Goal: Task Accomplishment & Management: Complete application form

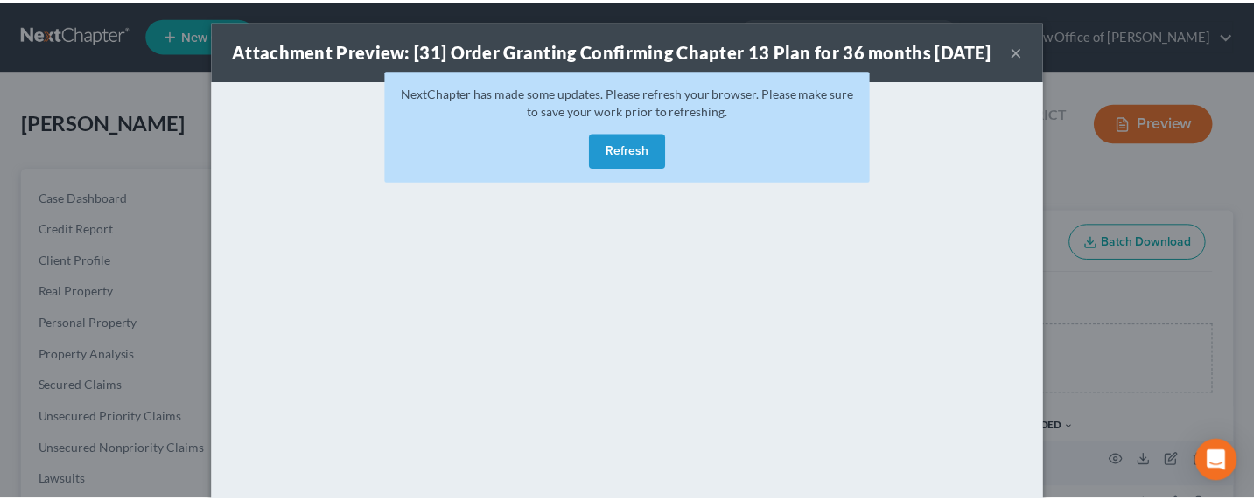
scroll to position [1312, 0]
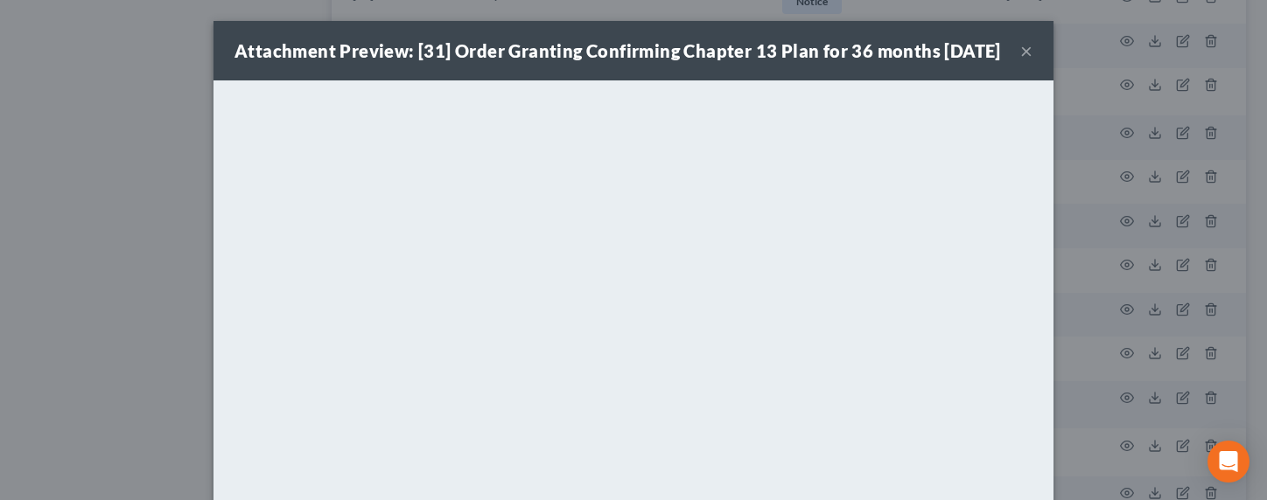
click at [181, 142] on div "Attachment Preview: [31] Order Granting Confirming Chapter 13 Plan for 36 month…" at bounding box center [633, 250] width 1267 height 500
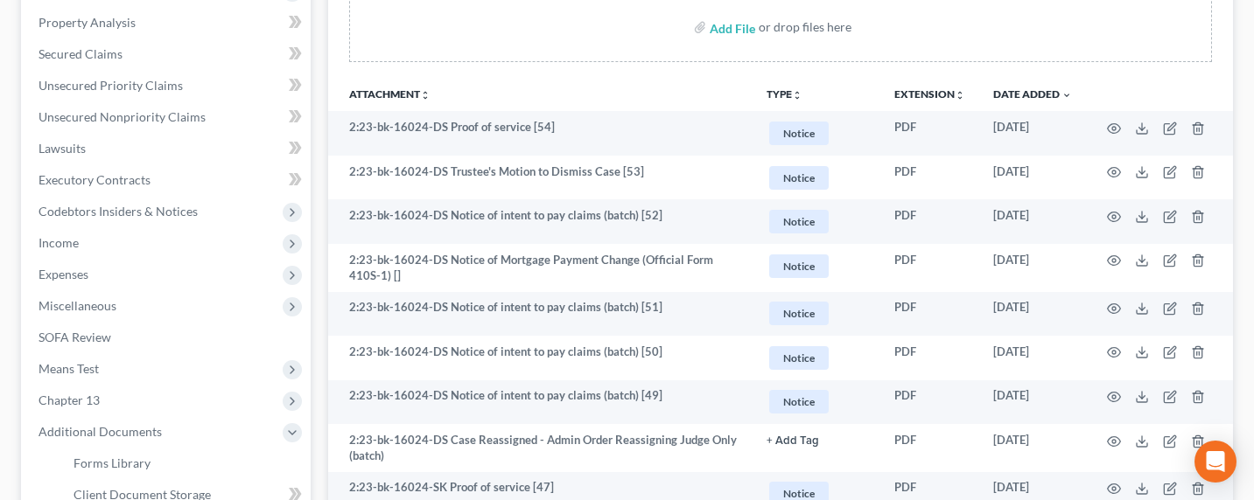
scroll to position [0, 0]
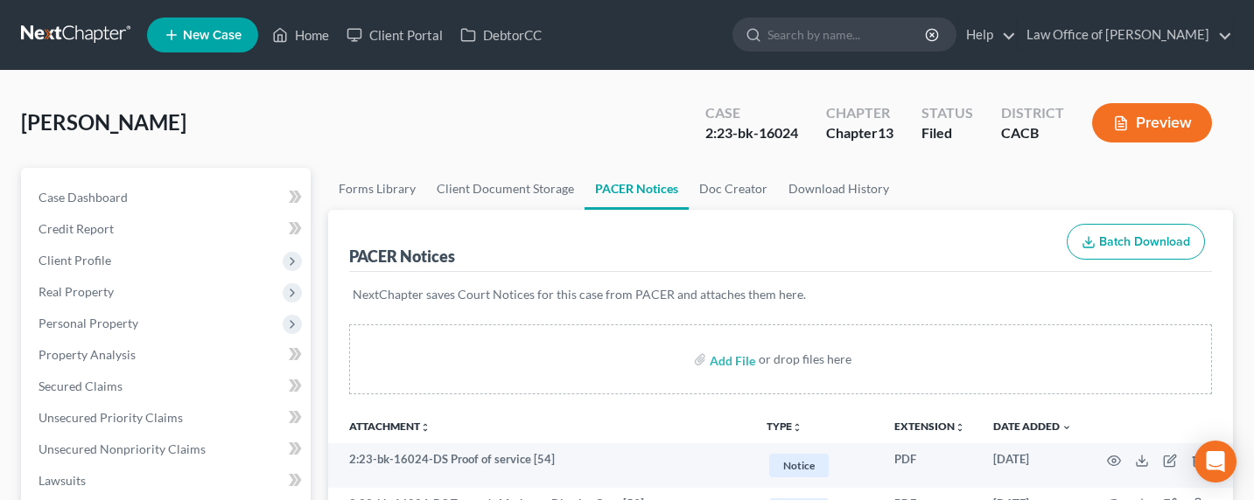
click at [60, 39] on link at bounding box center [77, 34] width 112 height 31
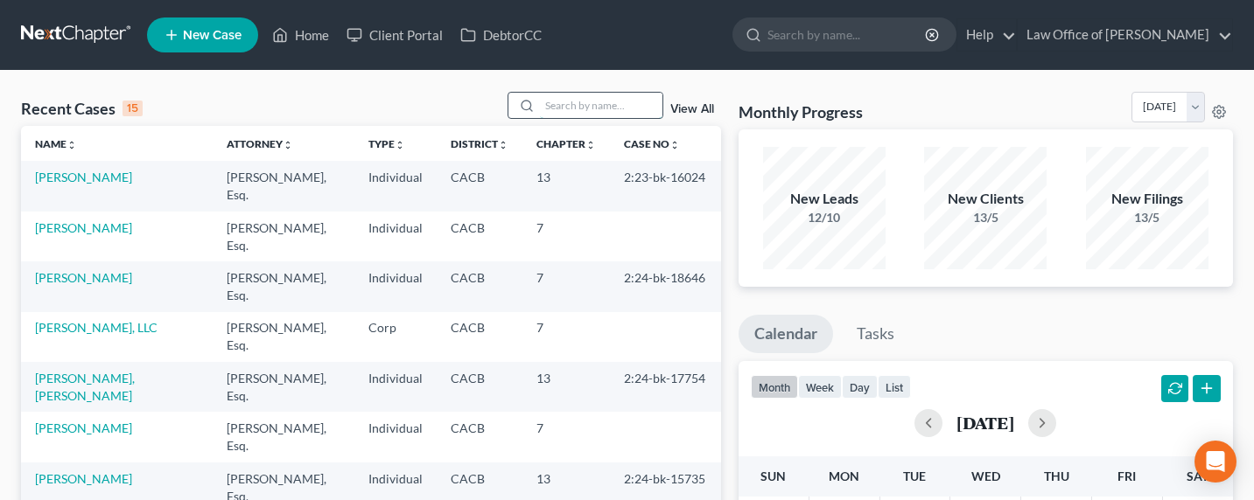
click at [605, 99] on input "search" at bounding box center [601, 105] width 122 height 25
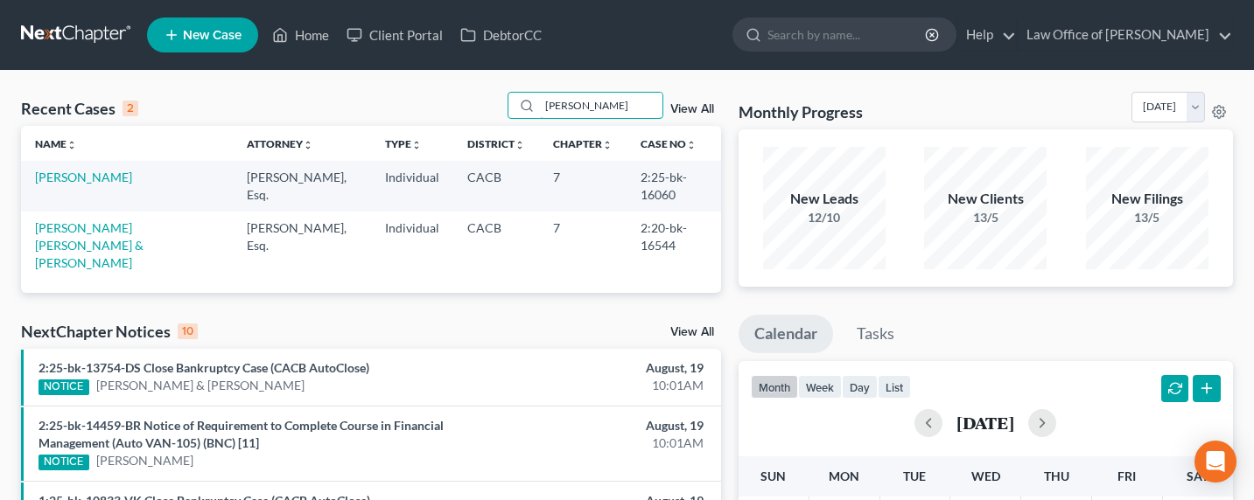
type input "dora"
click at [67, 178] on link "[PERSON_NAME]" at bounding box center [83, 177] width 97 height 15
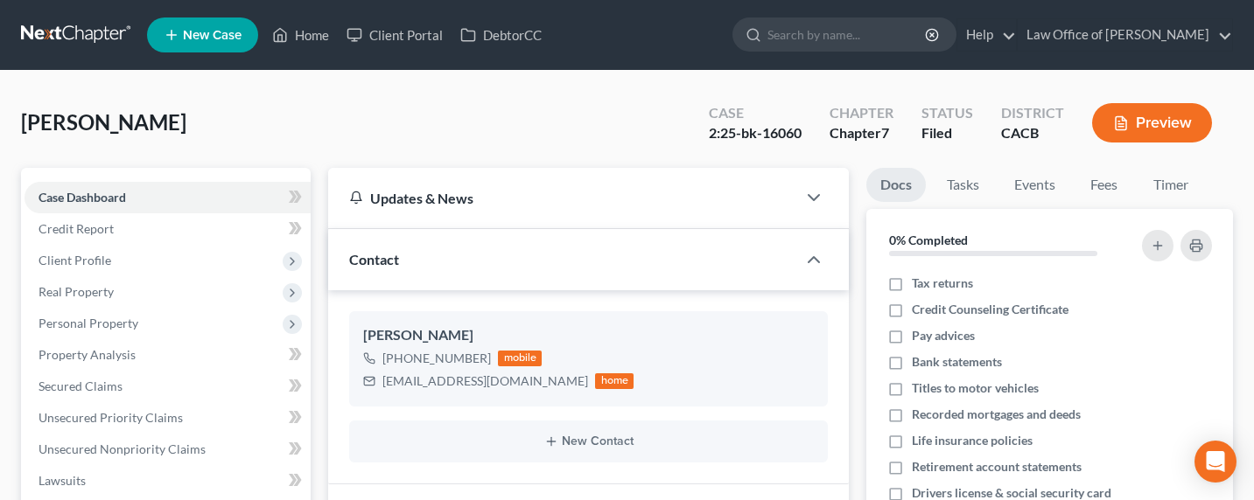
click at [387, 122] on div "Rosales, Dora Upgraded Case 2:25-bk-16060 Chapter Chapter 7 Status Filed Distri…" at bounding box center [627, 130] width 1212 height 76
click at [86, 293] on span "Real Property" at bounding box center [75, 291] width 75 height 15
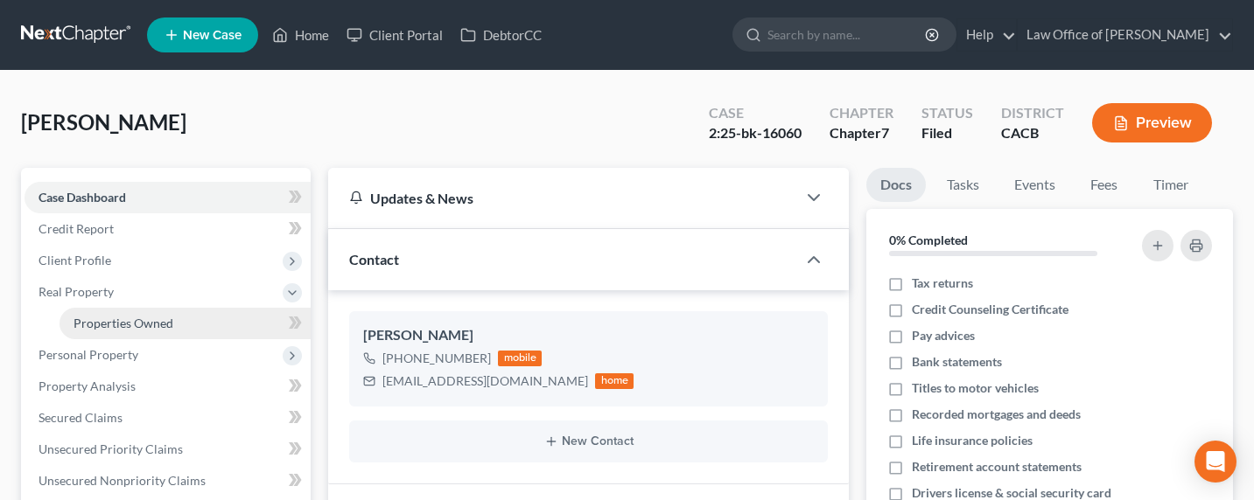
click at [119, 320] on span "Properties Owned" at bounding box center [123, 323] width 100 height 15
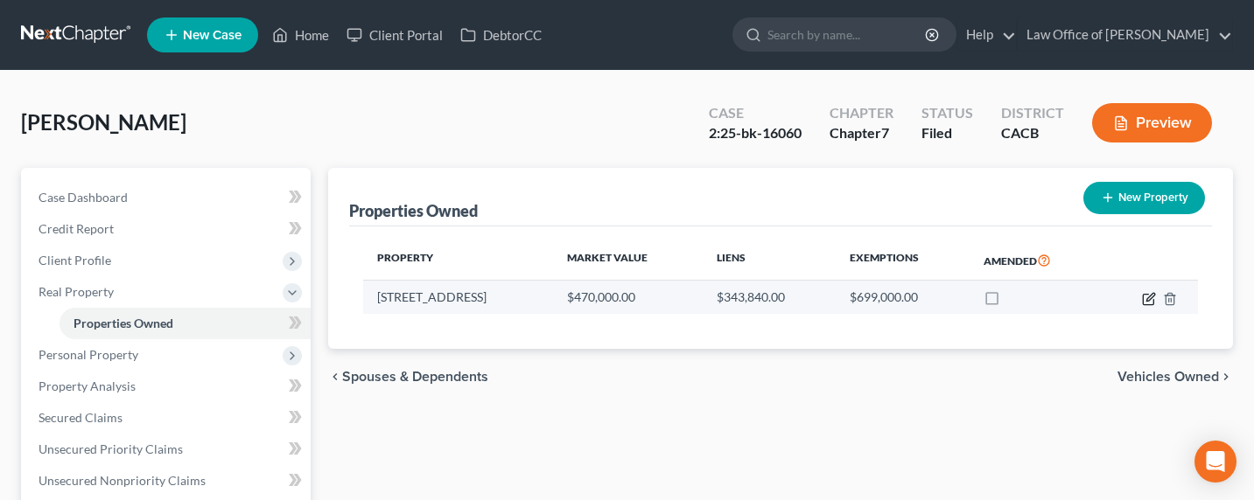
click at [1146, 294] on icon "button" at bounding box center [1149, 299] width 14 height 14
select select "4"
select select "0"
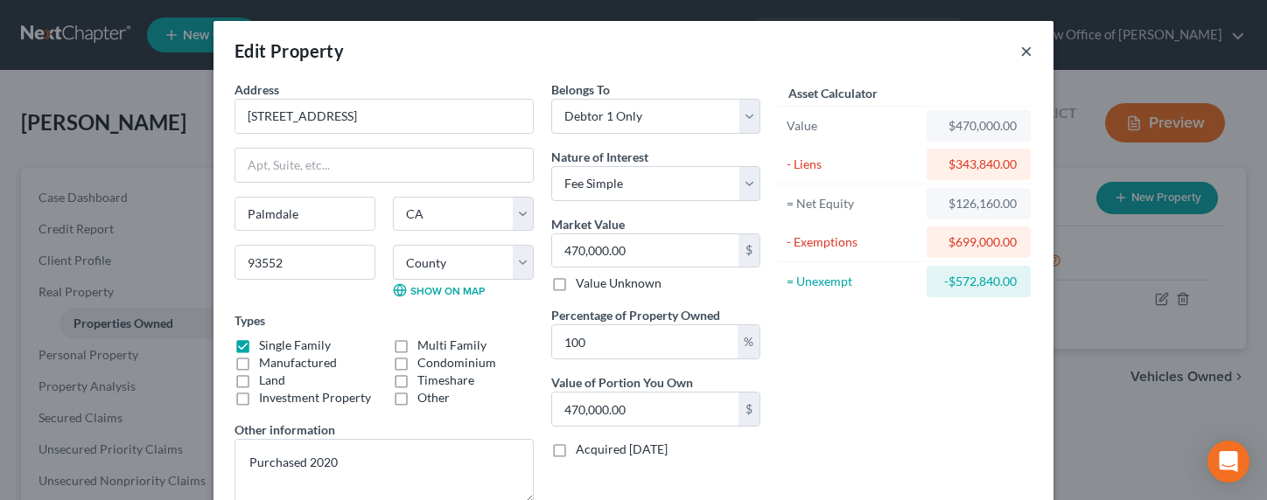
click at [1020, 46] on button "×" at bounding box center [1026, 50] width 12 height 21
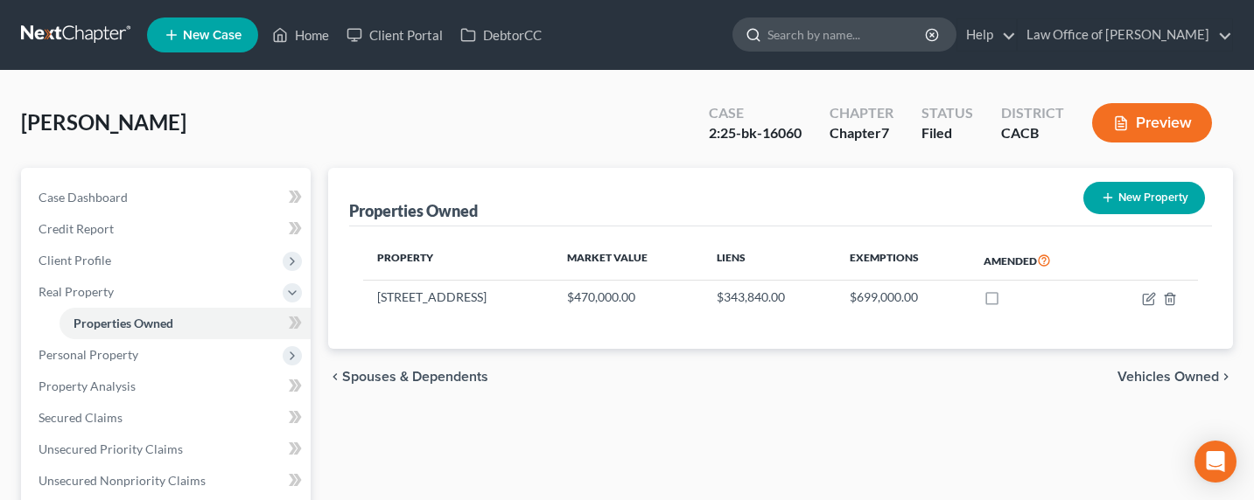
click at [885, 36] on input "search" at bounding box center [847, 34] width 160 height 32
click at [35, 31] on link at bounding box center [77, 34] width 112 height 31
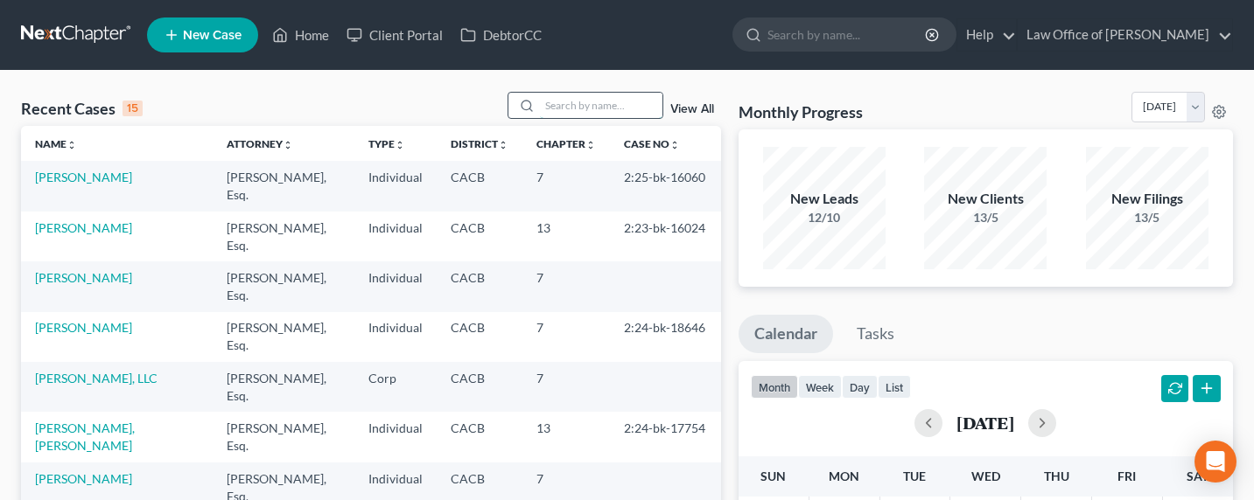
click at [589, 113] on input "search" at bounding box center [601, 105] width 122 height 25
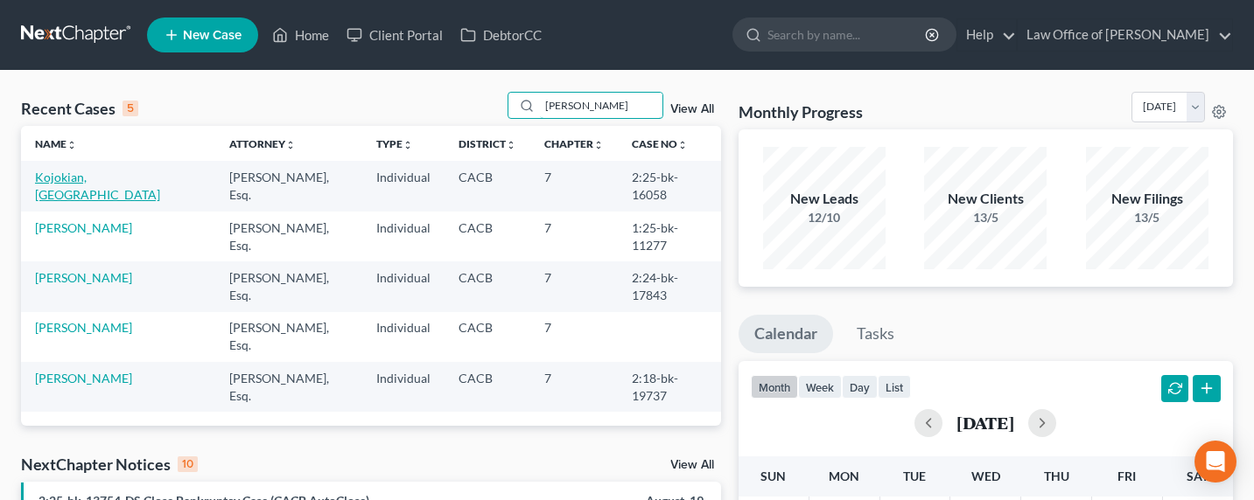
type input "[PERSON_NAME]"
click at [49, 177] on link "Kojokian, Krikor" at bounding box center [97, 186] width 125 height 32
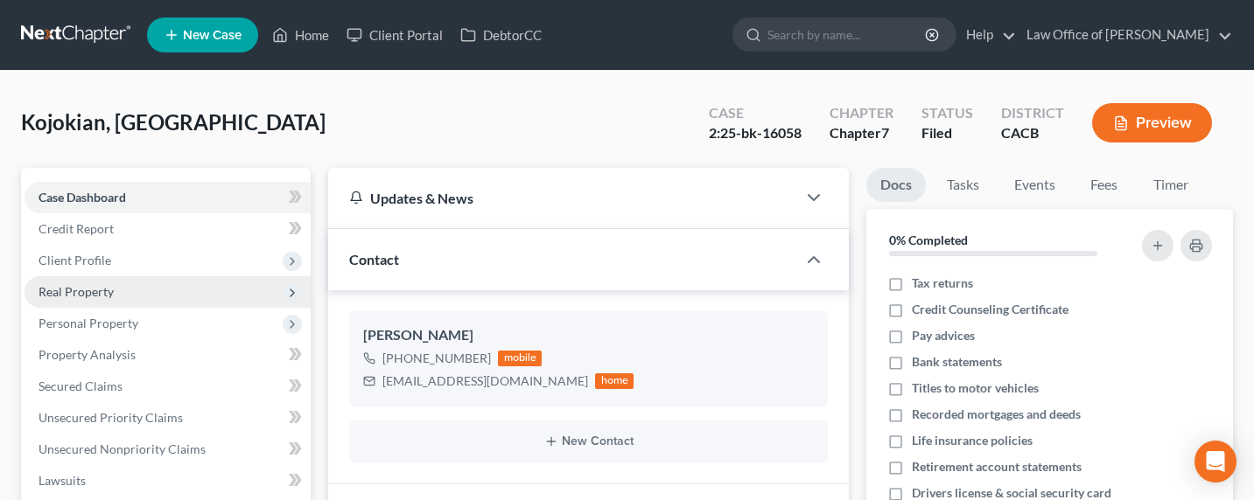
click at [97, 297] on span "Real Property" at bounding box center [75, 291] width 75 height 15
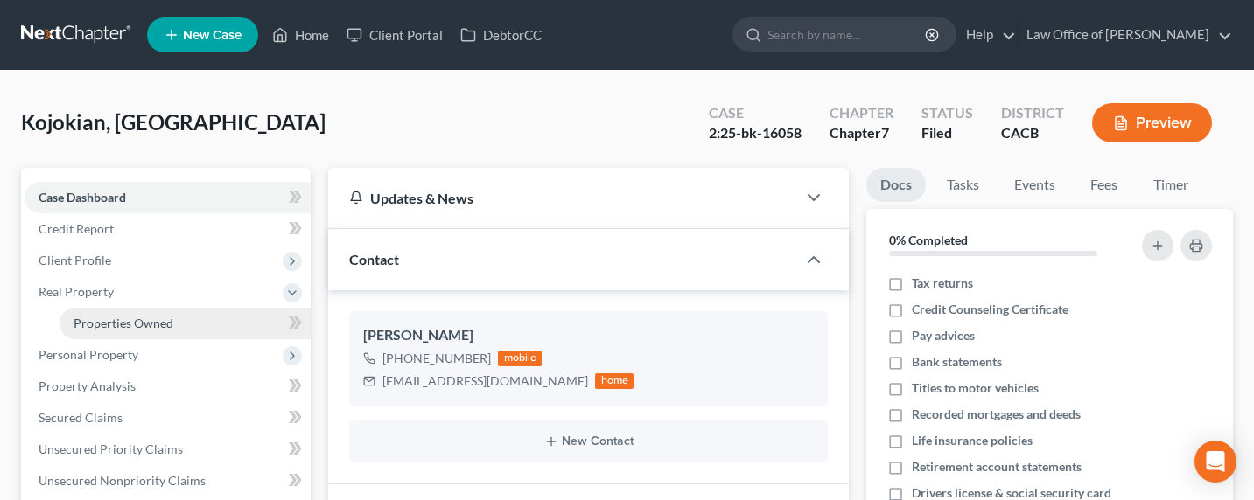
click at [108, 330] on span "Properties Owned" at bounding box center [123, 323] width 100 height 15
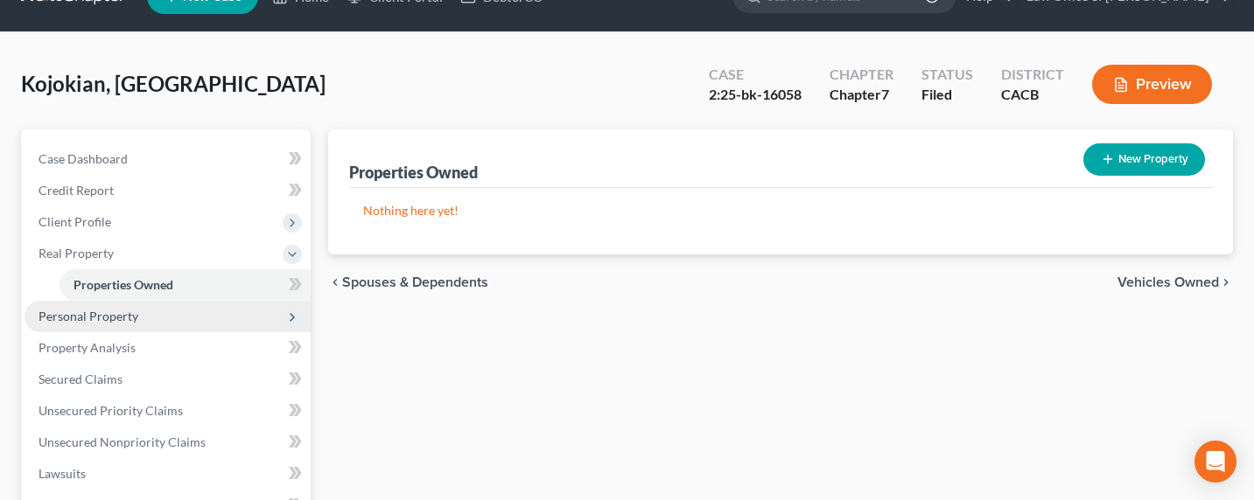
click at [105, 314] on span "Personal Property" at bounding box center [88, 316] width 100 height 15
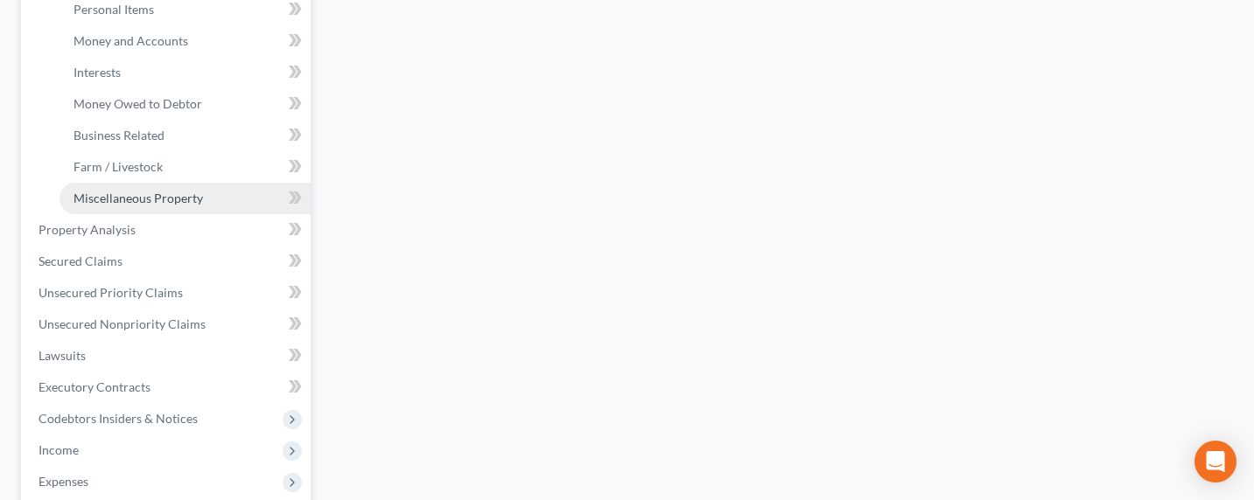
click at [118, 199] on span "Miscellaneous Property" at bounding box center [137, 198] width 129 height 15
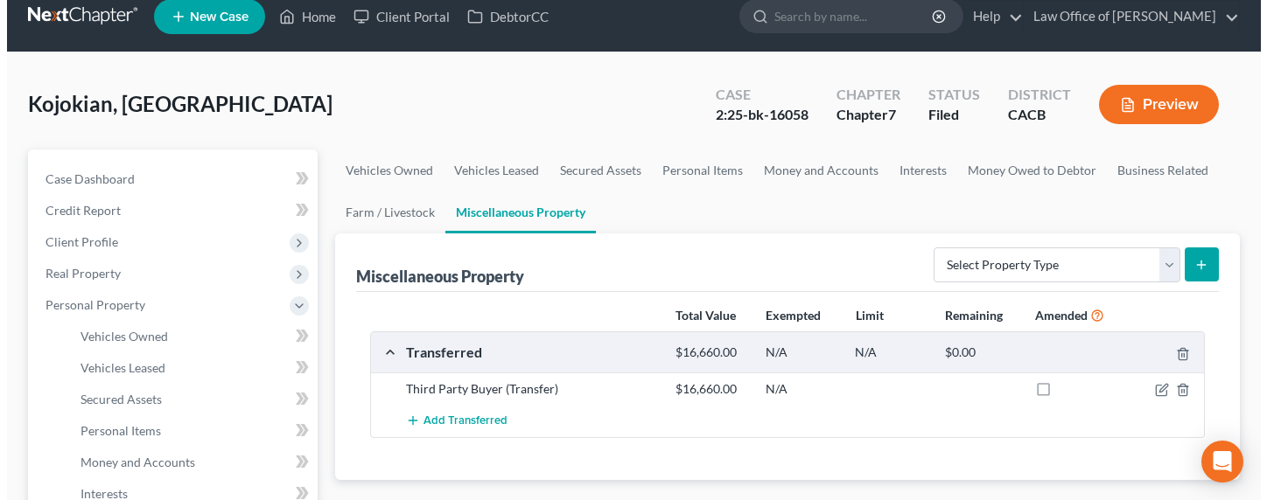
scroll to position [42, 0]
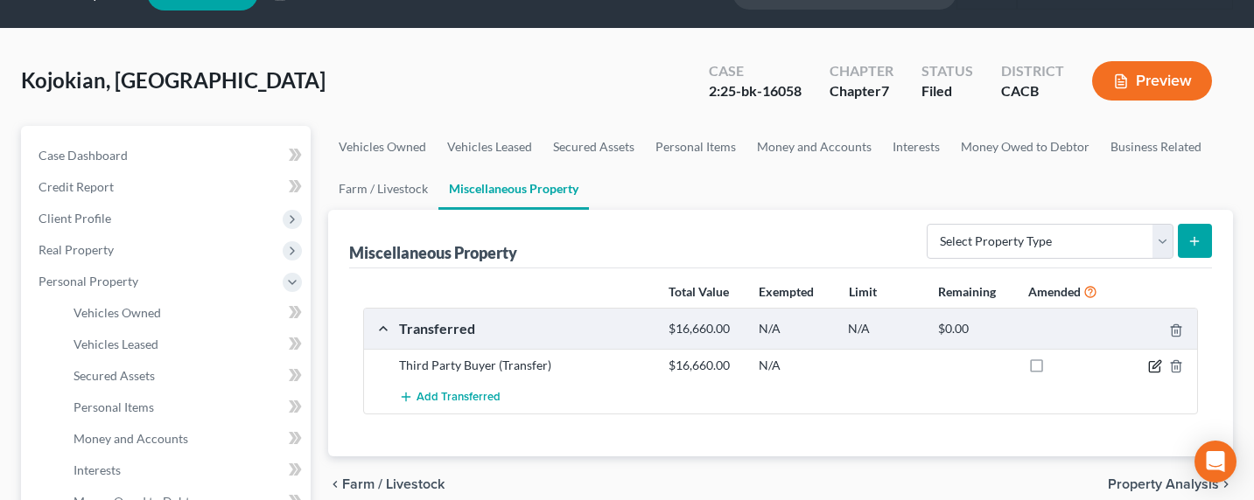
click at [1155, 365] on icon "button" at bounding box center [1155, 367] width 14 height 14
select select "Ordinary (within 2 years)"
select select "4"
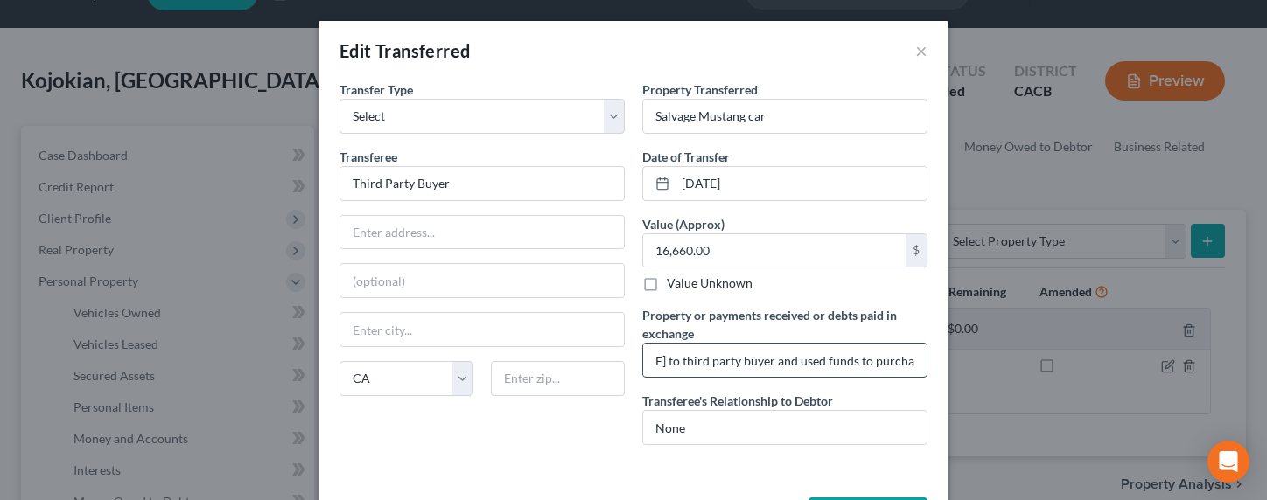
drag, startPoint x: 791, startPoint y: 358, endPoint x: 911, endPoint y: 358, distance: 119.9
click at [911, 358] on input "Sold salvage Mustang car for $16,660 on May 5, 2025 to third party buyer and us…" at bounding box center [784, 360] width 283 height 33
click at [898, 360] on input "Sold salvage Mustang car for $16,660 on May 5, 2025 to third party buyer and us…" at bounding box center [784, 360] width 283 height 33
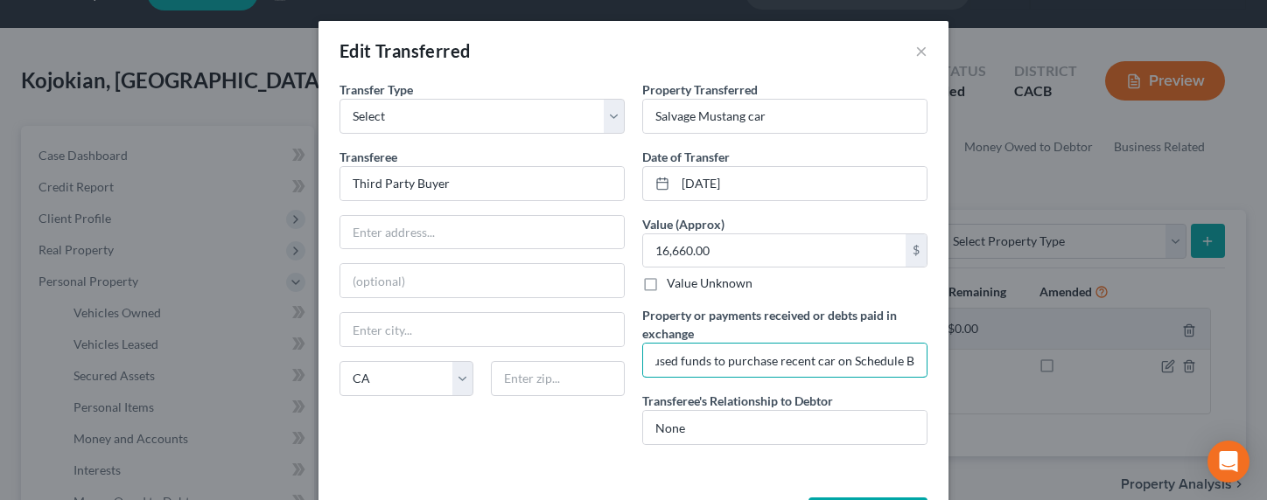
drag, startPoint x: 782, startPoint y: 358, endPoint x: 950, endPoint y: 355, distance: 168.0
click at [950, 355] on div "Edit Transferred × An exemption set must first be selected from the Filing Info…" at bounding box center [633, 250] width 1267 height 500
click at [833, 355] on input "Sold salvage Mustang car for $16,660 on May 5, 2025 to third party buyer and us…" at bounding box center [784, 360] width 283 height 33
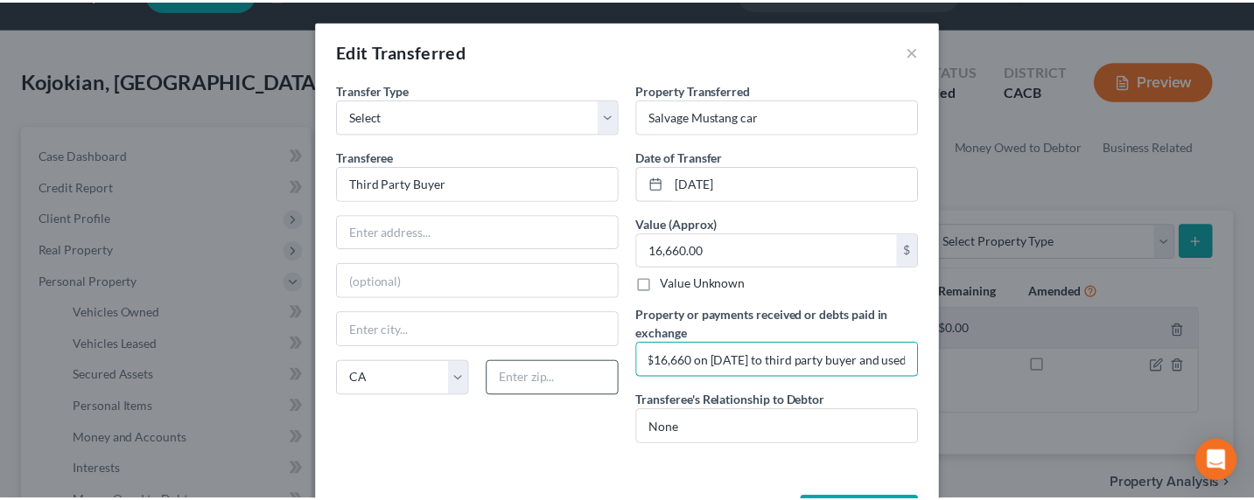
scroll to position [0, 0]
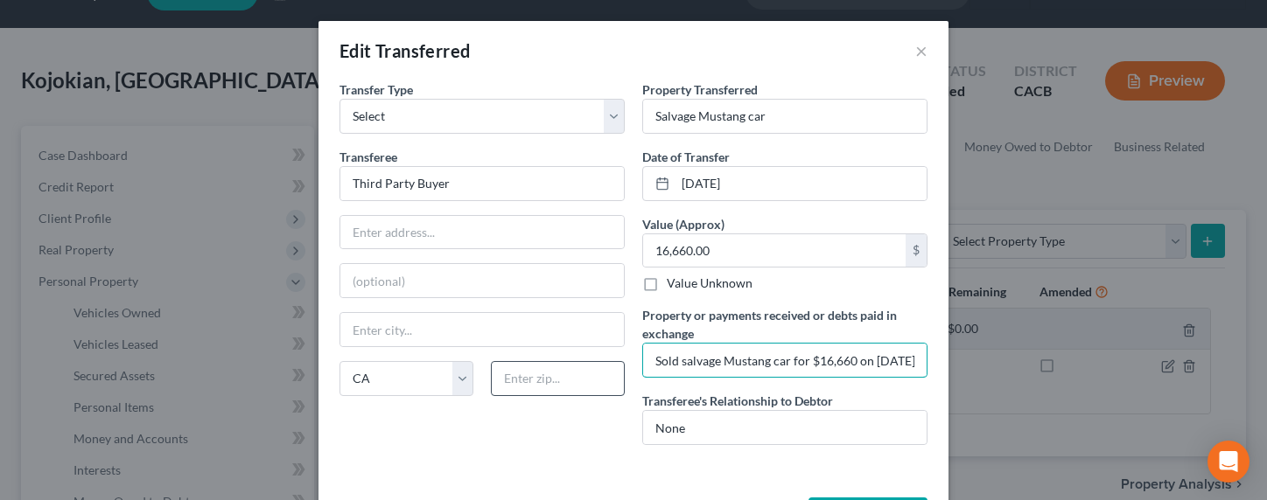
drag, startPoint x: 825, startPoint y: 360, endPoint x: 595, endPoint y: 360, distance: 230.1
click at [595, 360] on div "Transfer Type * Select Ordinary (within 2 years) Within 10 Years Transferee * T…" at bounding box center [633, 269] width 605 height 379
click at [915, 50] on button "×" at bounding box center [921, 50] width 12 height 21
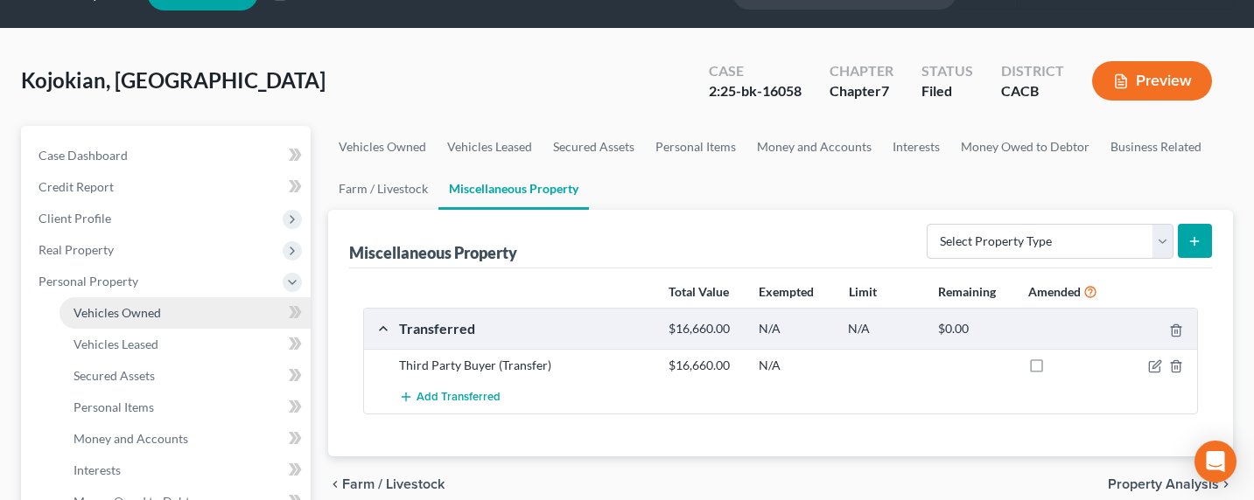
click at [112, 314] on span "Vehicles Owned" at bounding box center [116, 312] width 87 height 15
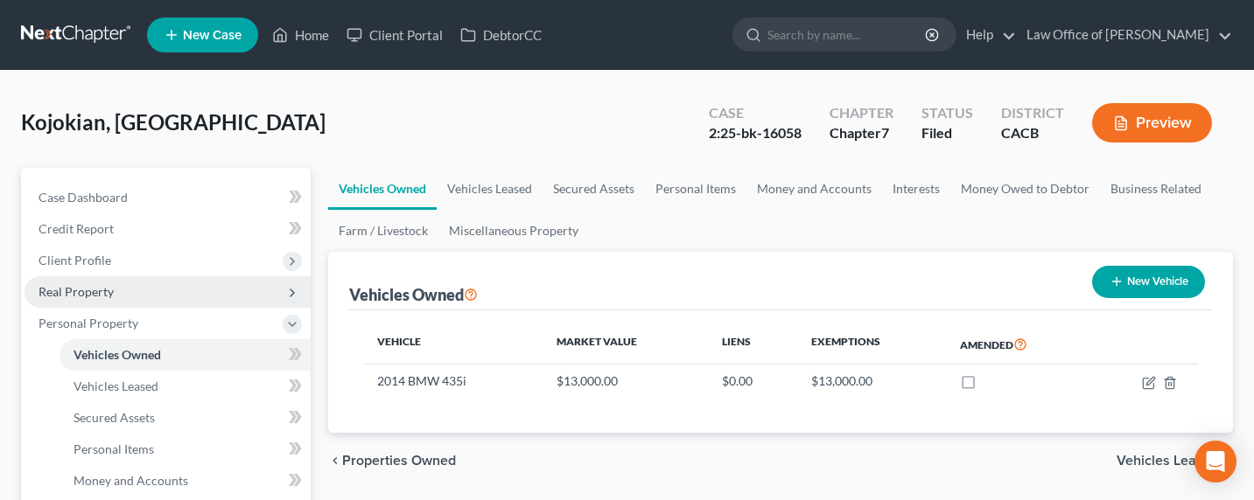
click at [87, 294] on span "Real Property" at bounding box center [75, 291] width 75 height 15
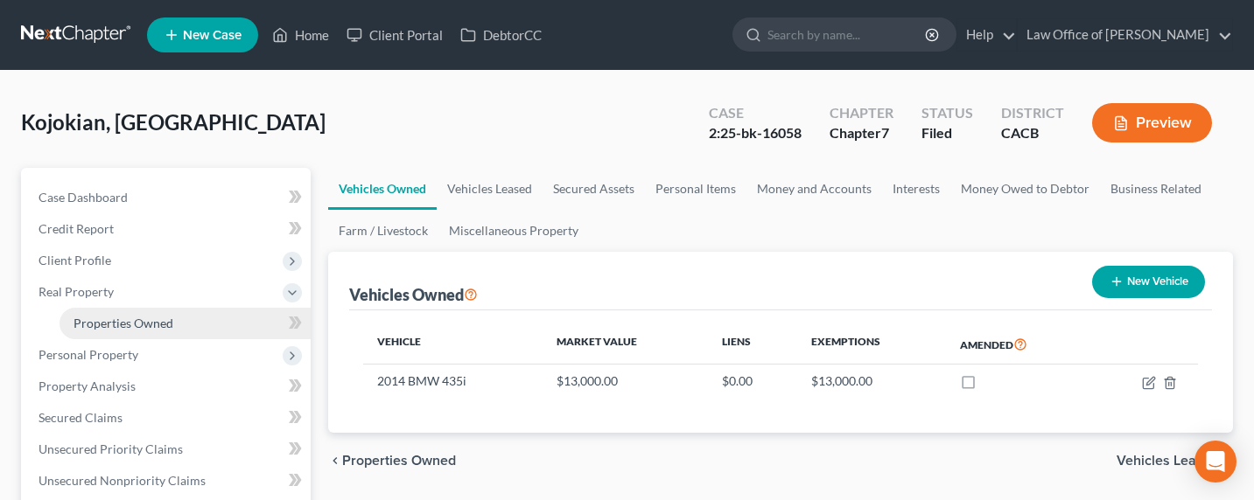
click at [109, 316] on span "Properties Owned" at bounding box center [123, 323] width 100 height 15
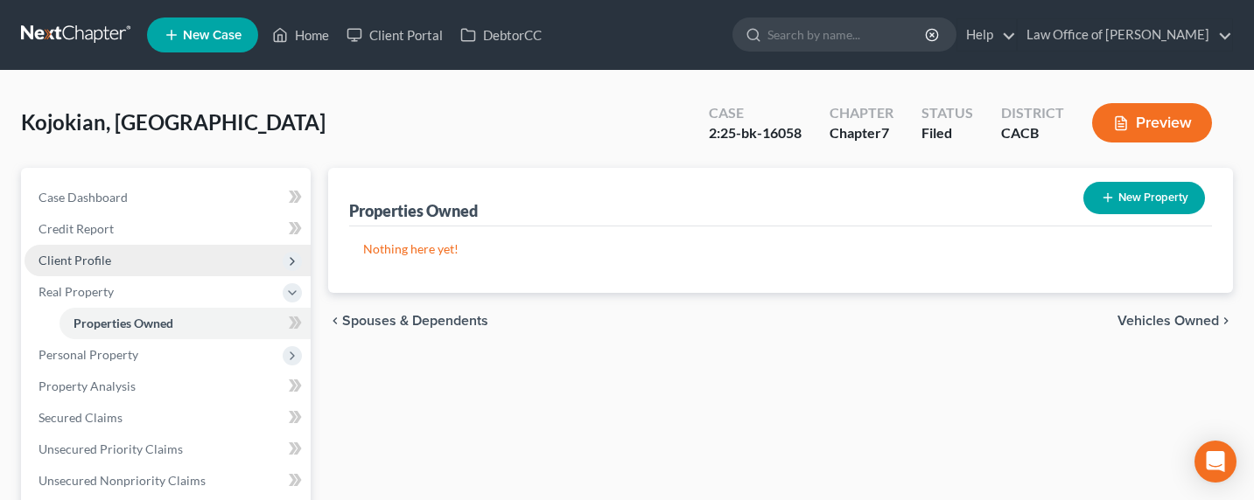
click at [72, 258] on span "Client Profile" at bounding box center [74, 260] width 73 height 15
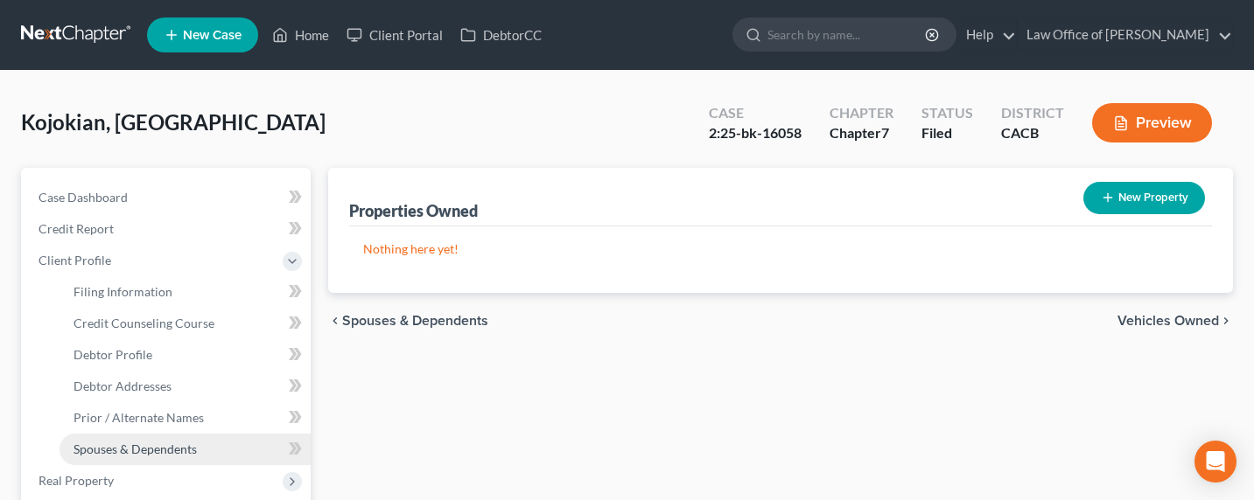
click at [134, 455] on span "Spouses & Dependents" at bounding box center [134, 449] width 123 height 15
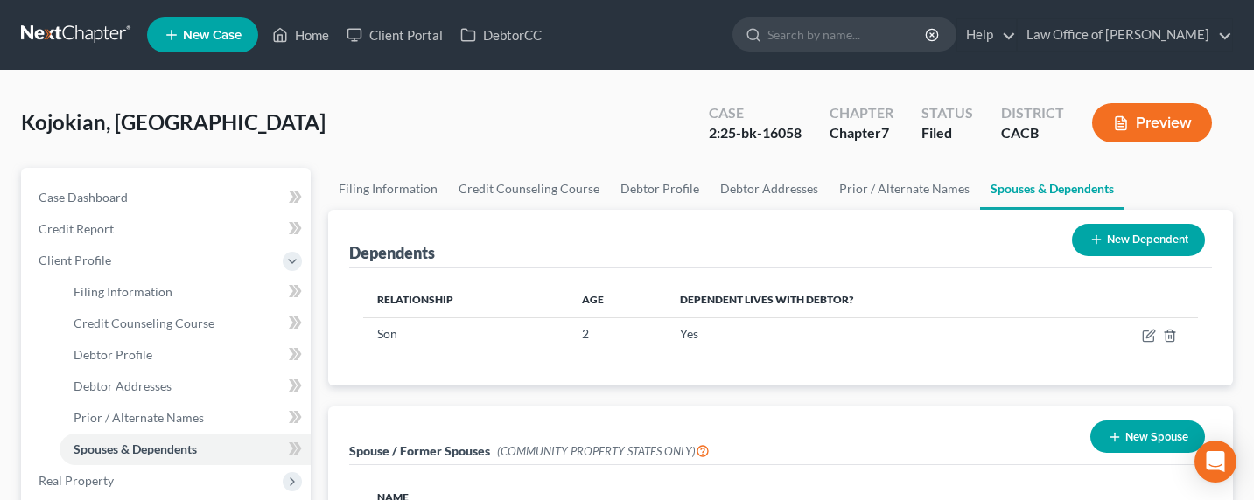
click at [81, 26] on link at bounding box center [77, 34] width 112 height 31
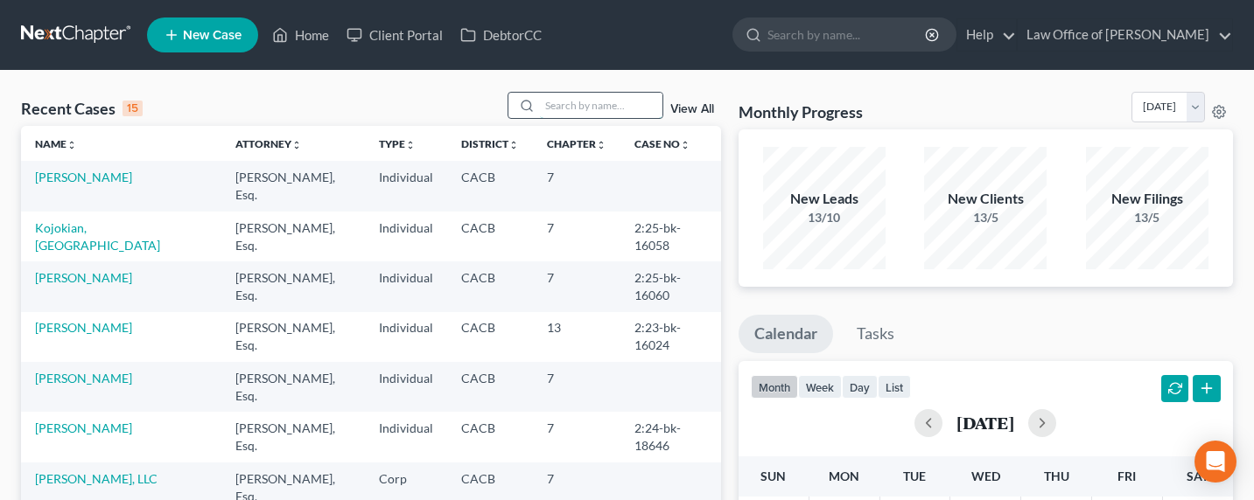
click at [577, 117] on input "search" at bounding box center [601, 105] width 122 height 25
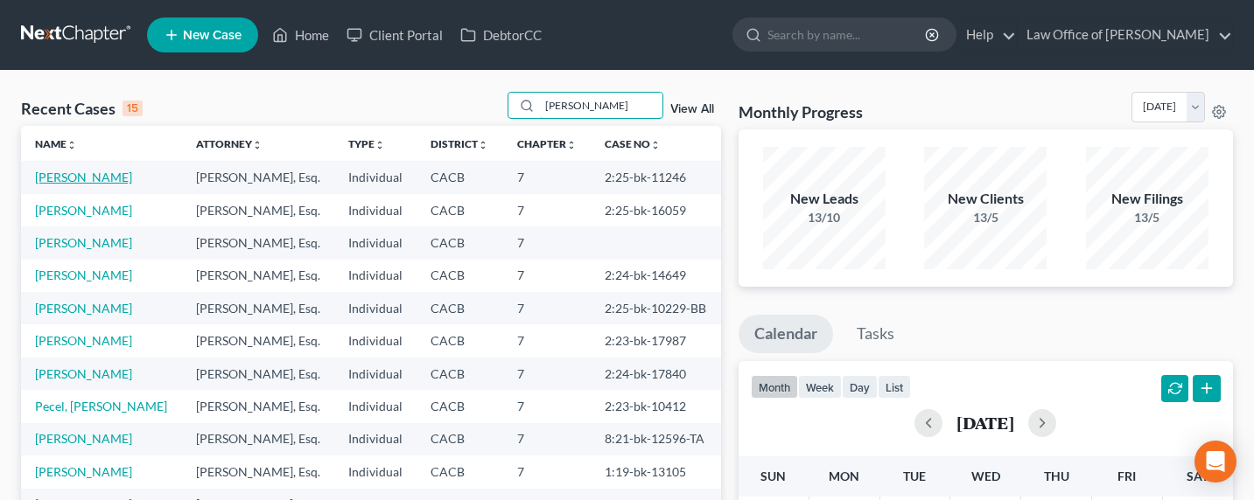
type input "robert"
click at [60, 172] on link "Sanchez, Roberto" at bounding box center [83, 177] width 97 height 15
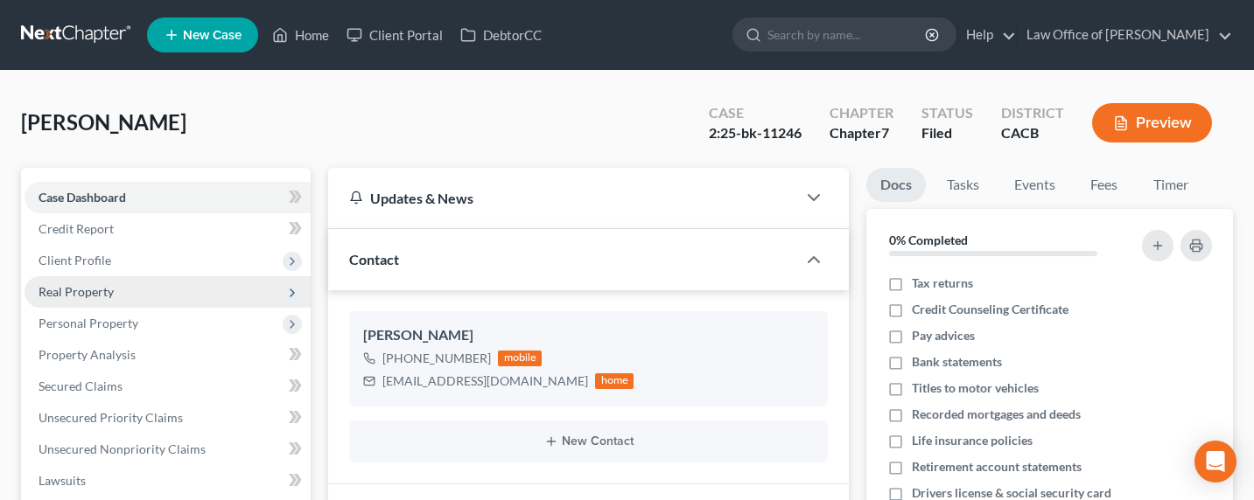
click at [88, 288] on span "Real Property" at bounding box center [75, 291] width 75 height 15
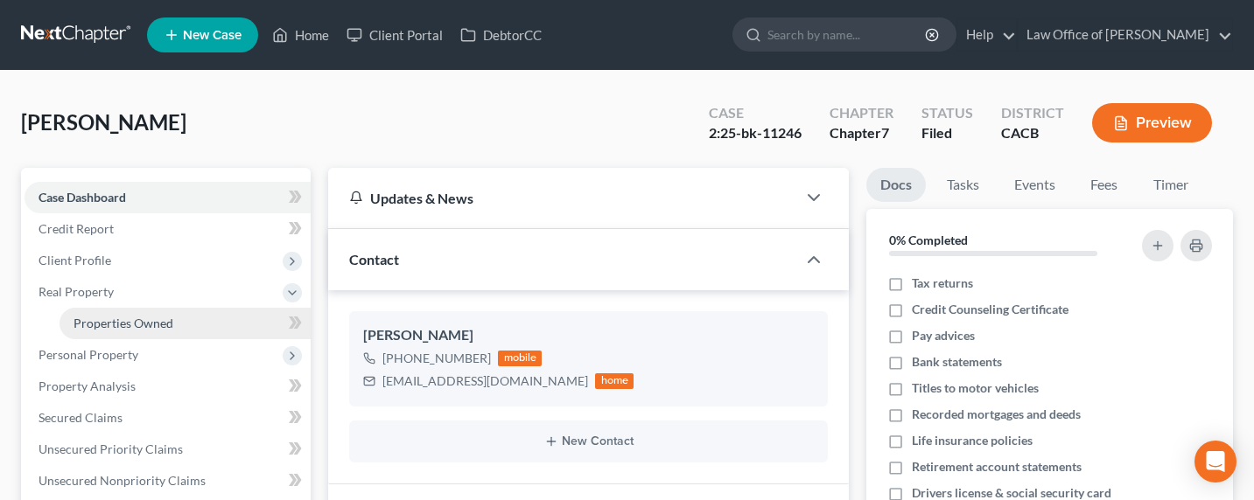
click at [117, 326] on span "Properties Owned" at bounding box center [123, 323] width 100 height 15
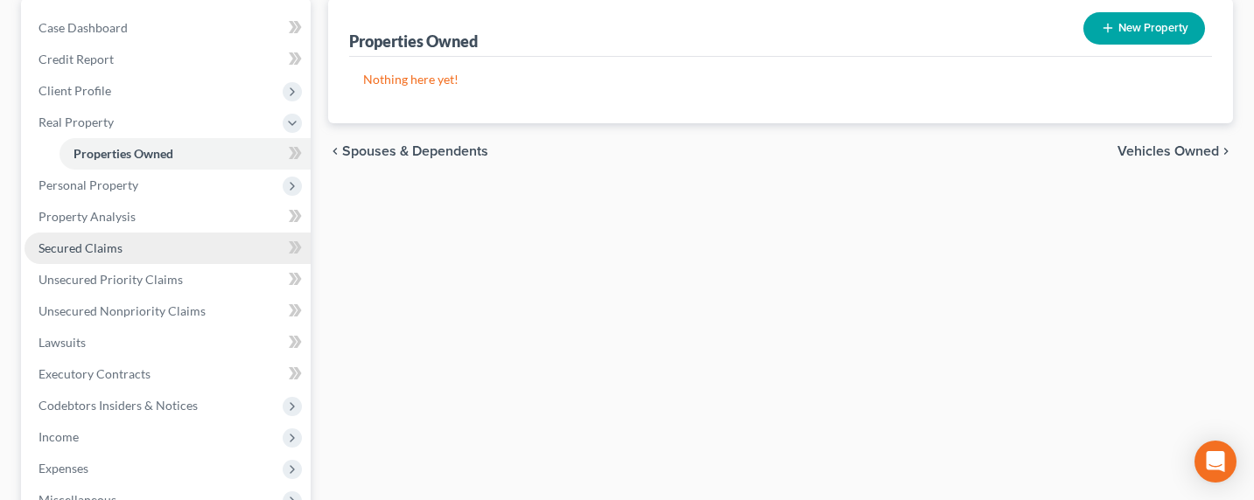
scroll to position [189, 0]
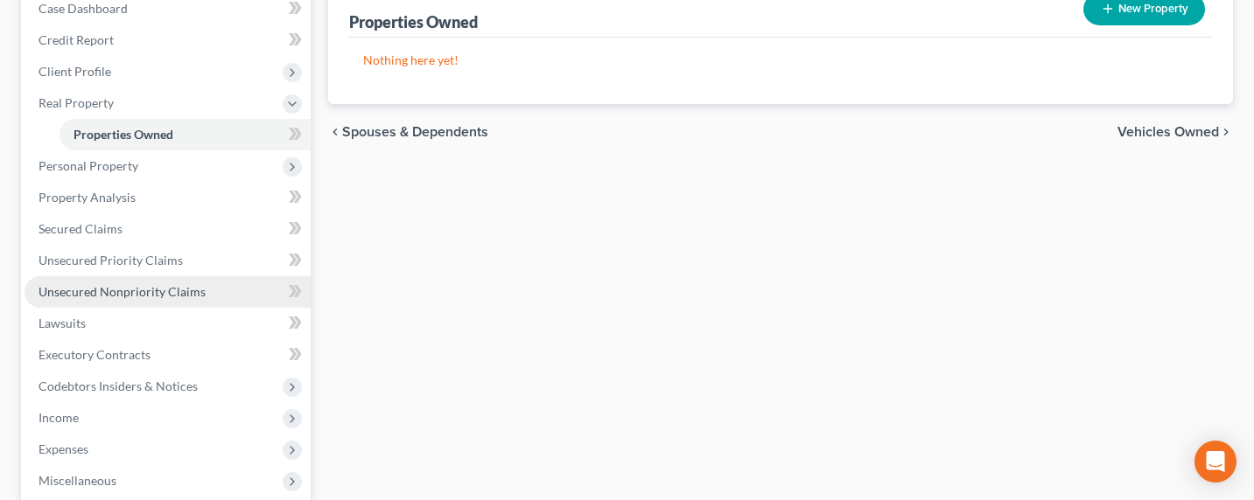
click at [125, 296] on span "Unsecured Nonpriority Claims" at bounding box center [121, 291] width 167 height 15
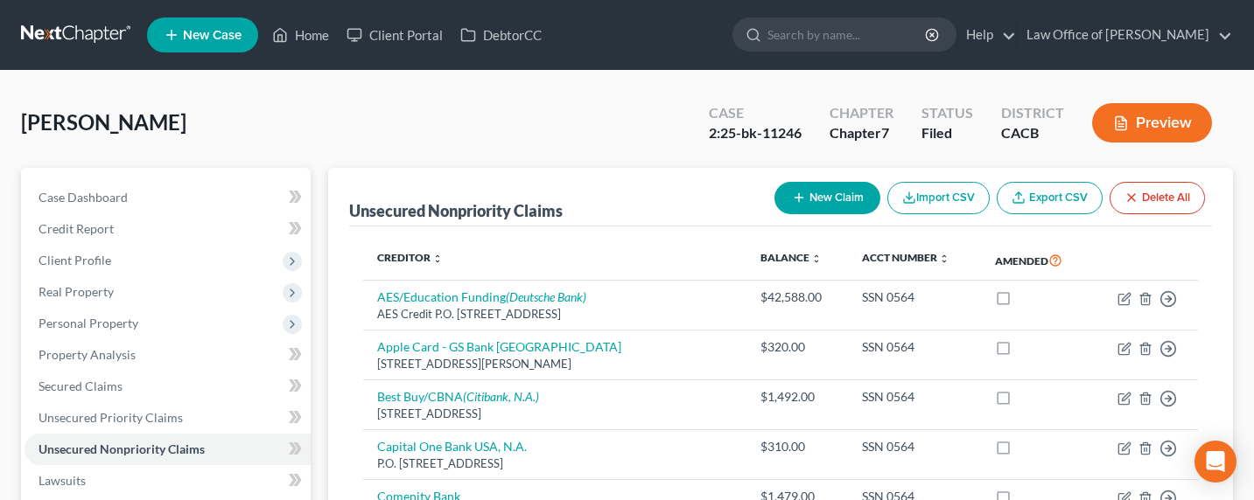
click at [75, 29] on link at bounding box center [77, 34] width 112 height 31
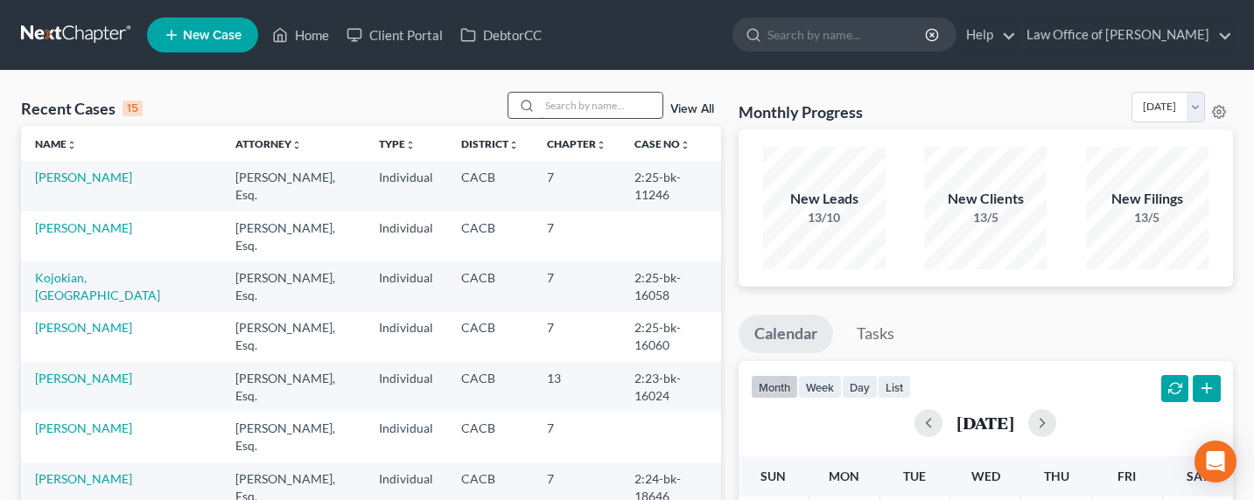
click at [591, 105] on input "search" at bounding box center [601, 105] width 122 height 25
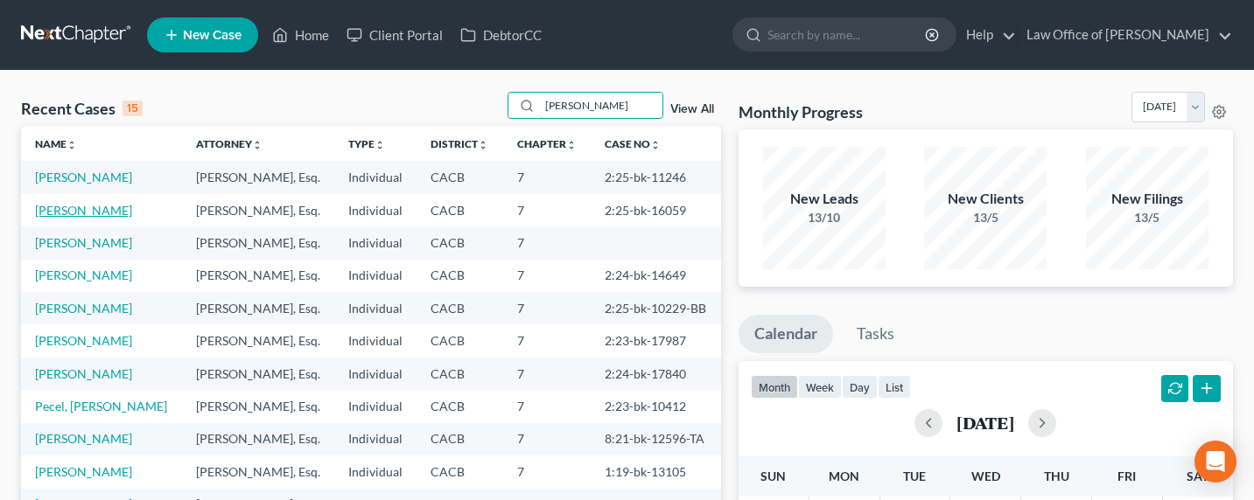
type input "robert"
click at [50, 207] on link "[PERSON_NAME]" at bounding box center [83, 210] width 97 height 15
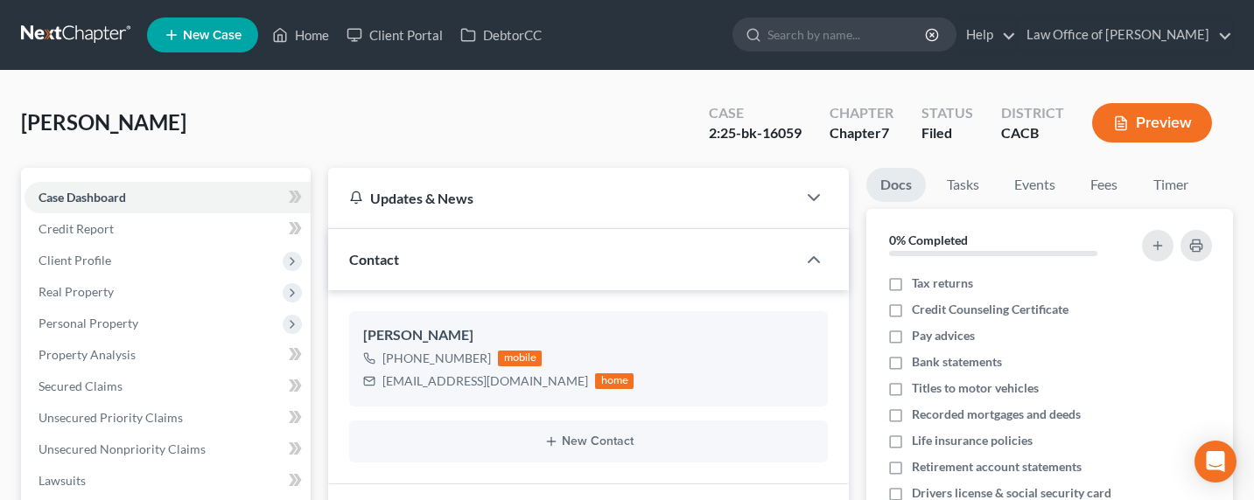
click at [43, 28] on link at bounding box center [77, 34] width 112 height 31
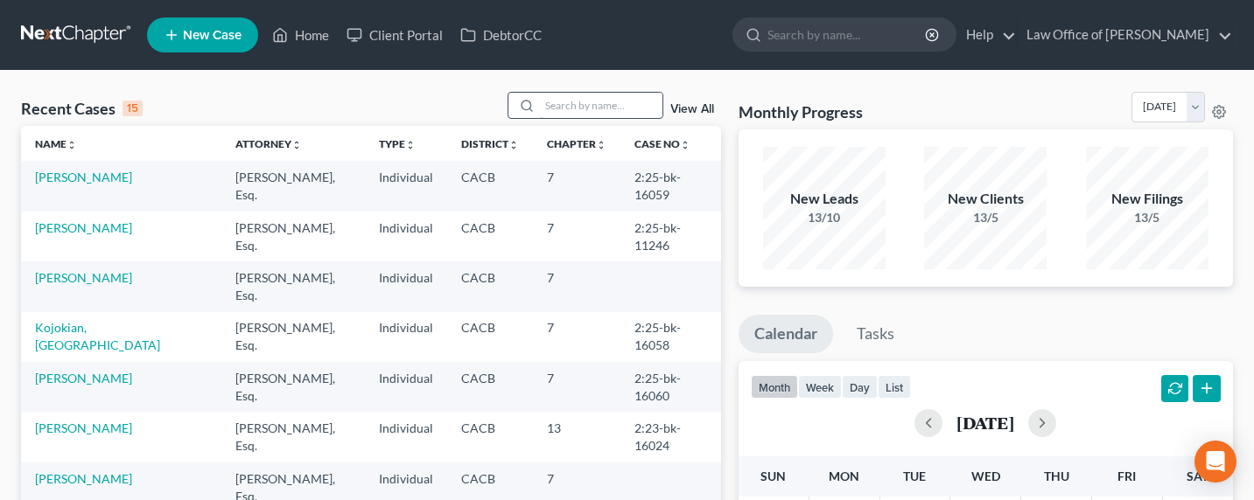
click at [590, 106] on input "search" at bounding box center [601, 105] width 122 height 25
click at [71, 175] on link "[PERSON_NAME]" at bounding box center [83, 177] width 97 height 15
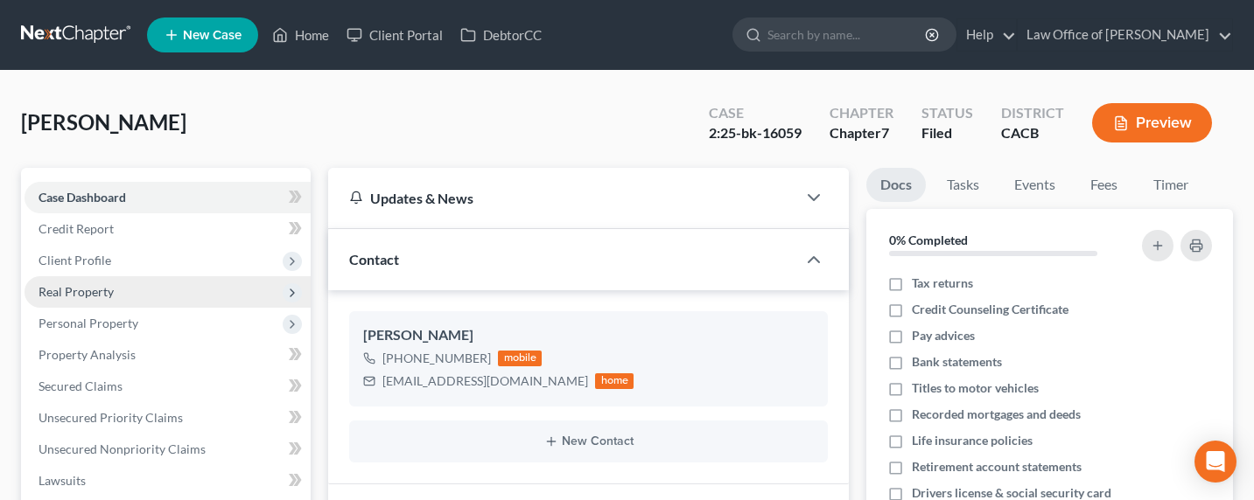
click at [65, 290] on span "Real Property" at bounding box center [75, 291] width 75 height 15
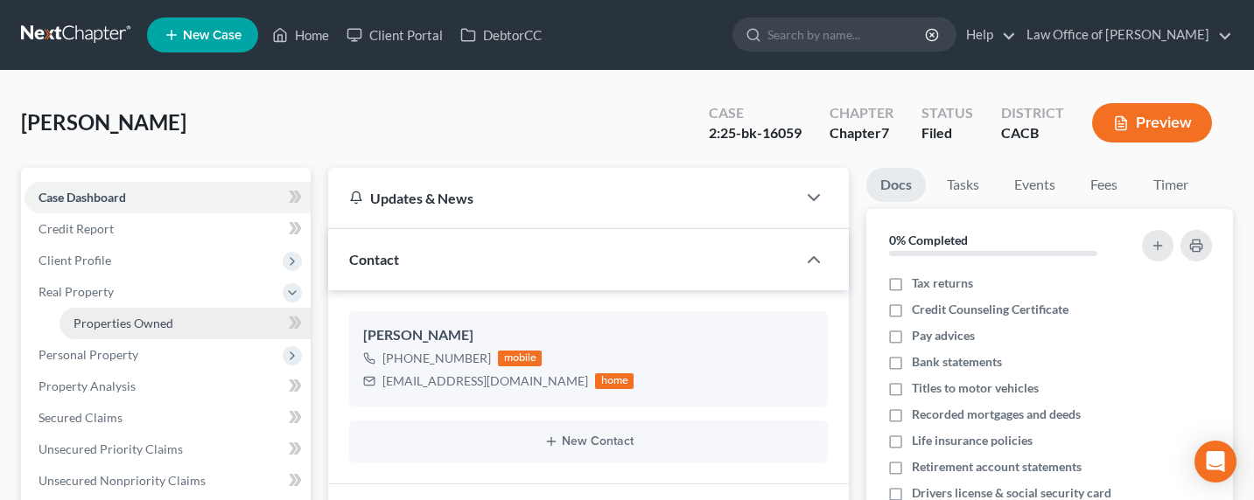
click at [89, 318] on span "Properties Owned" at bounding box center [123, 323] width 100 height 15
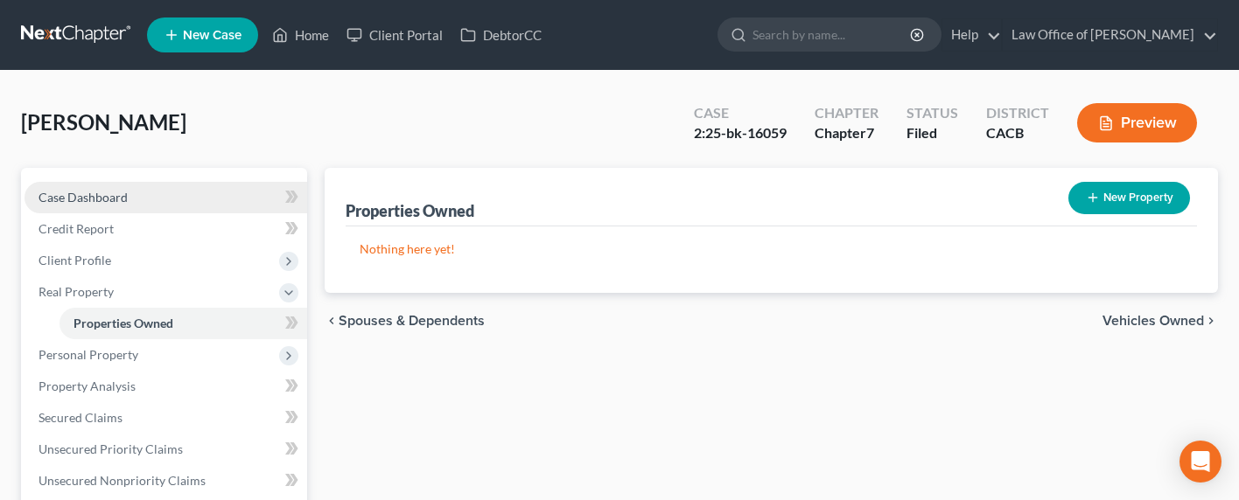
click at [75, 207] on link "Case Dashboard" at bounding box center [165, 197] width 283 height 31
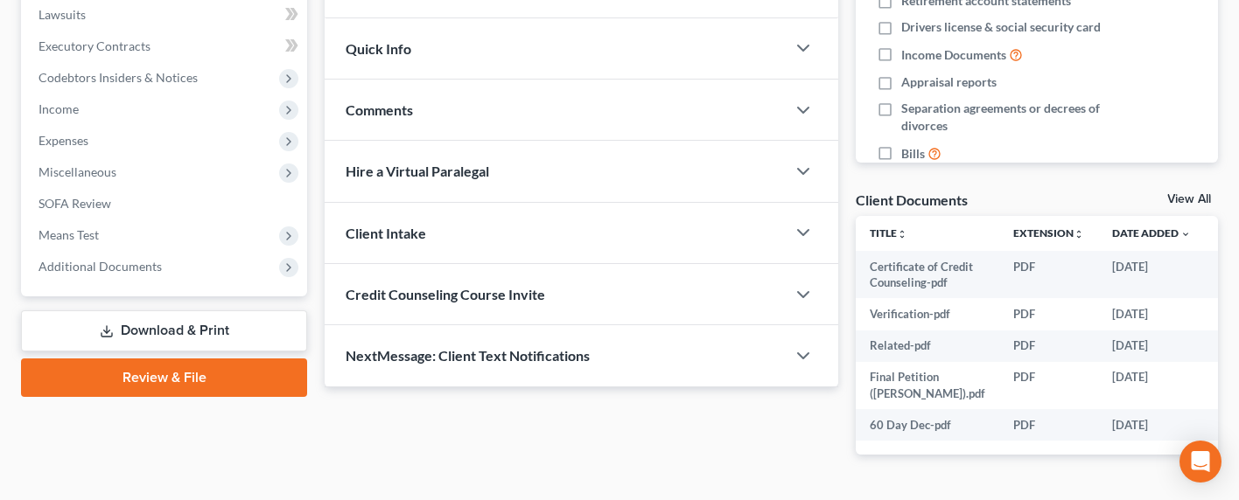
scroll to position [531, 0]
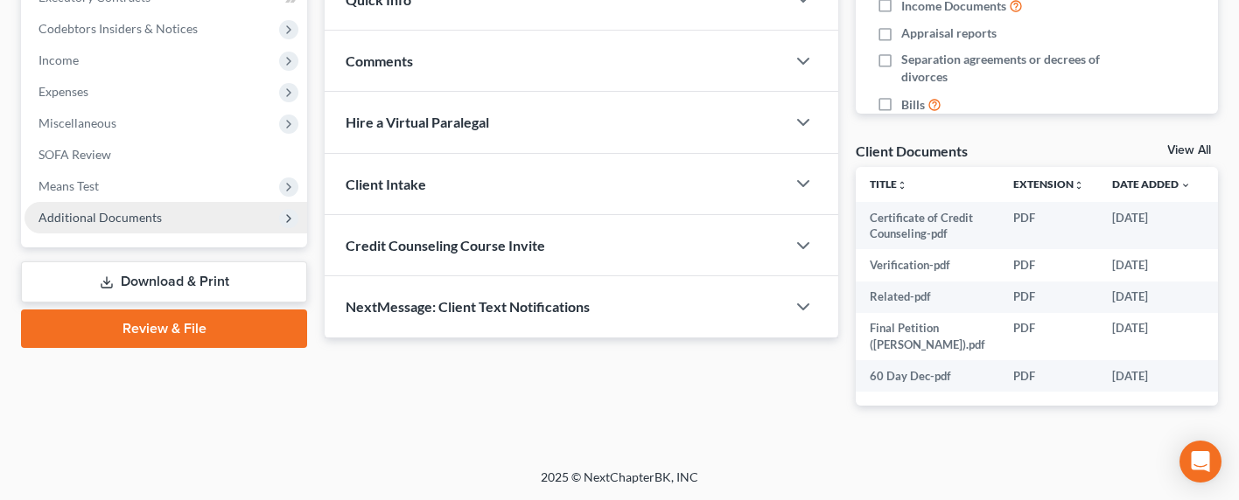
click at [120, 210] on span "Additional Documents" at bounding box center [99, 217] width 123 height 15
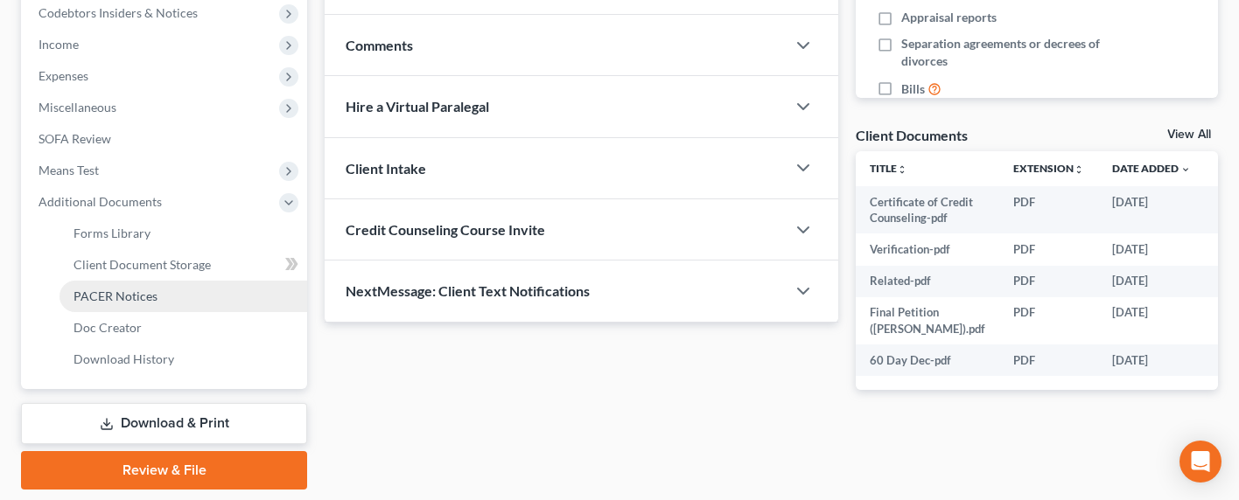
click at [122, 297] on span "PACER Notices" at bounding box center [115, 296] width 84 height 15
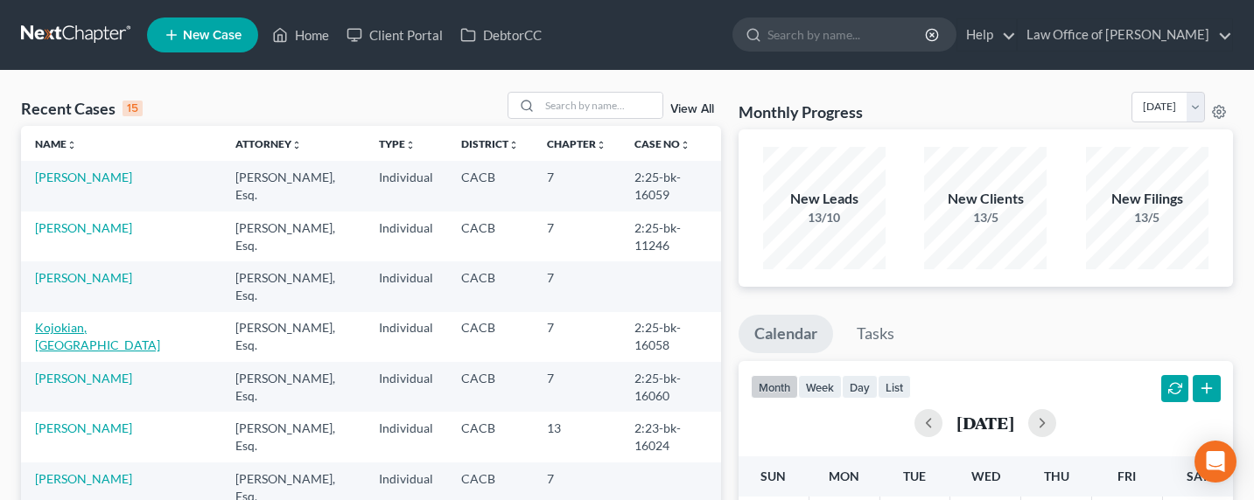
click at [87, 320] on link "Kojokian, [GEOGRAPHIC_DATA]" at bounding box center [97, 336] width 125 height 32
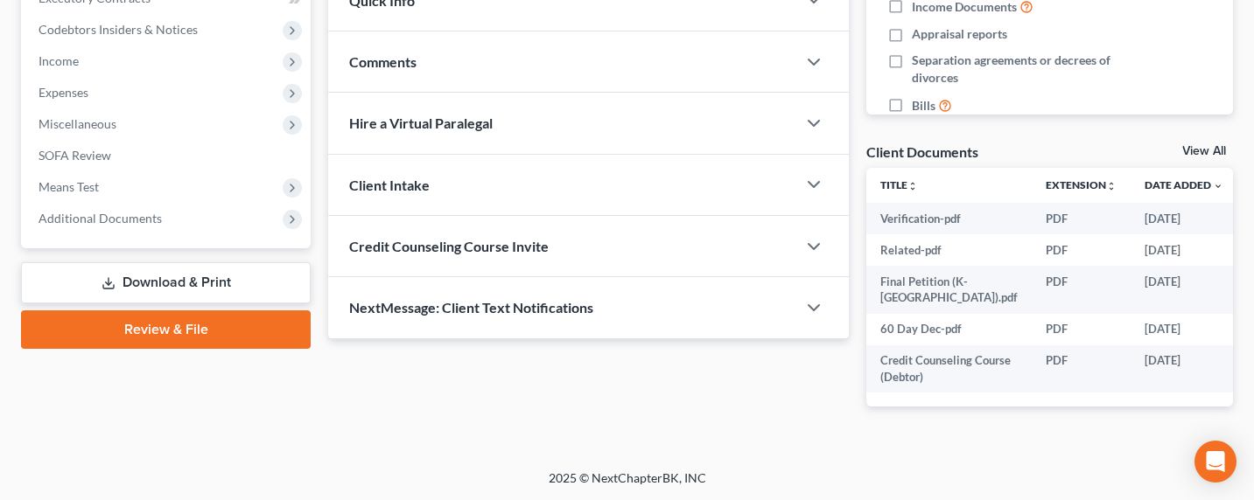
scroll to position [531, 0]
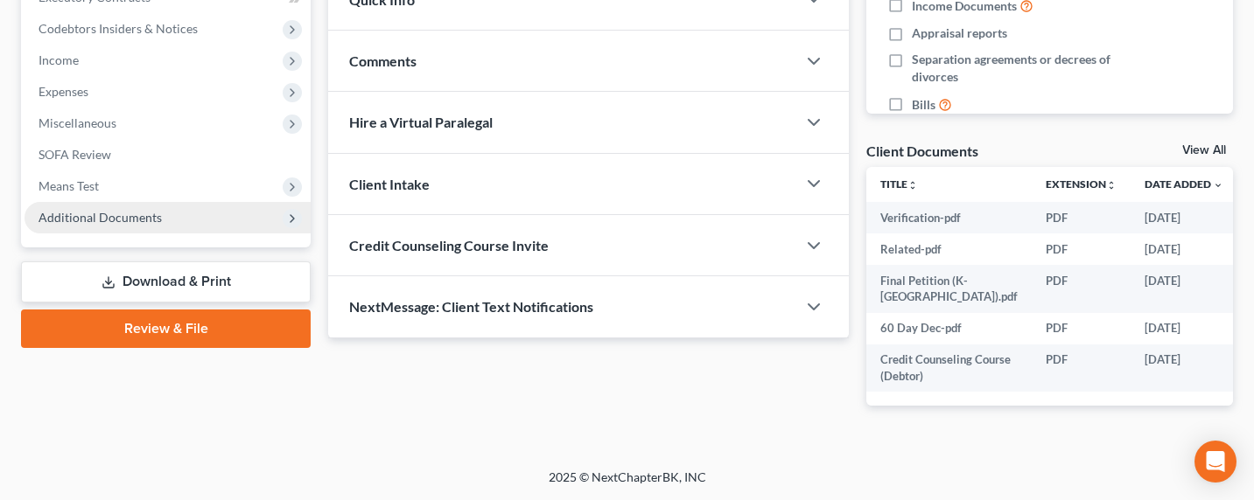
click at [84, 210] on span "Additional Documents" at bounding box center [99, 217] width 123 height 15
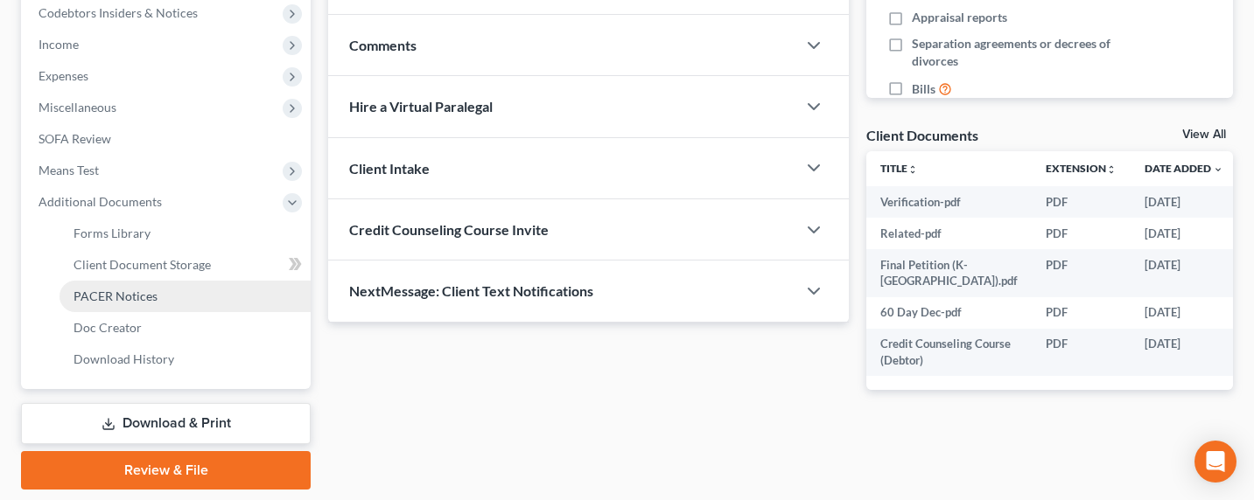
click at [104, 295] on span "PACER Notices" at bounding box center [115, 296] width 84 height 15
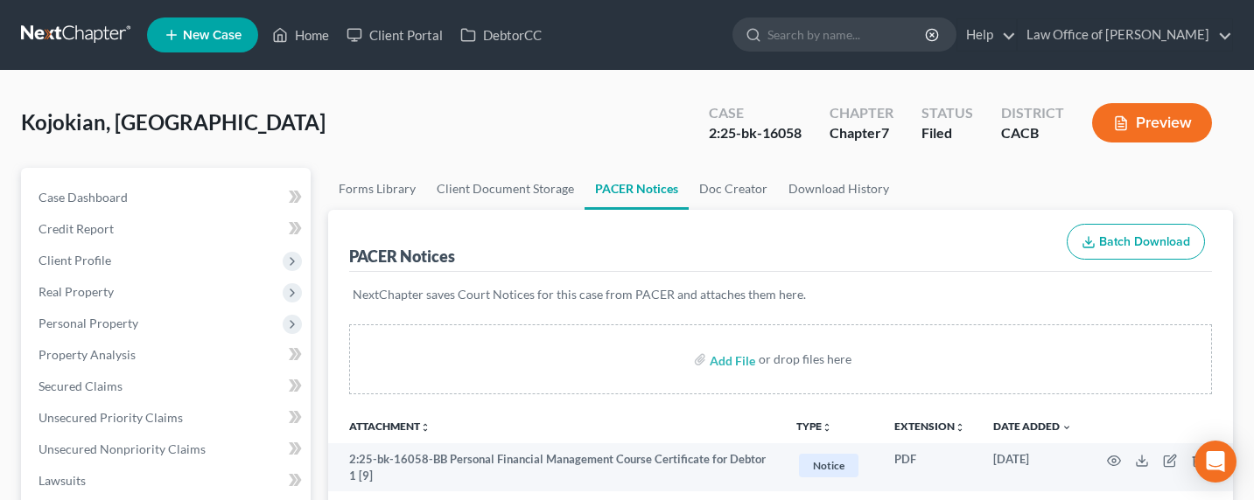
click at [83, 28] on link at bounding box center [77, 34] width 112 height 31
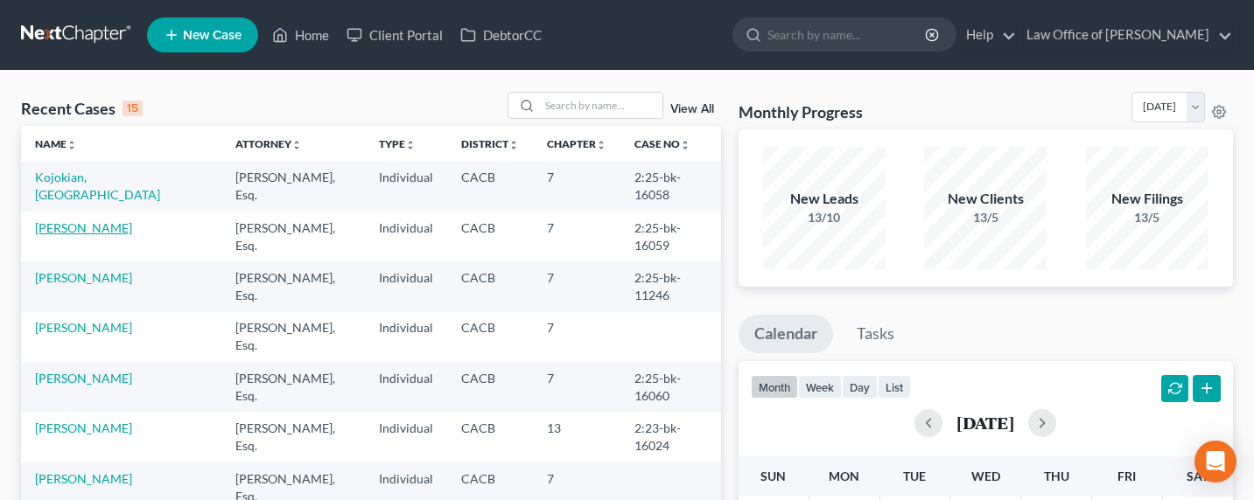
click at [97, 220] on link "[PERSON_NAME]" at bounding box center [83, 227] width 97 height 15
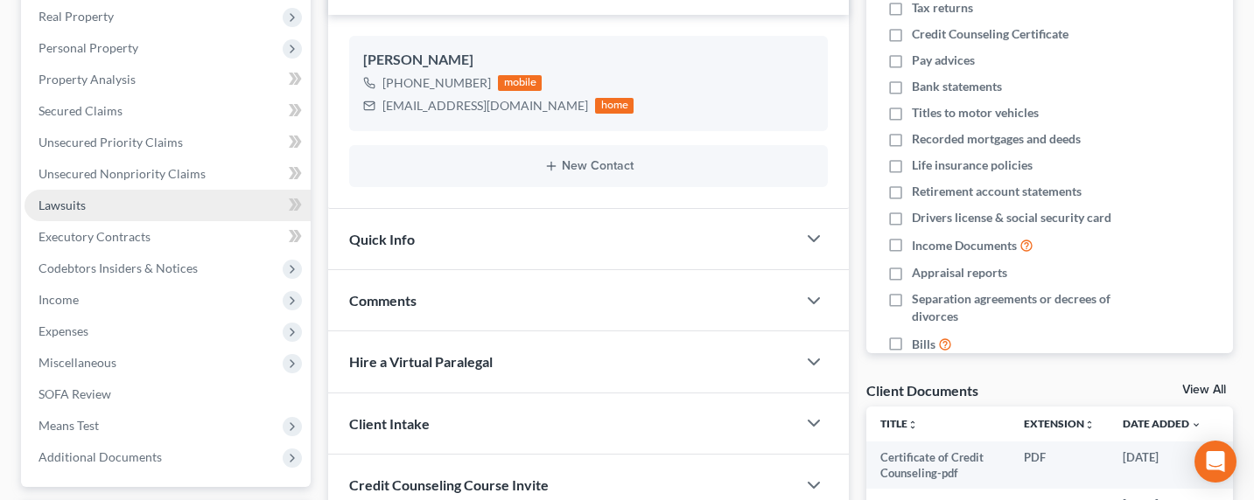
scroll to position [375, 0]
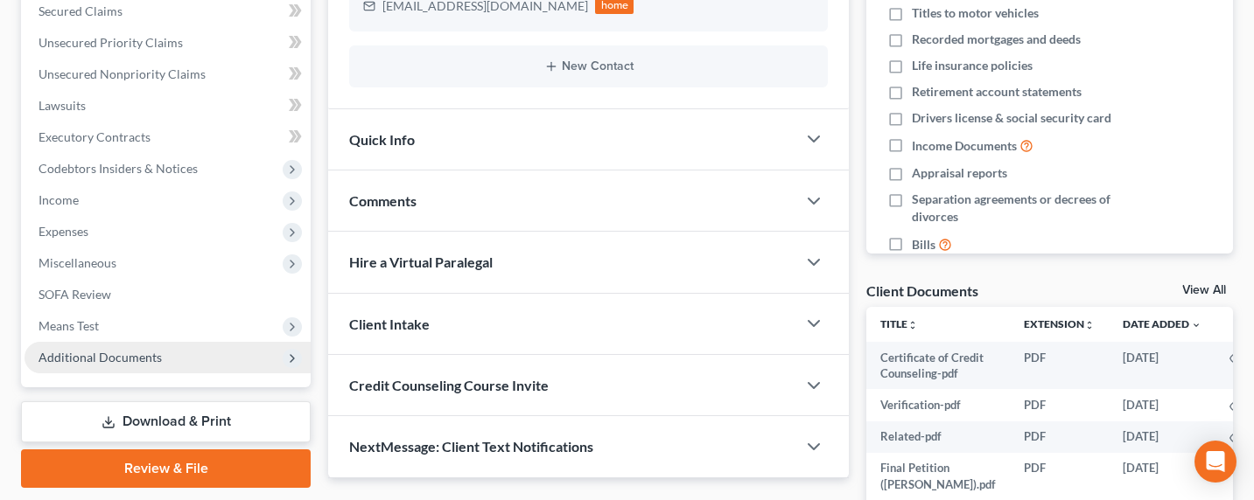
click at [96, 353] on span "Additional Documents" at bounding box center [99, 357] width 123 height 15
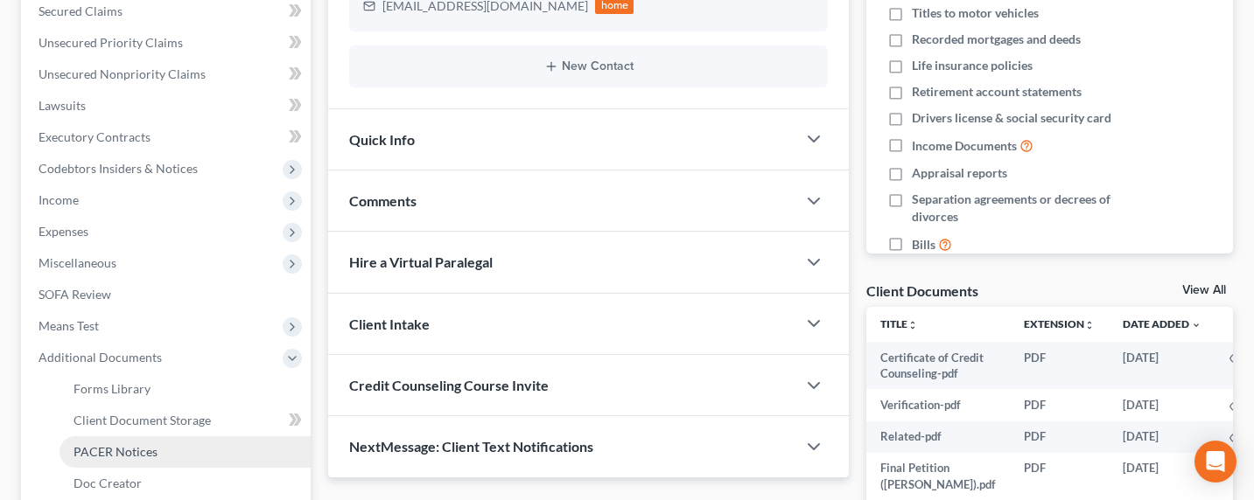
click at [105, 449] on span "PACER Notices" at bounding box center [115, 451] width 84 height 15
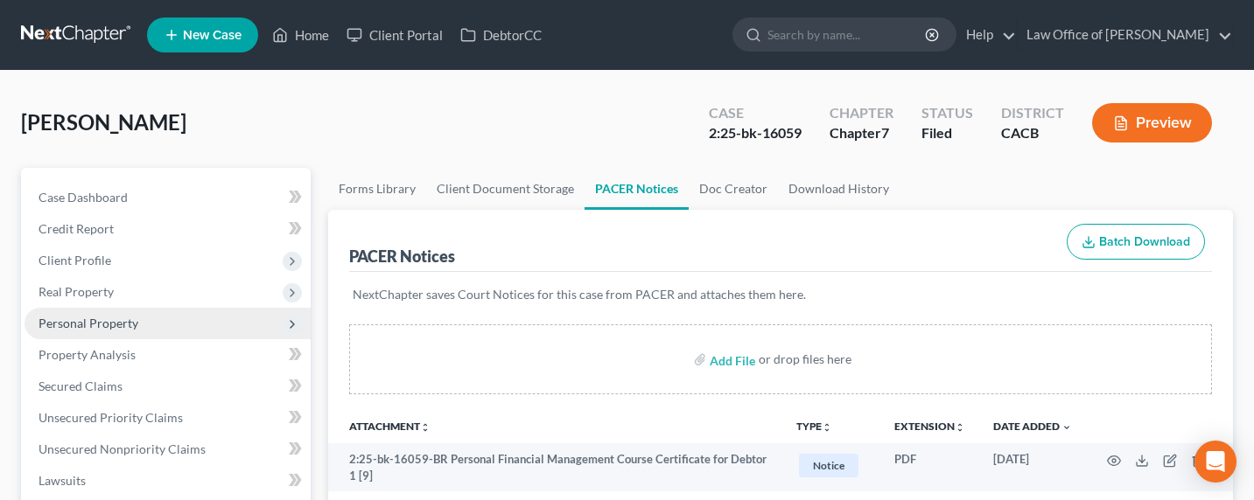
click at [78, 326] on span "Personal Property" at bounding box center [88, 323] width 100 height 15
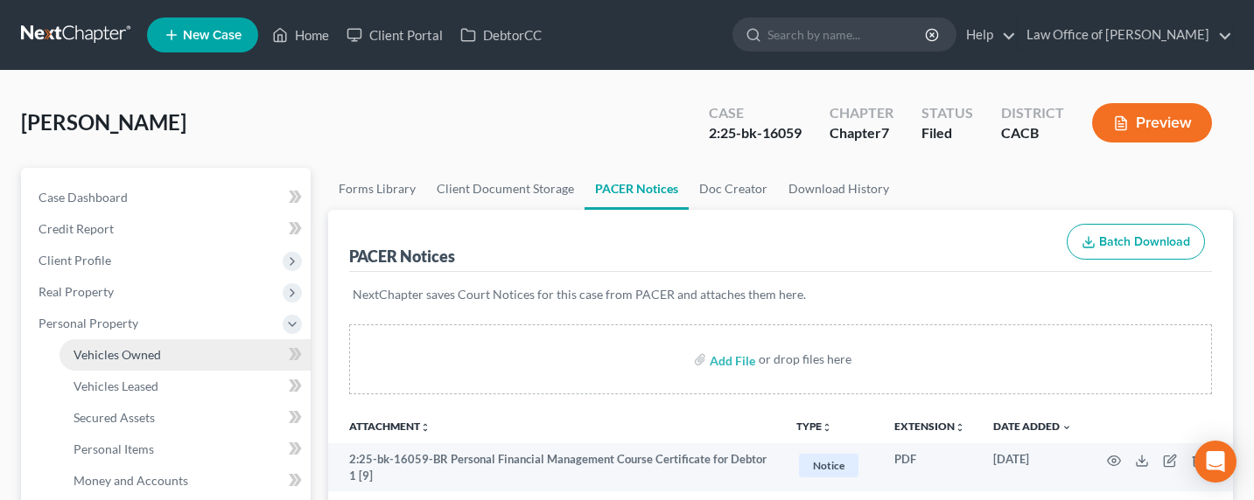
click at [121, 358] on span "Vehicles Owned" at bounding box center [116, 354] width 87 height 15
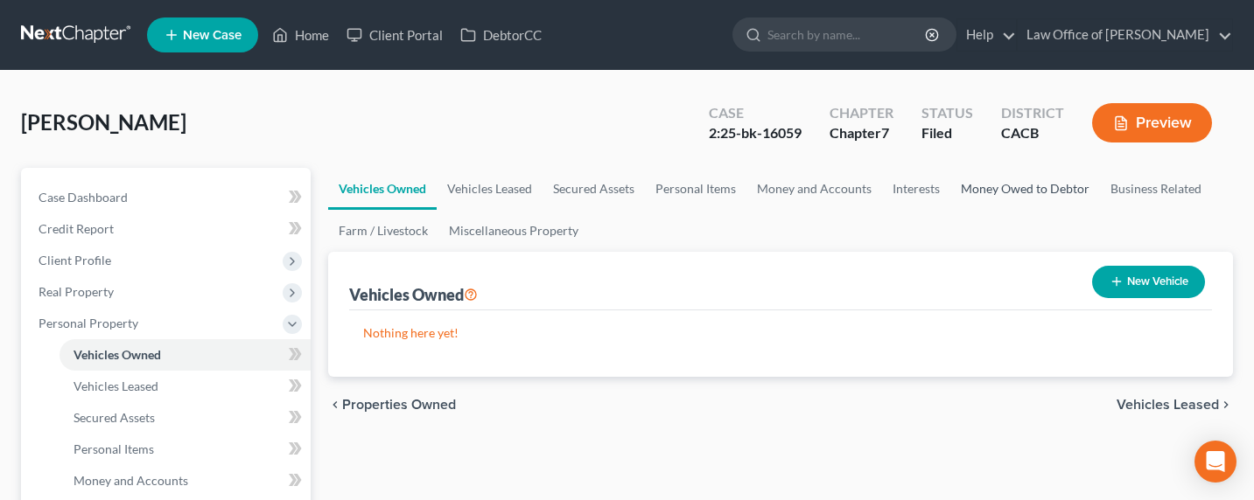
click at [983, 183] on link "Money Owed to Debtor" at bounding box center [1025, 189] width 150 height 42
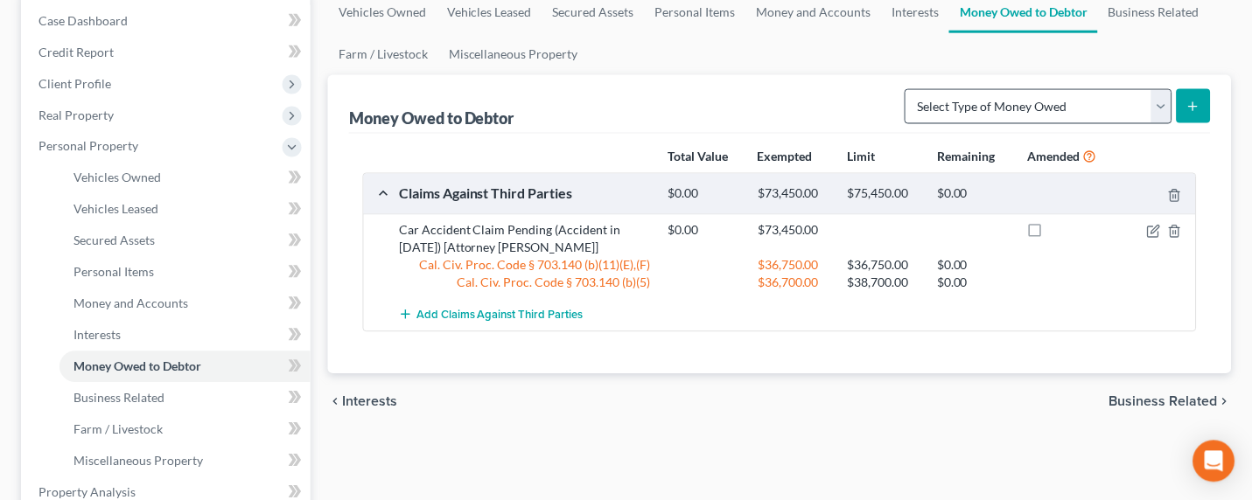
scroll to position [220, 0]
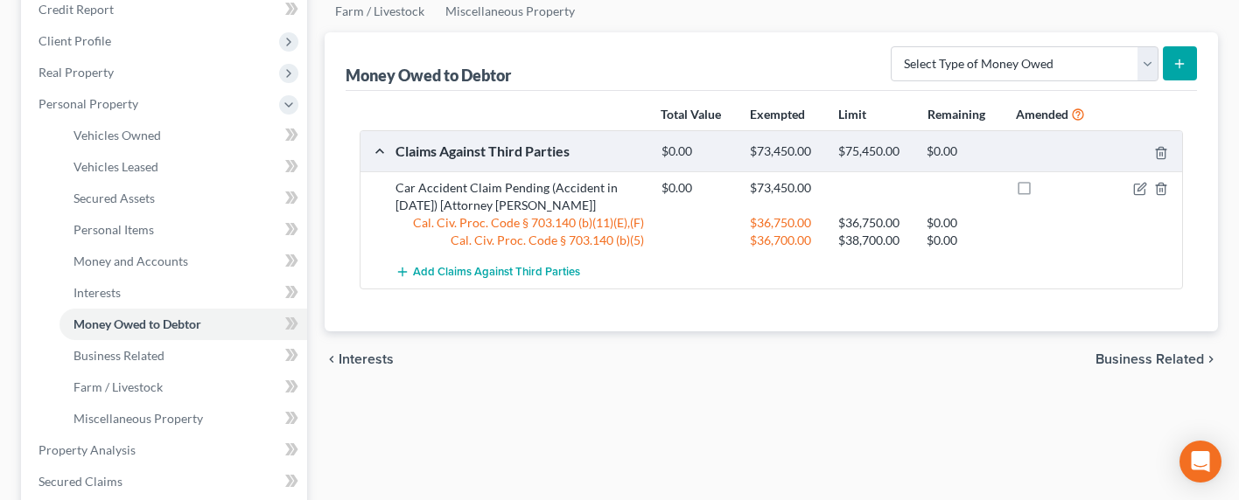
click at [1210, 169] on div "Money Owed to Debtor Select Type of Money Owed Accounts Receivable Alimony Chil…" at bounding box center [771, 181] width 893 height 299
click at [1138, 188] on icon "button" at bounding box center [1140, 189] width 14 height 14
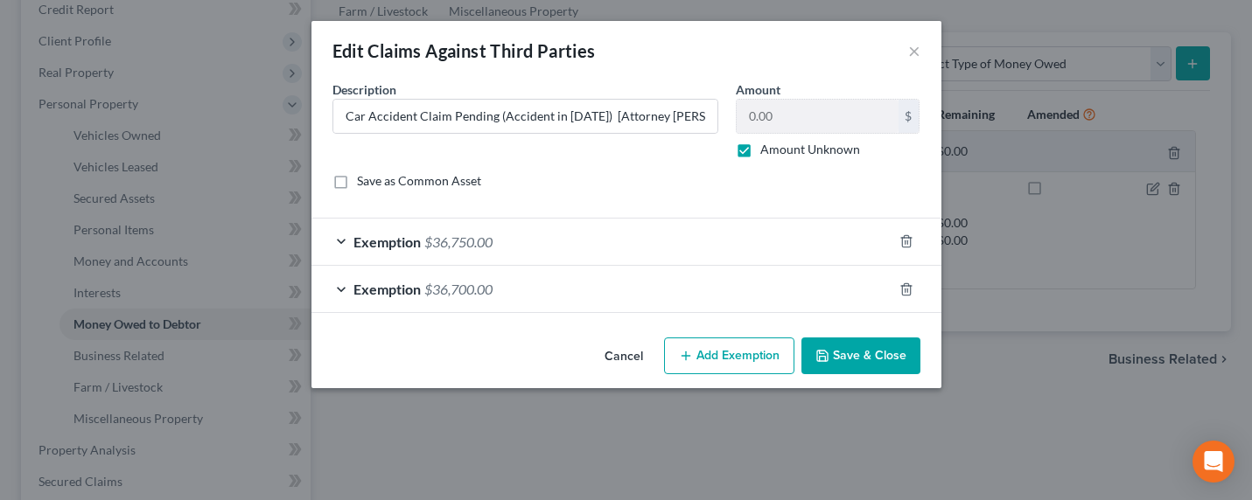
click at [468, 246] on span "$36,750.00" at bounding box center [458, 242] width 68 height 17
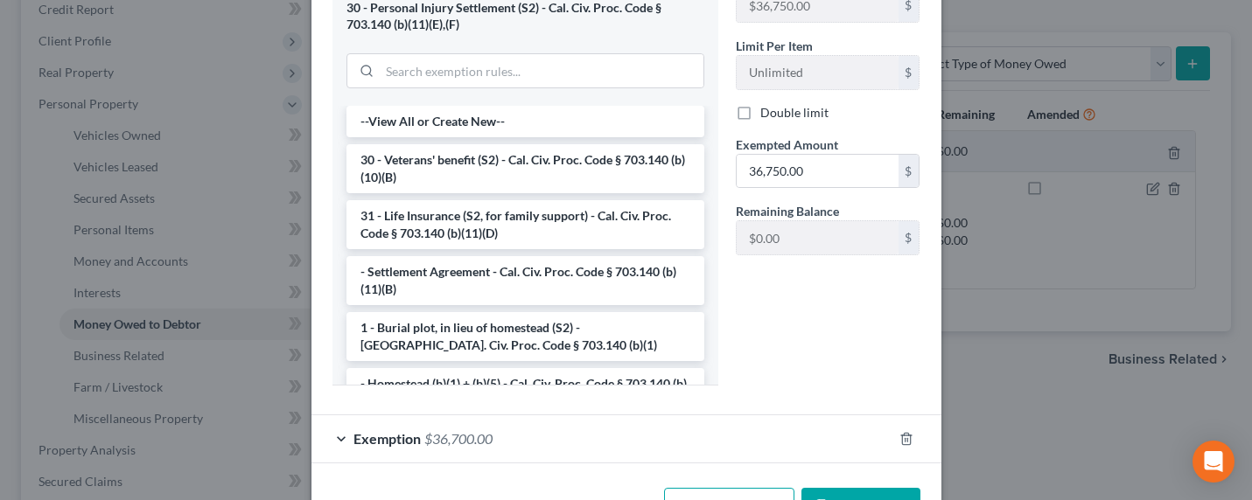
scroll to position [379, 0]
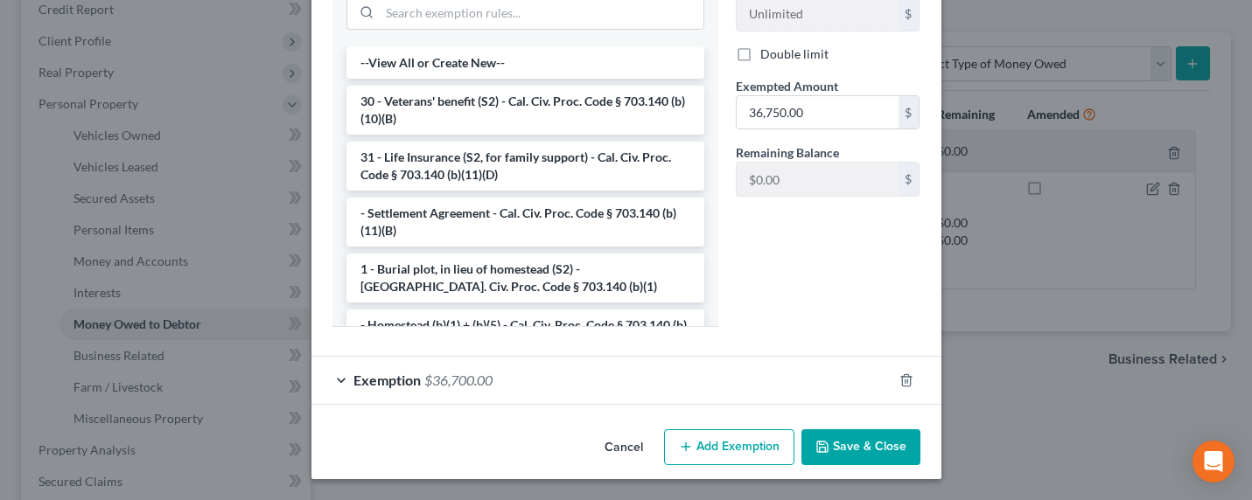
click at [526, 380] on div "Exemption $36,700.00" at bounding box center [601, 380] width 581 height 46
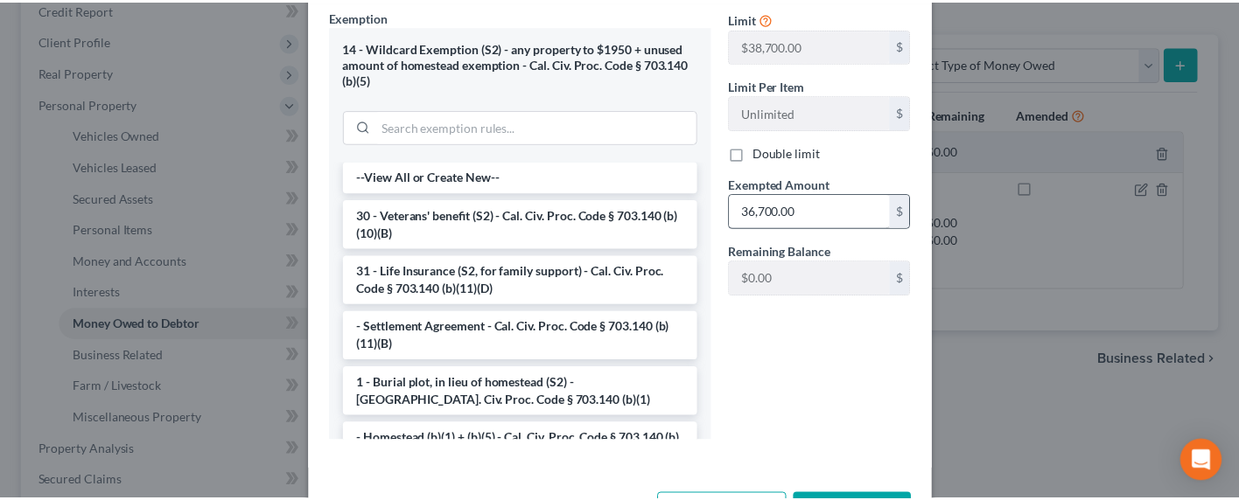
scroll to position [864, 0]
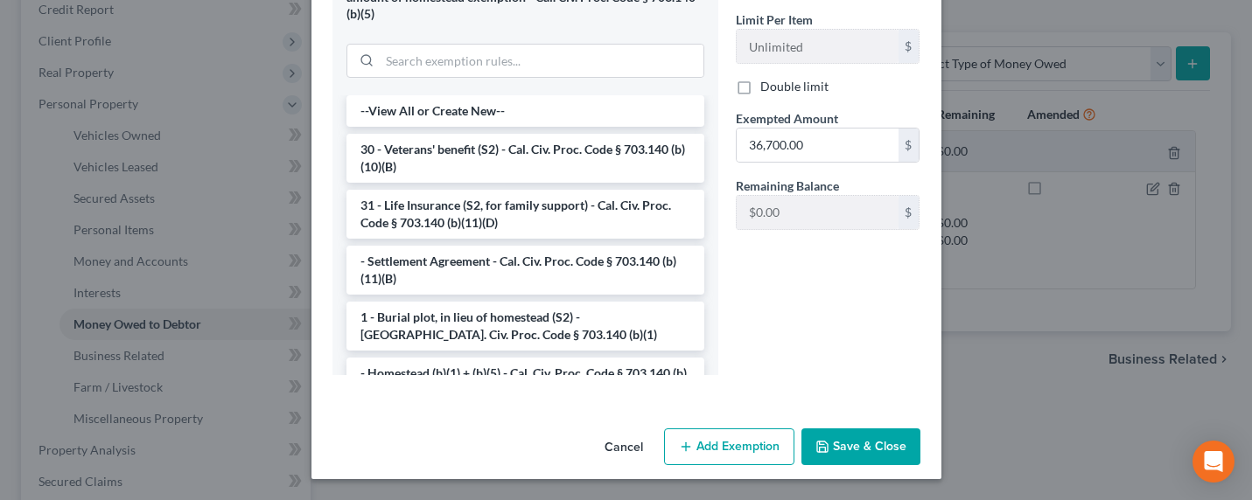
click at [862, 453] on button "Save & Close" at bounding box center [860, 447] width 119 height 37
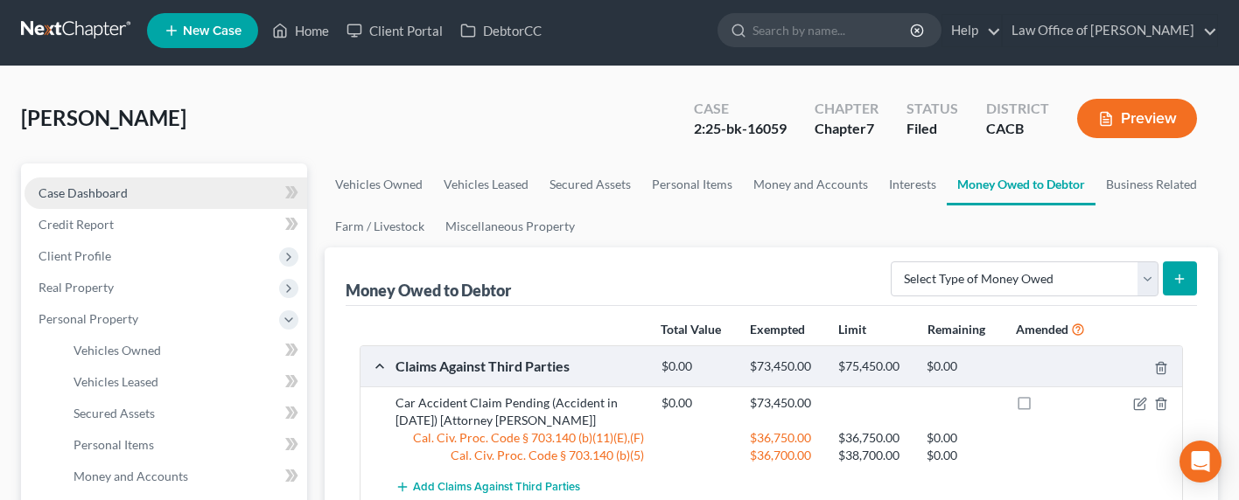
scroll to position [0, 0]
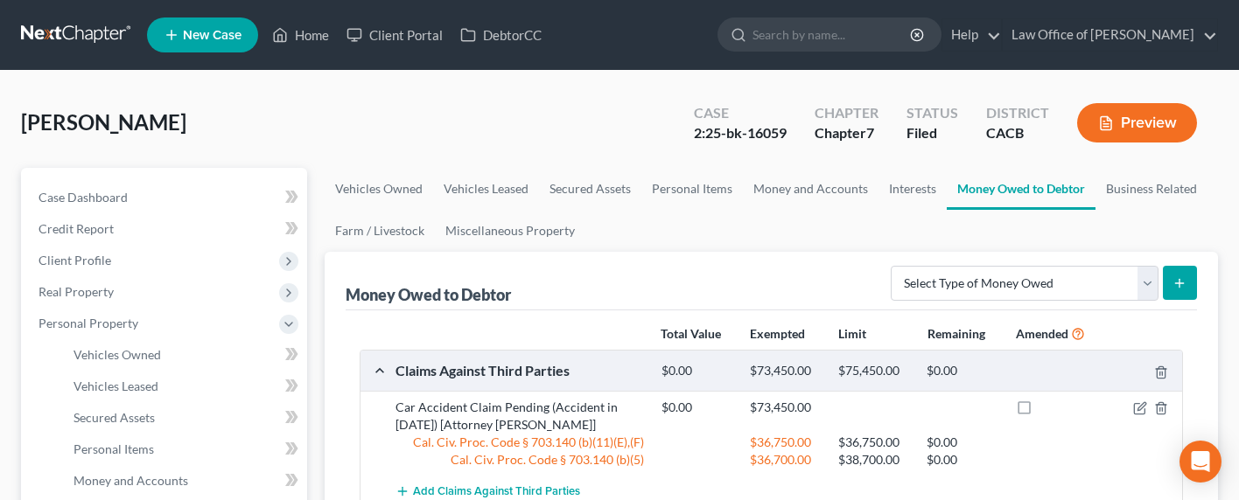
click at [81, 31] on link at bounding box center [77, 34] width 112 height 31
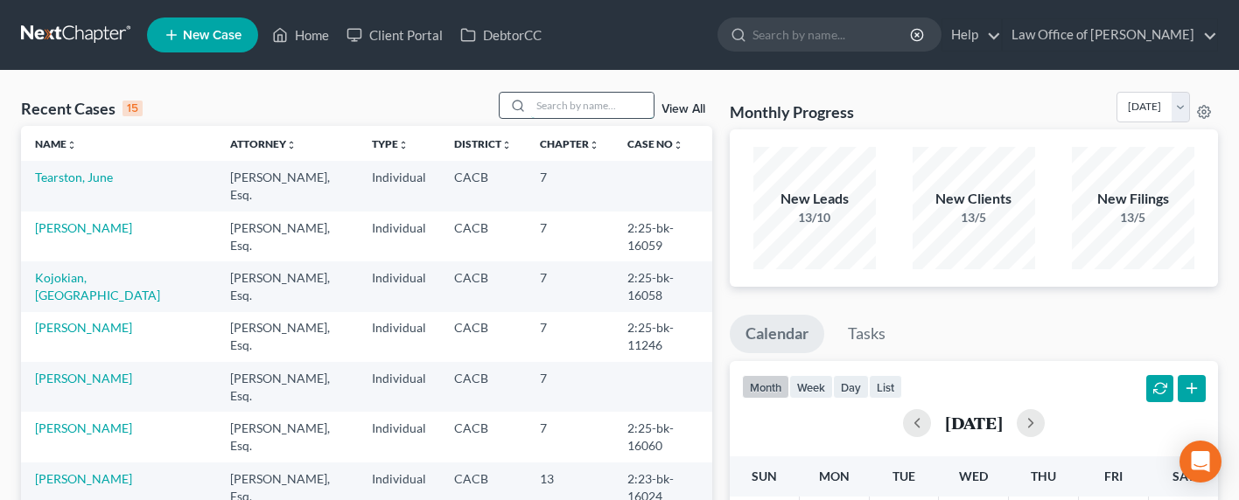
click at [610, 109] on input "search" at bounding box center [592, 105] width 122 height 25
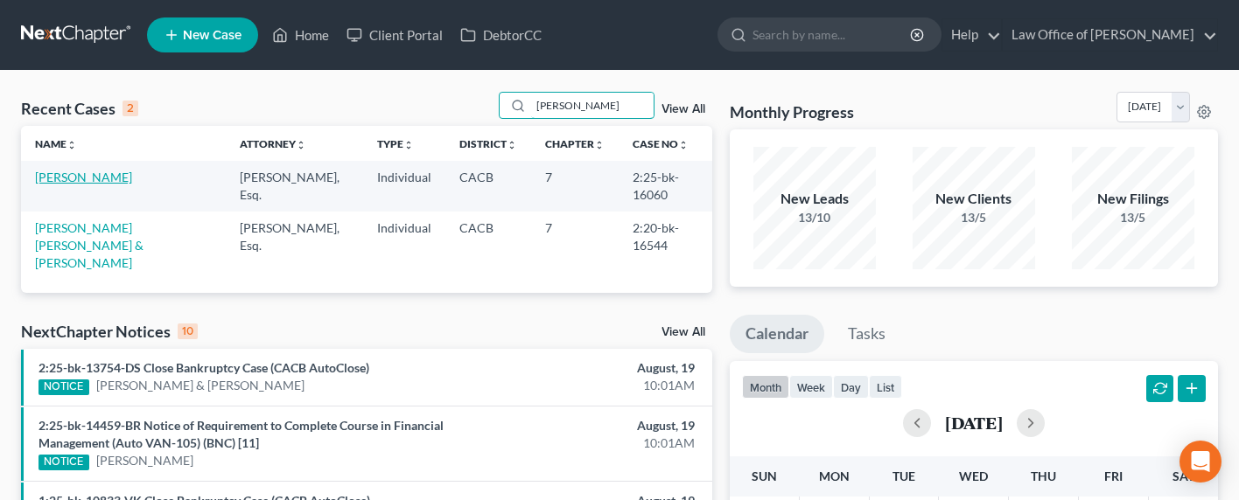
type input "[PERSON_NAME]"
click at [70, 181] on link "[PERSON_NAME]" at bounding box center [83, 177] width 97 height 15
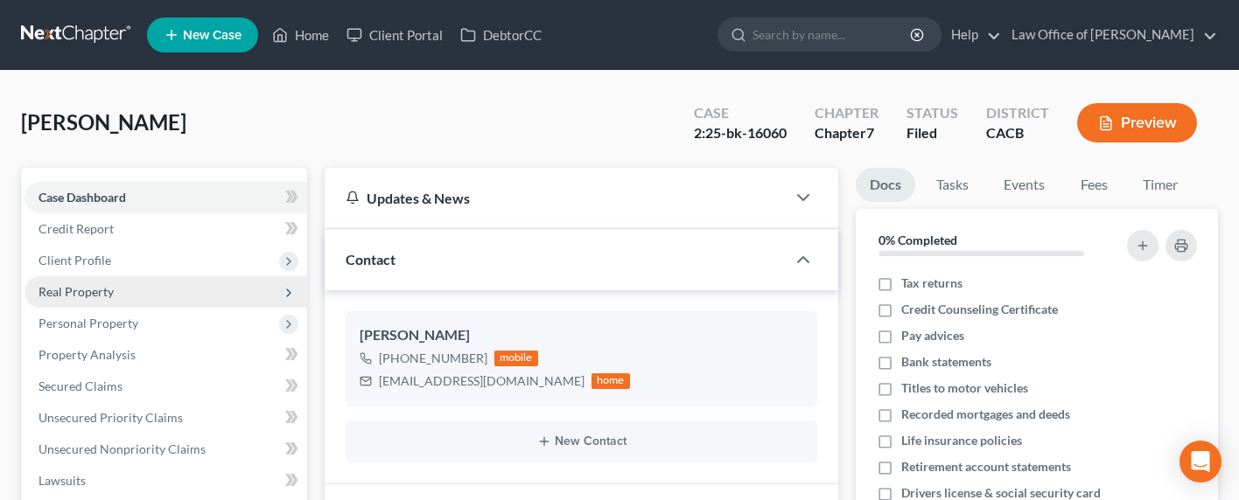
click at [70, 298] on span "Real Property" at bounding box center [75, 291] width 75 height 15
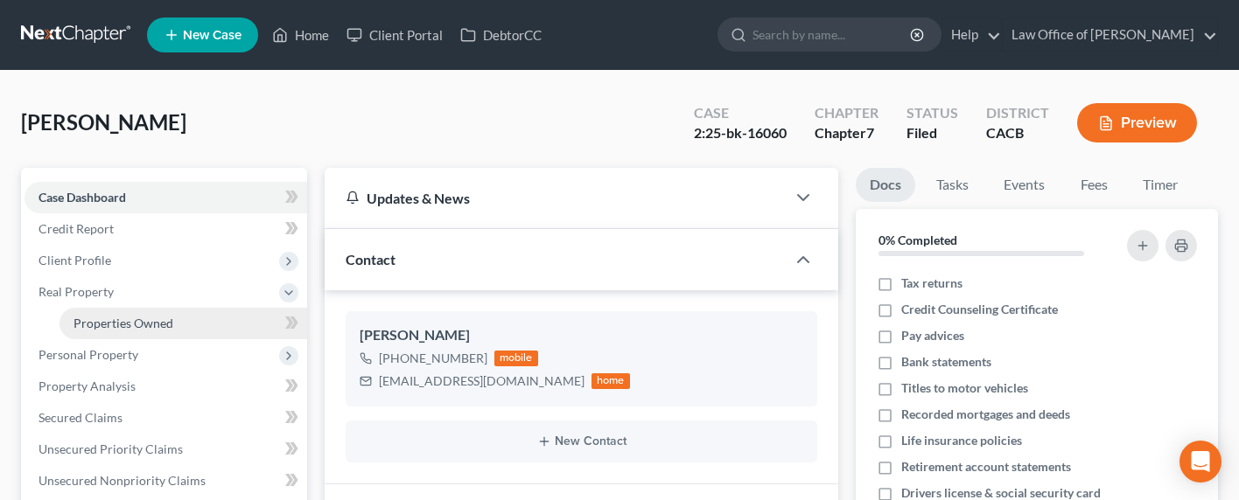
click at [122, 318] on span "Properties Owned" at bounding box center [123, 323] width 100 height 15
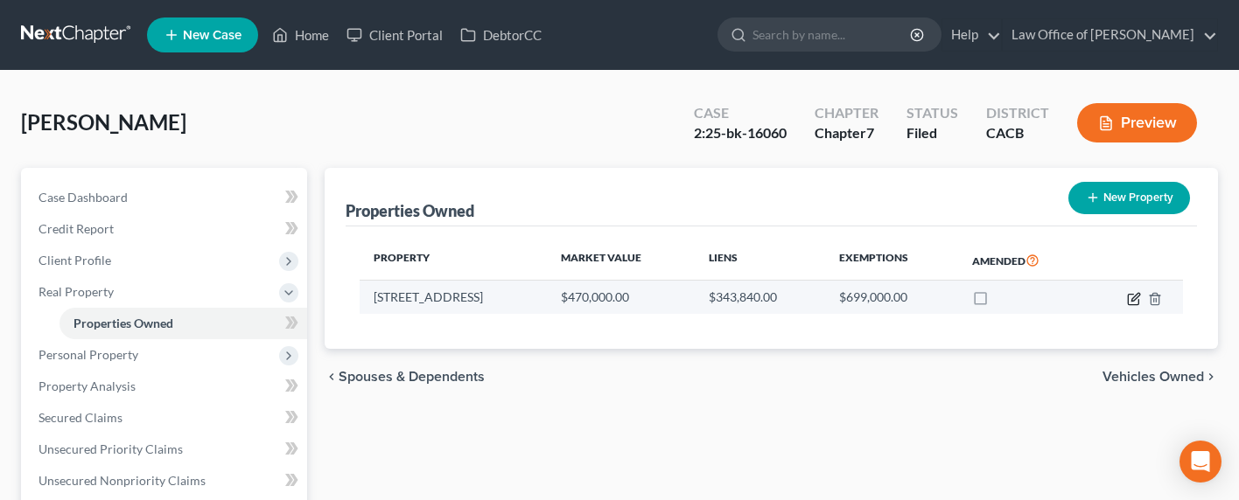
click at [1138, 301] on icon "button" at bounding box center [1133, 299] width 10 height 10
select select "4"
select select "0"
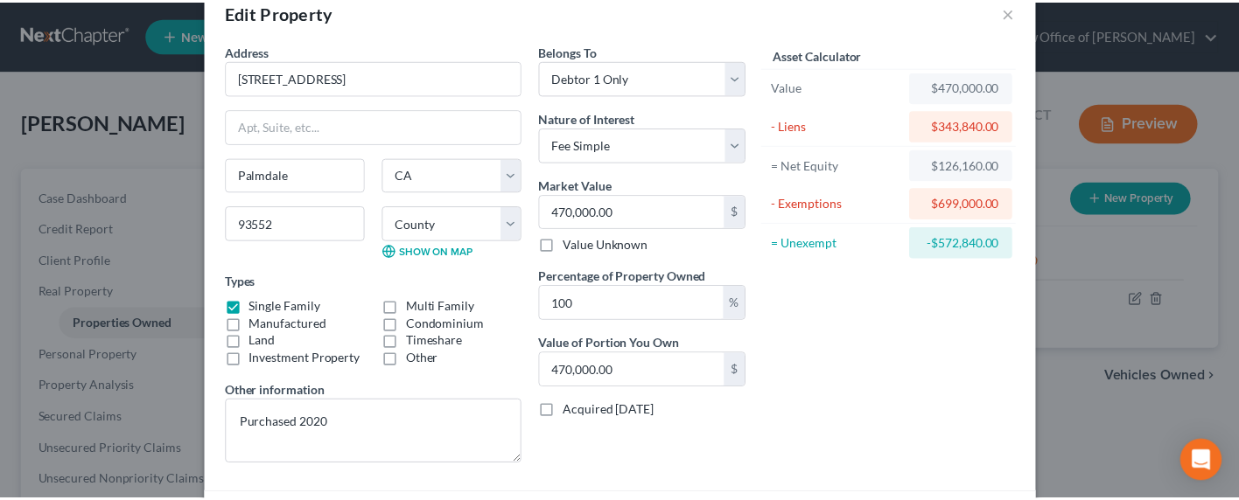
scroll to position [271, 0]
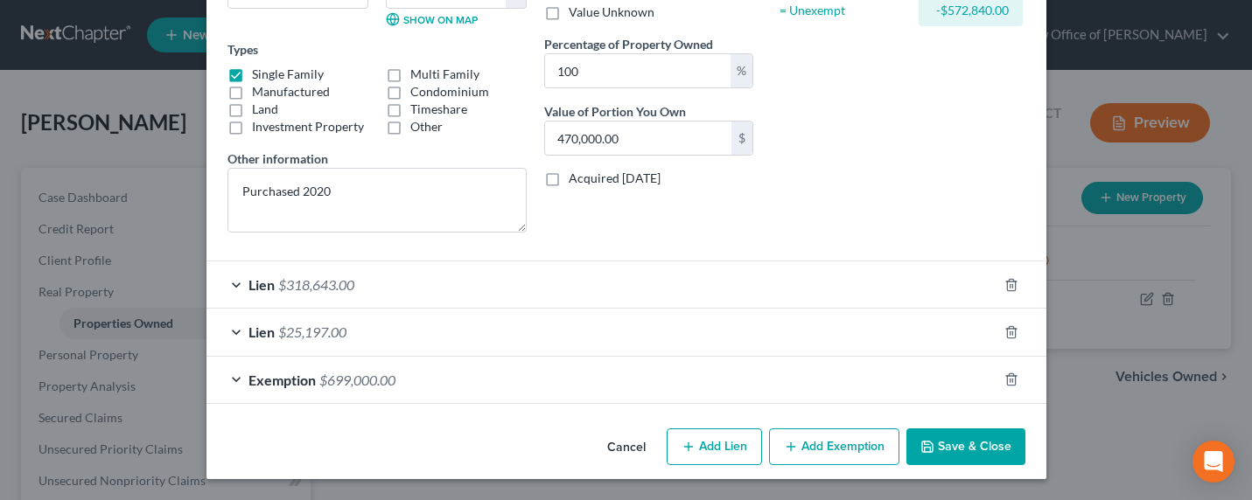
click at [957, 437] on button "Save & Close" at bounding box center [965, 447] width 119 height 37
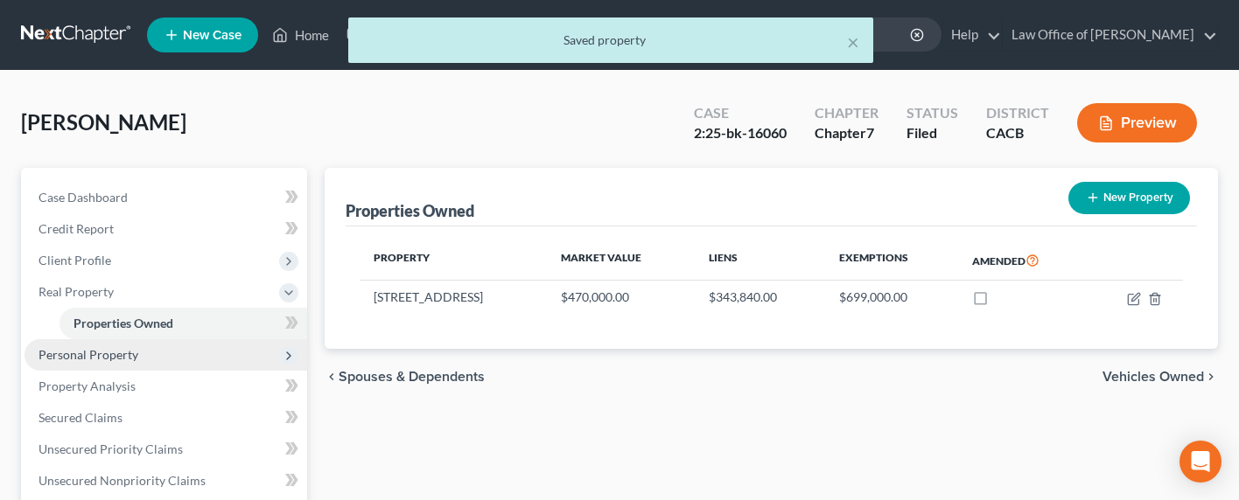
click at [58, 352] on span "Personal Property" at bounding box center [88, 354] width 100 height 15
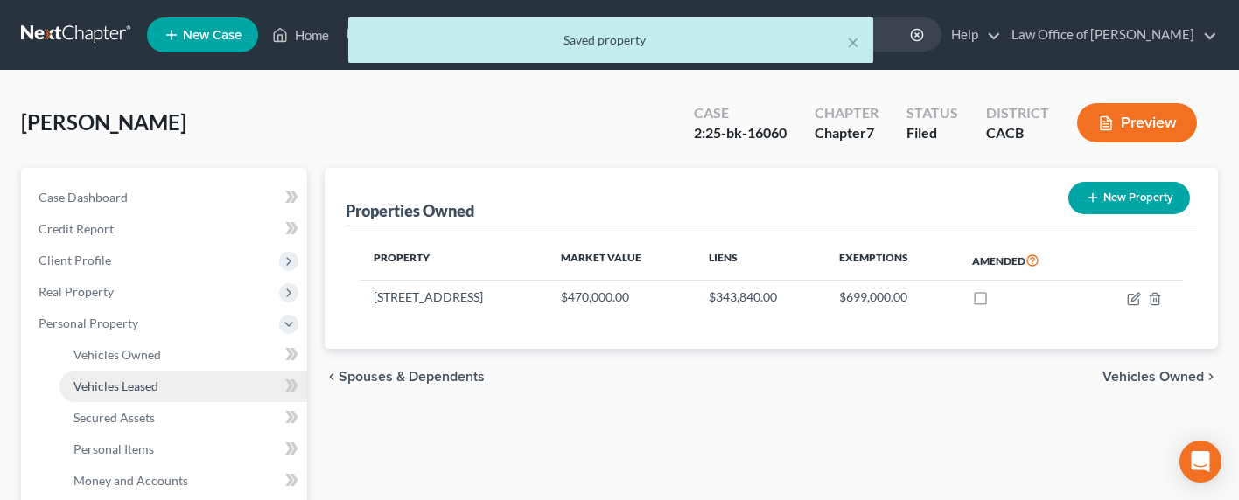
click at [103, 387] on span "Vehicles Leased" at bounding box center [115, 386] width 85 height 15
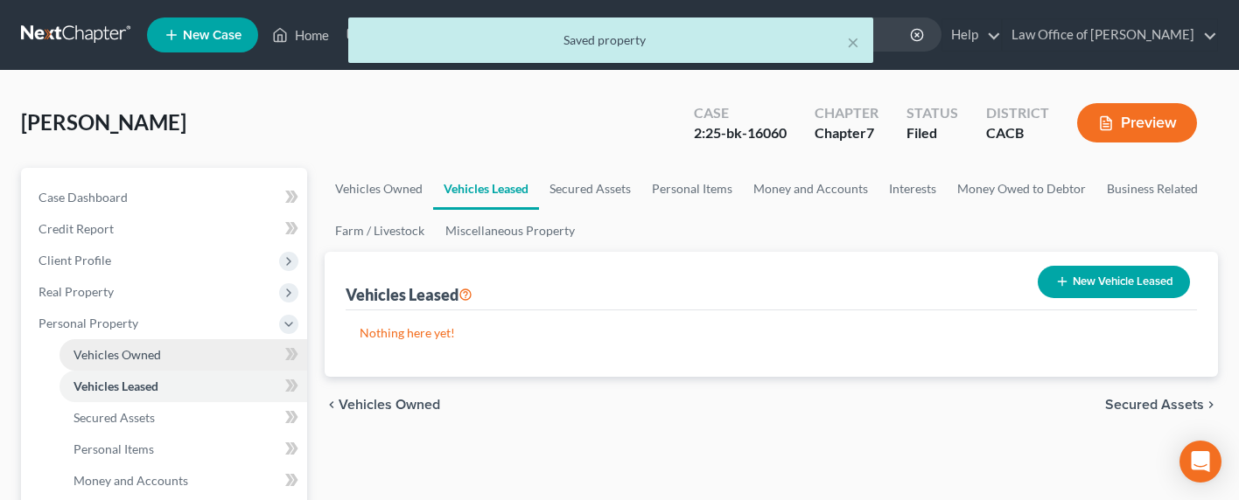
click at [108, 353] on span "Vehicles Owned" at bounding box center [116, 354] width 87 height 15
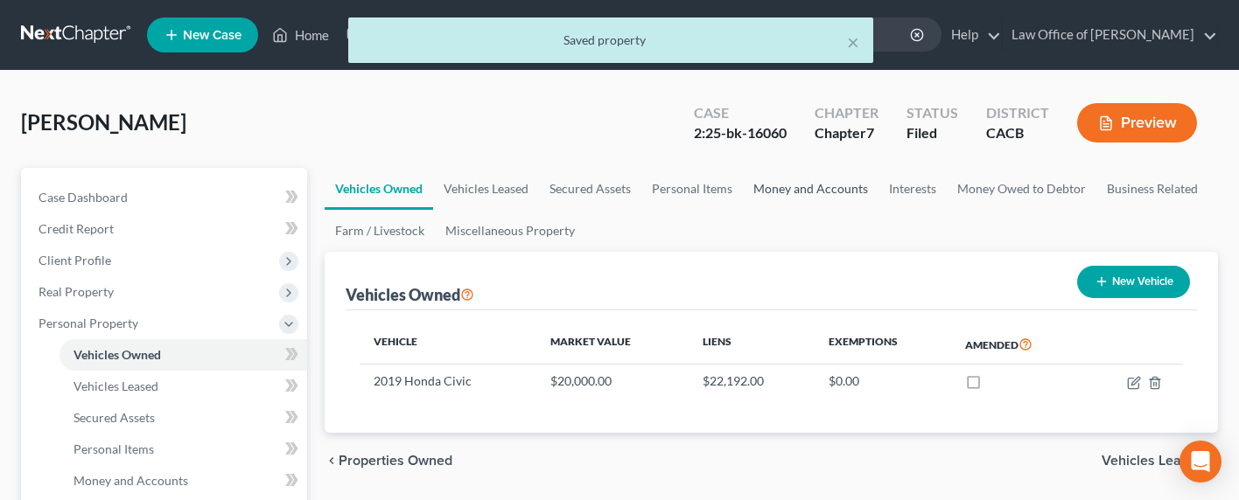
click at [811, 183] on link "Money and Accounts" at bounding box center [811, 189] width 136 height 42
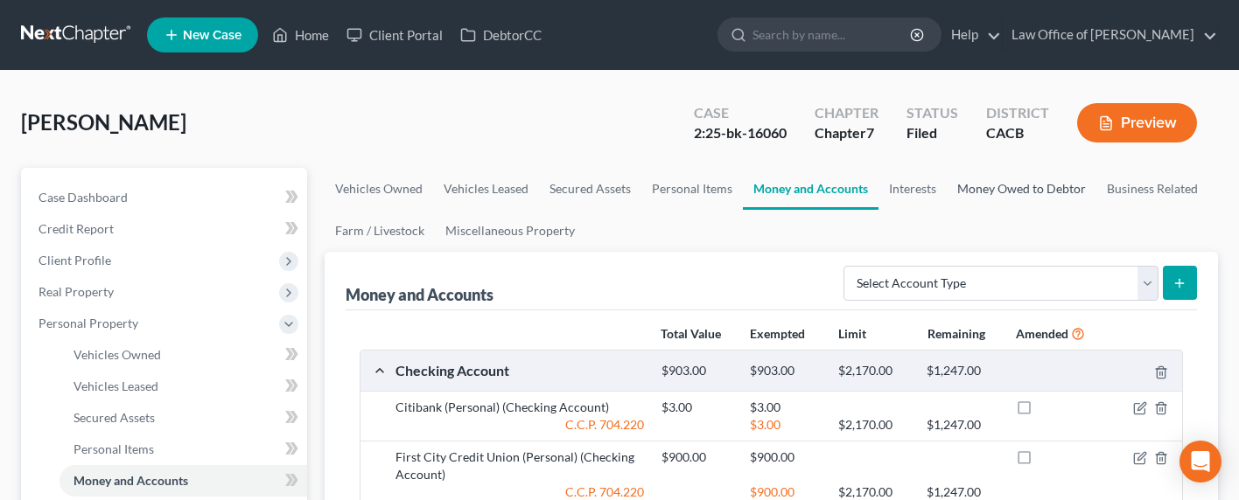
click at [982, 184] on link "Money Owed to Debtor" at bounding box center [1022, 189] width 150 height 42
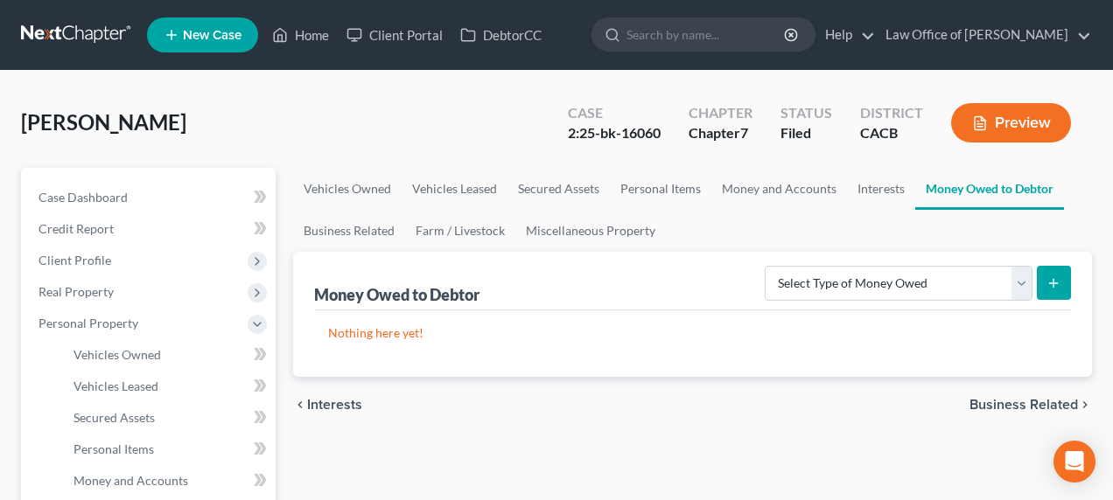
click at [364, 138] on div "[PERSON_NAME] Upgraded Case 2:25-bk-16060 Chapter Chapter 7 Status Filed Distri…" at bounding box center [556, 130] width 1071 height 76
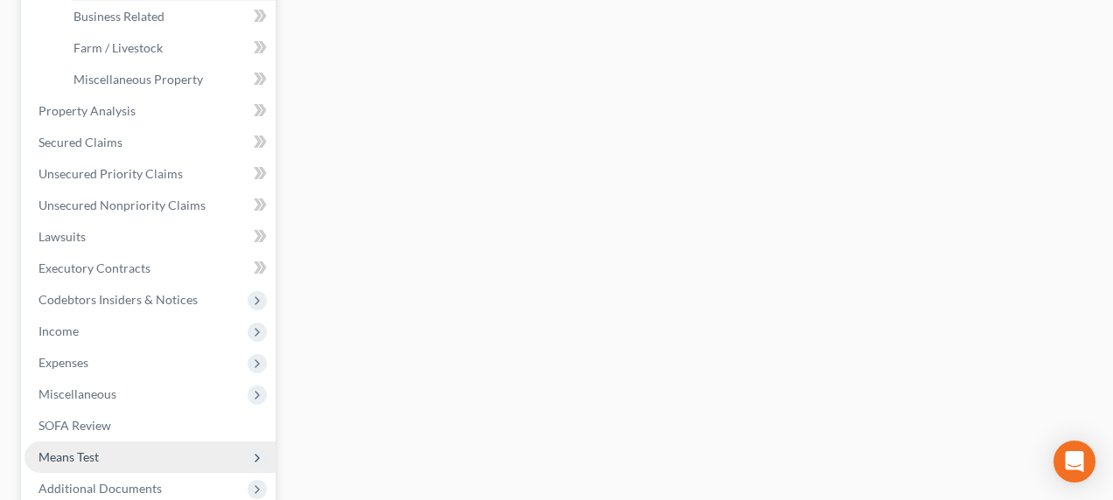
scroll to position [591, 0]
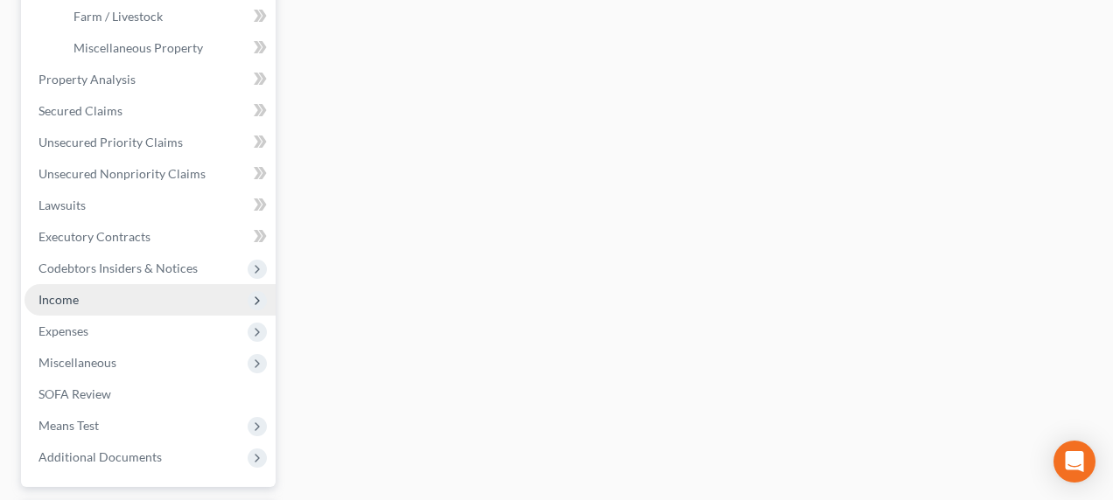
click at [57, 303] on span "Income" at bounding box center [58, 299] width 40 height 15
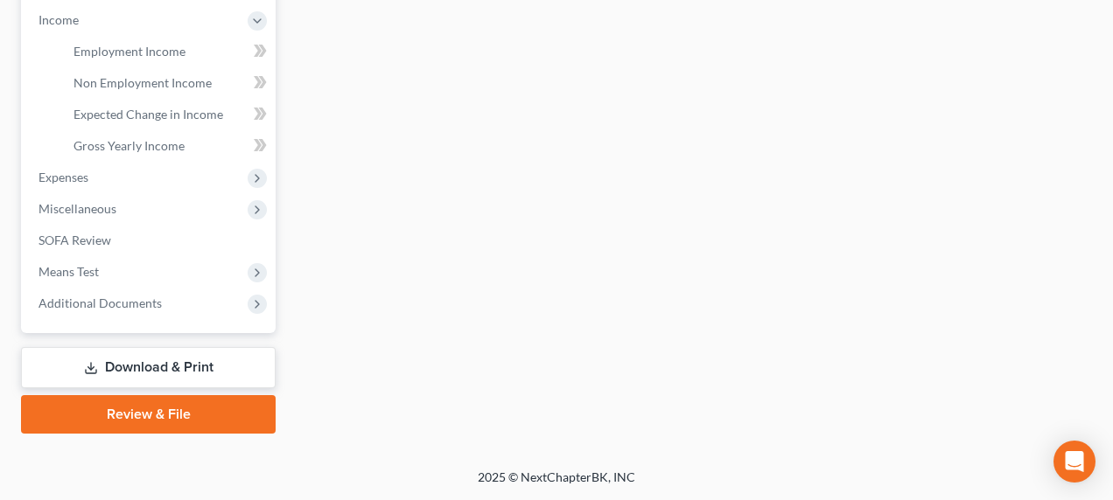
scroll to position [554, 0]
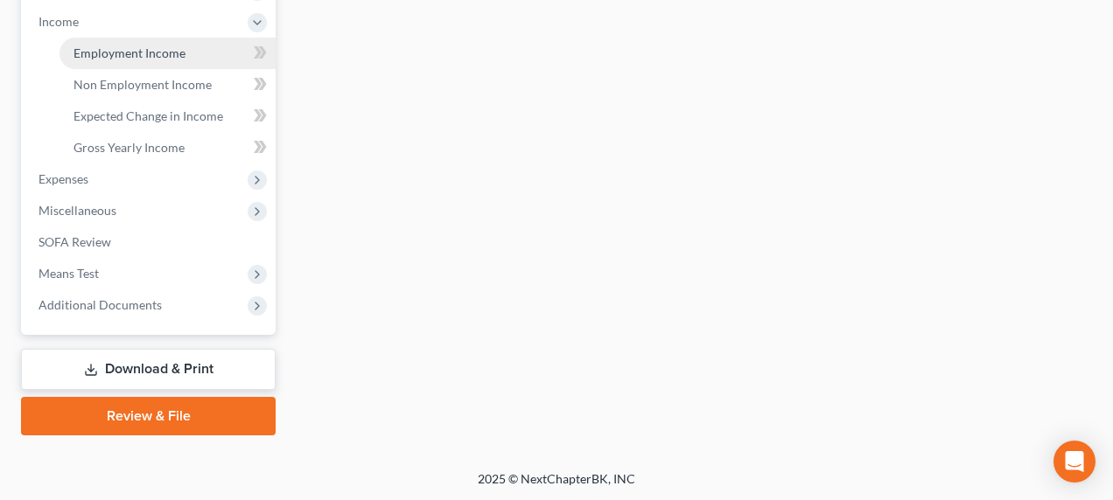
click at [115, 59] on span "Employment Income" at bounding box center [129, 52] width 112 height 15
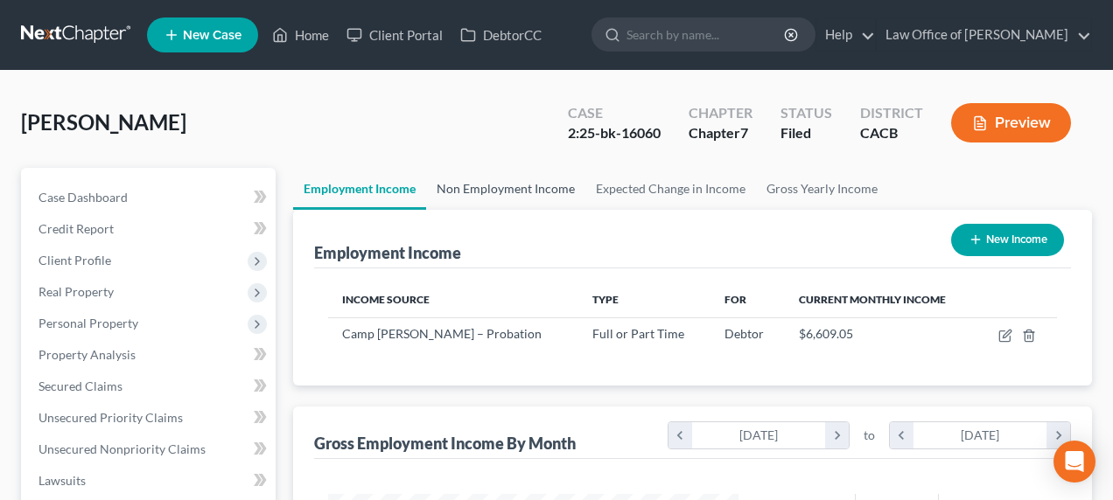
scroll to position [313, 445]
click at [466, 194] on link "Non Employment Income" at bounding box center [505, 189] width 159 height 42
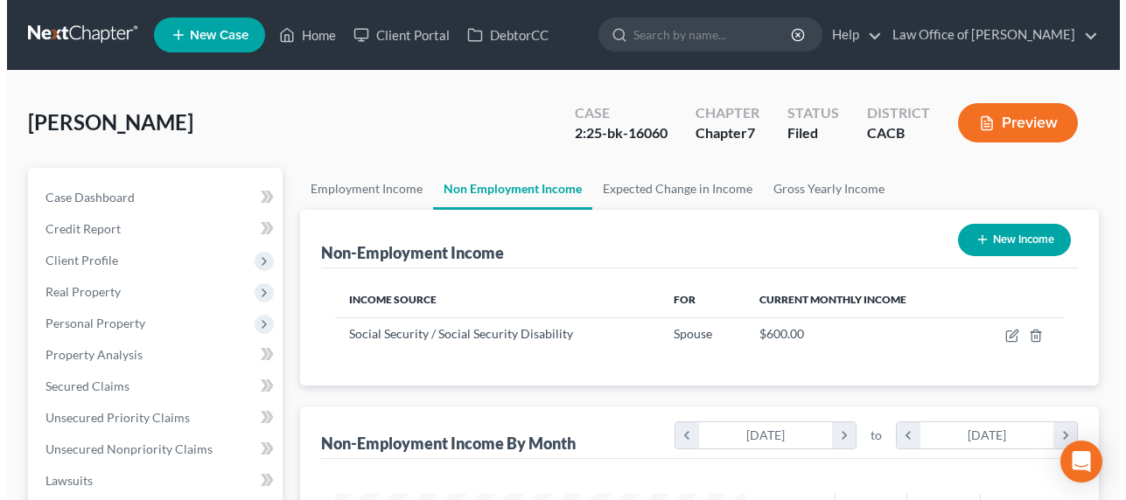
scroll to position [313, 445]
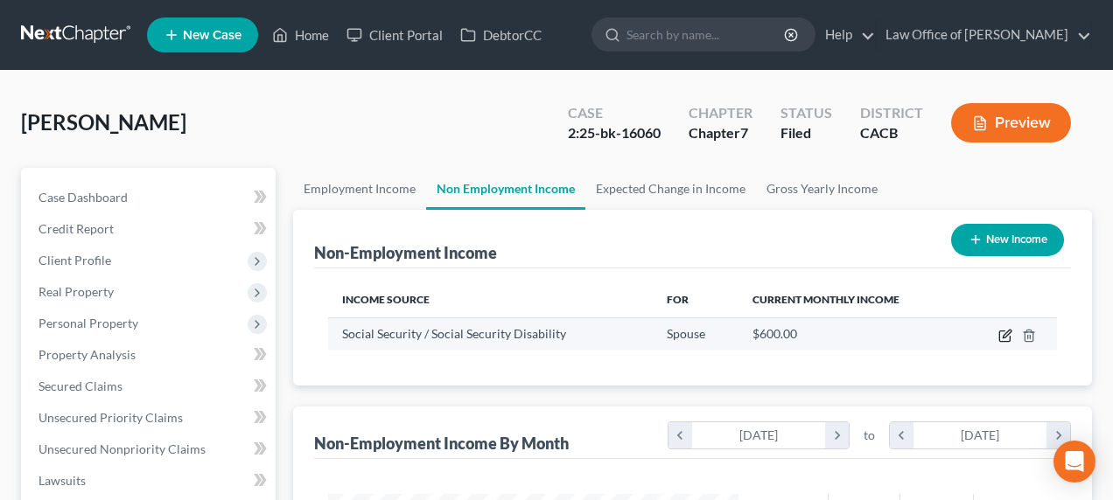
click at [1004, 332] on icon "button" at bounding box center [1005, 336] width 14 height 14
select select "4"
select select "0"
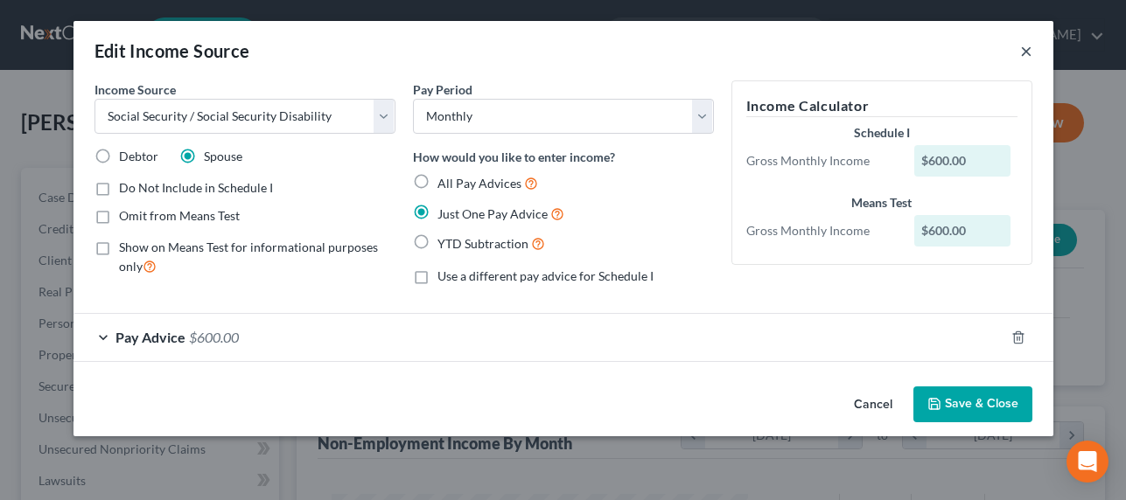
click at [1028, 50] on button "×" at bounding box center [1026, 50] width 12 height 21
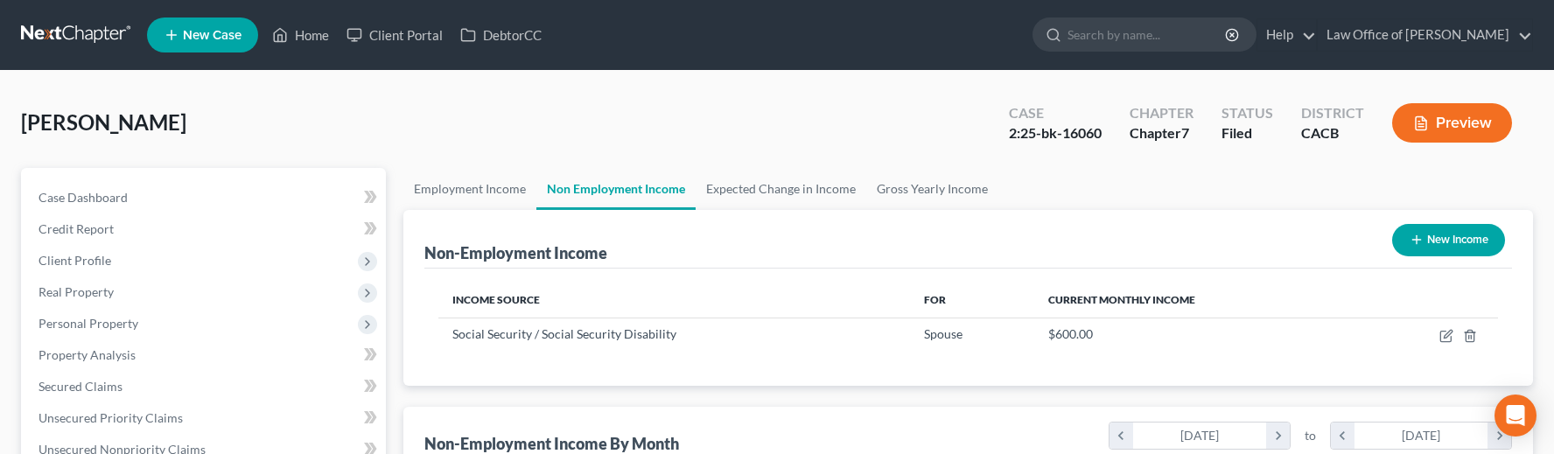
scroll to position [313, 638]
click at [103, 34] on link at bounding box center [77, 34] width 112 height 31
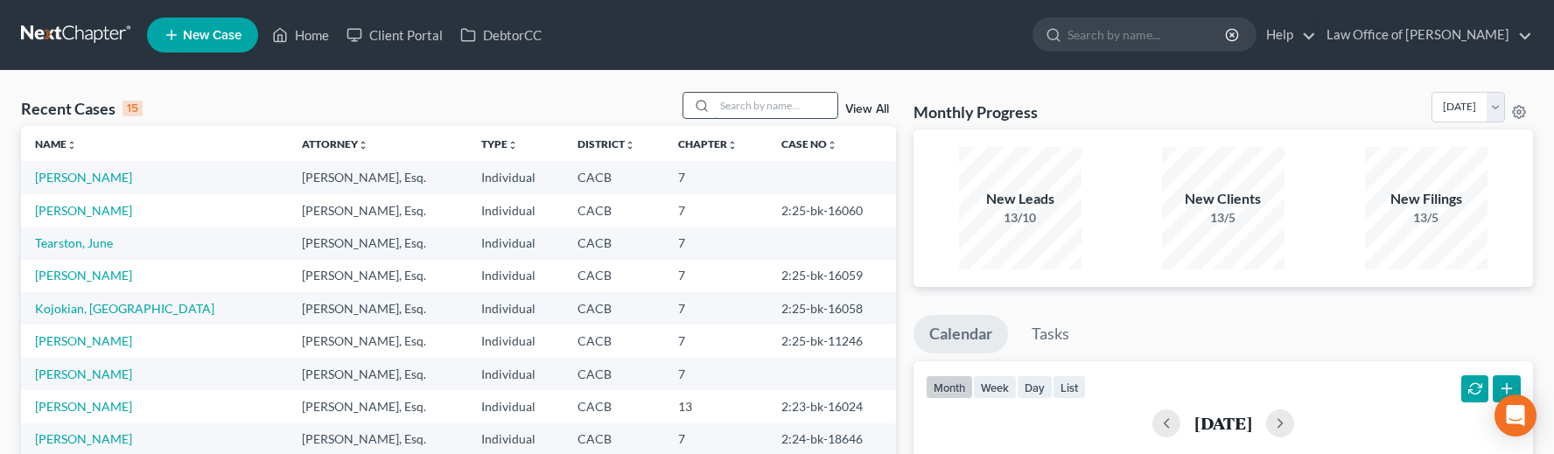
click at [794, 111] on input "search" at bounding box center [776, 105] width 122 height 25
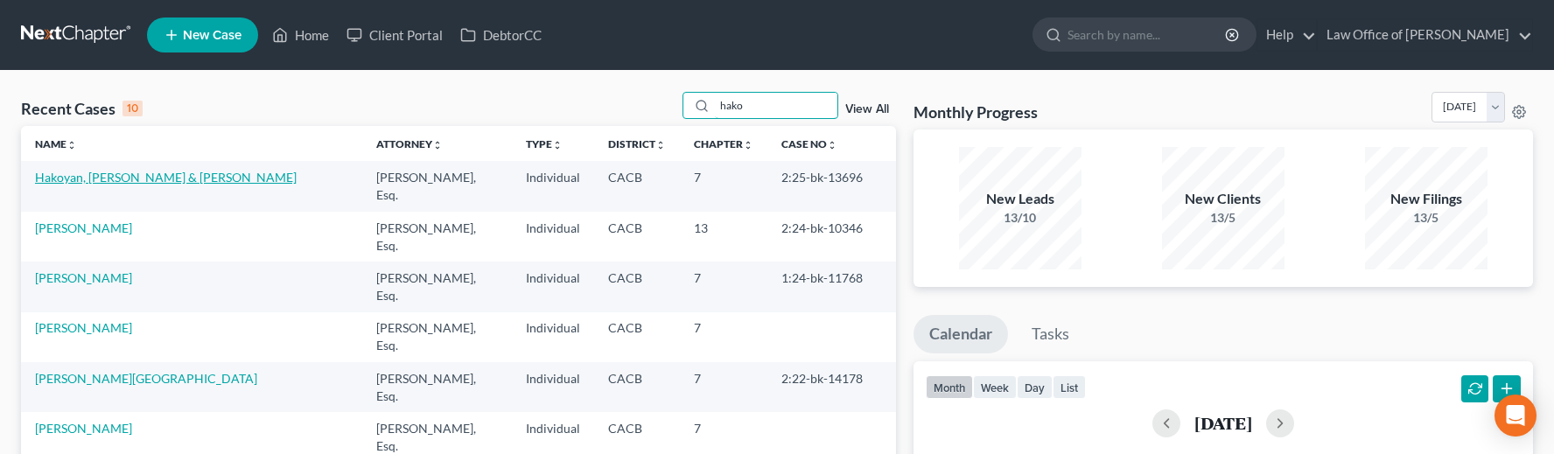
type input "hako"
click at [77, 177] on link "Hakoyan, [PERSON_NAME] & [PERSON_NAME]" at bounding box center [166, 177] width 262 height 15
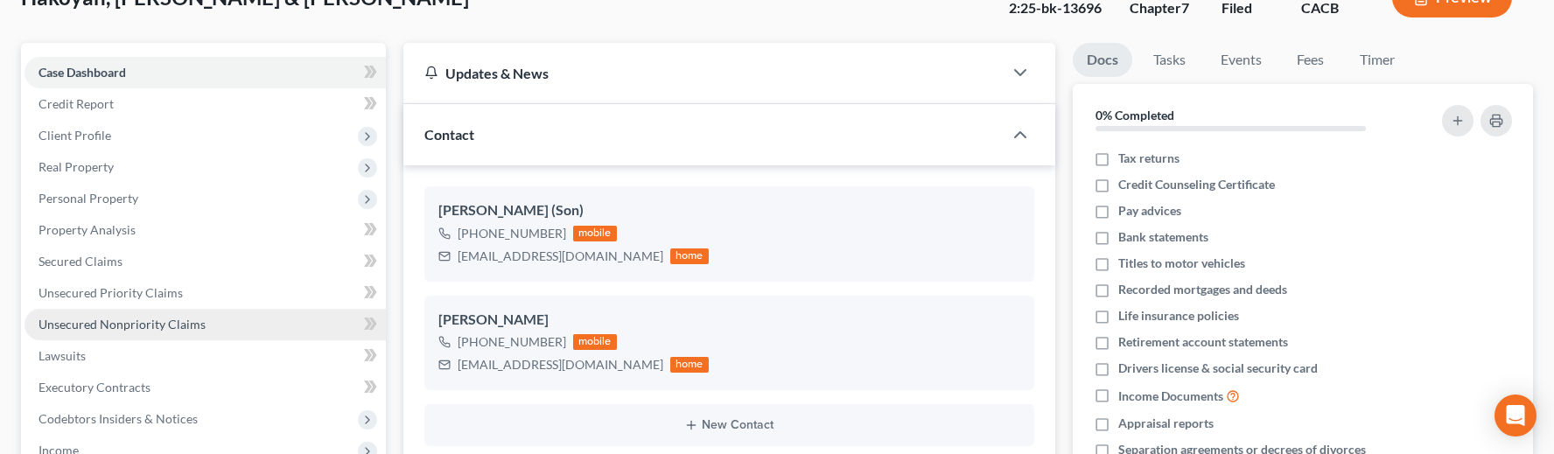
scroll to position [178, 0]
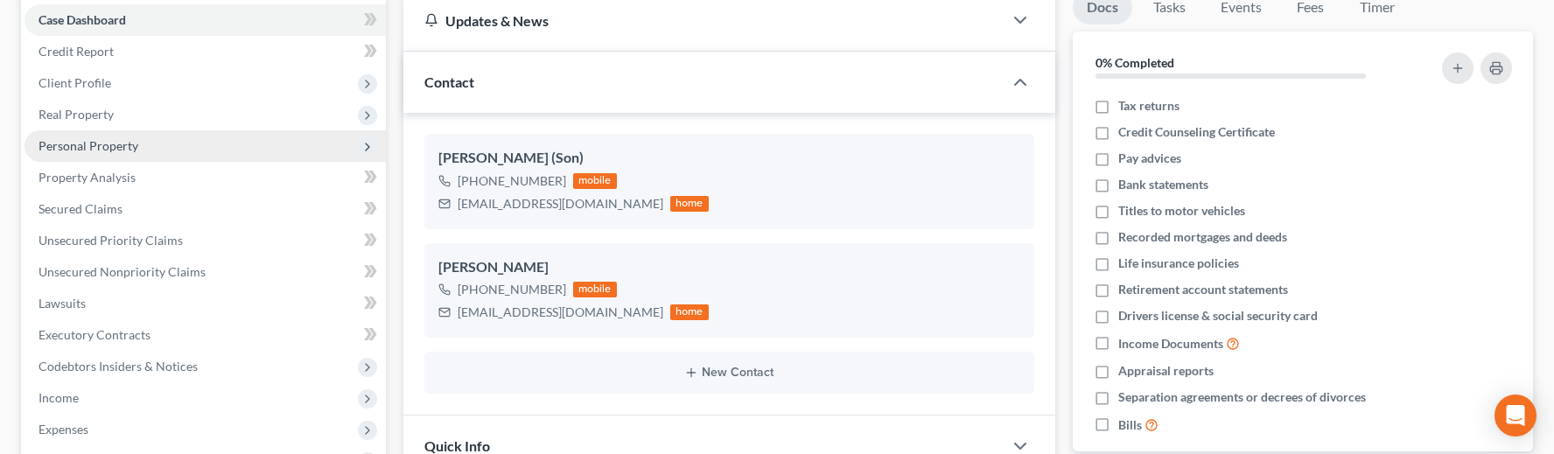
click at [81, 142] on span "Personal Property" at bounding box center [88, 145] width 100 height 15
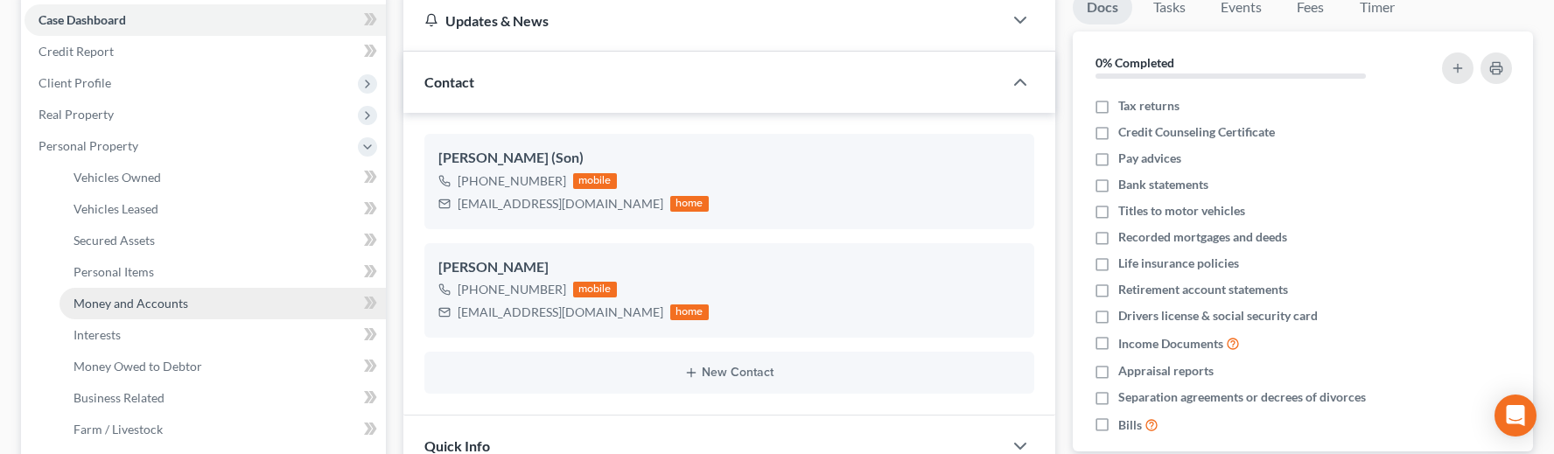
click at [129, 292] on link "Money and Accounts" at bounding box center [222, 303] width 326 height 31
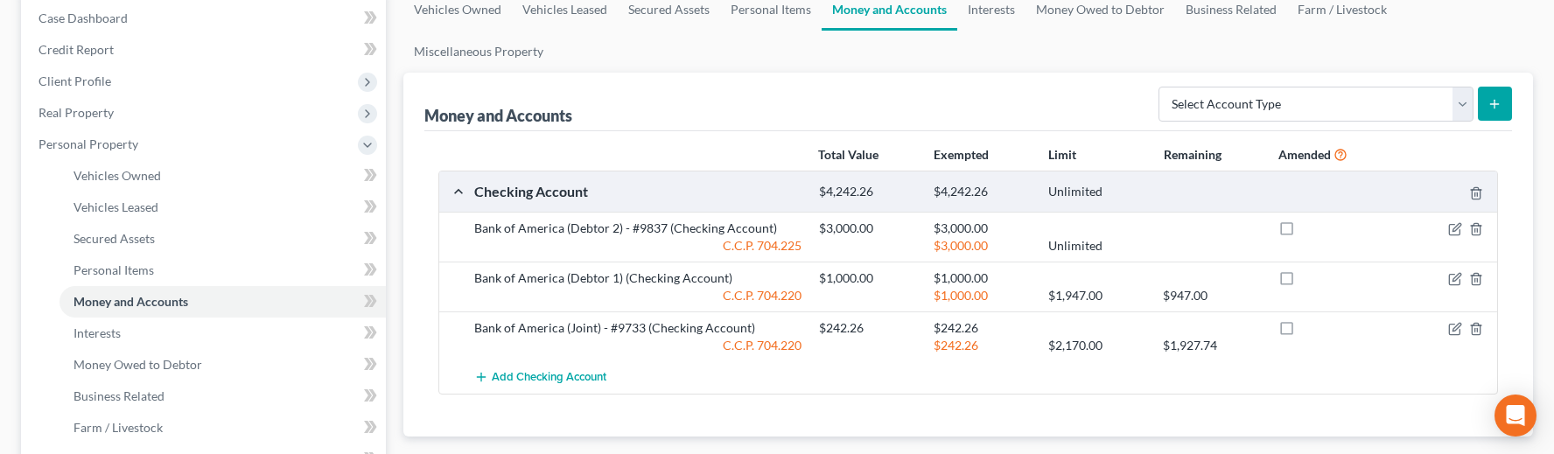
scroll to position [139, 0]
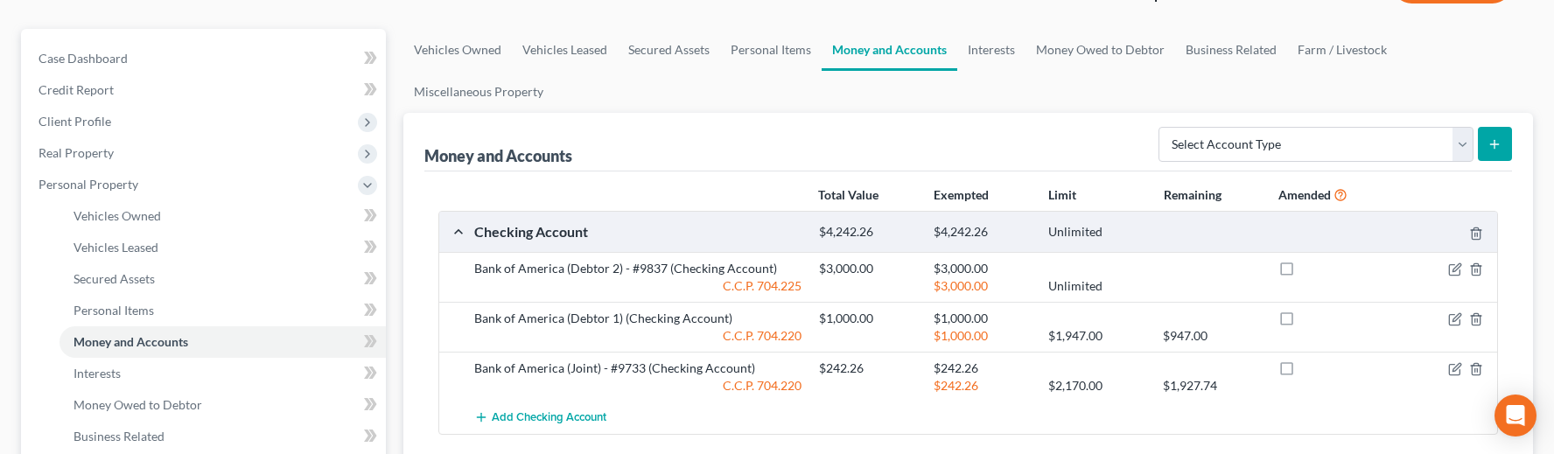
click at [759, 135] on div "Money and Accounts Select Account Type Brokerage Cash on Hand Certificates of D…" at bounding box center [968, 142] width 1088 height 59
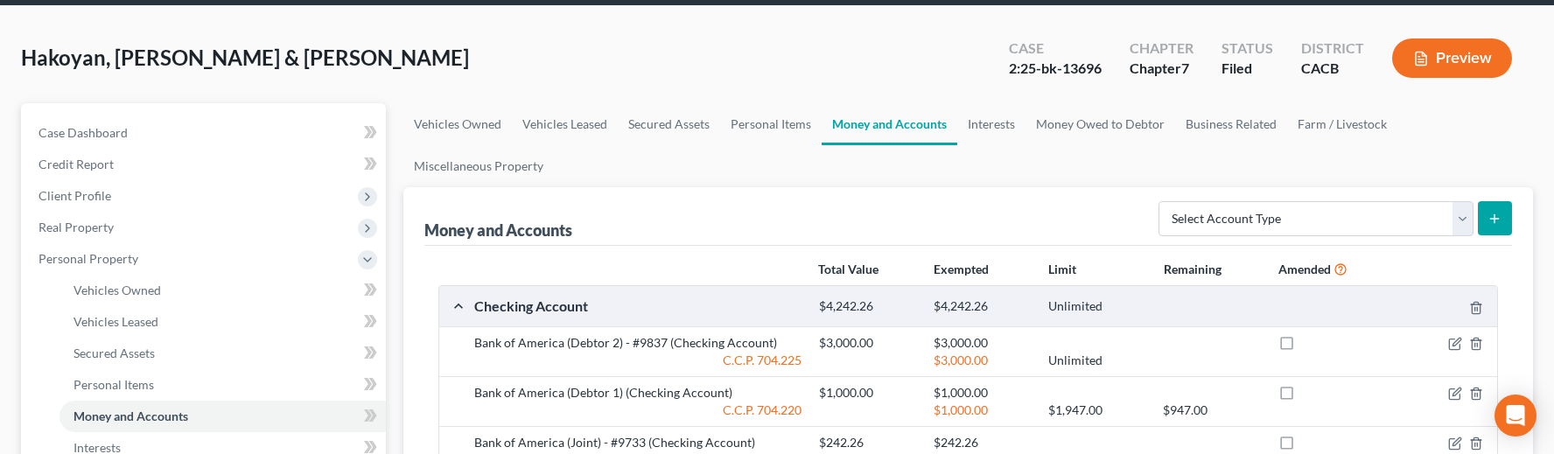
scroll to position [0, 0]
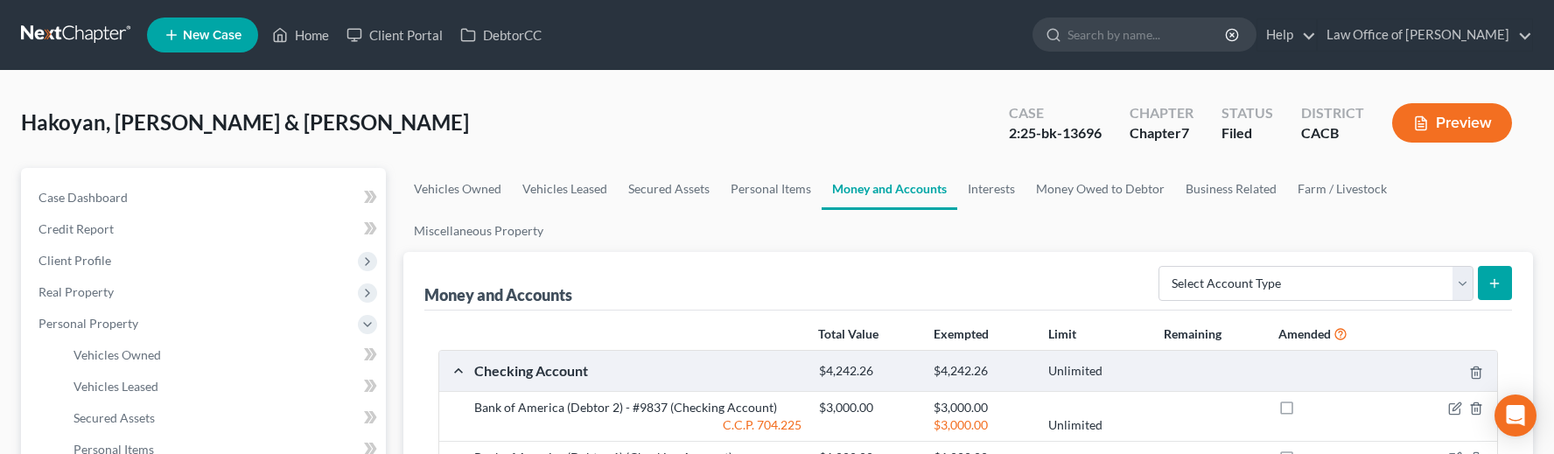
click at [65, 24] on link at bounding box center [77, 34] width 112 height 31
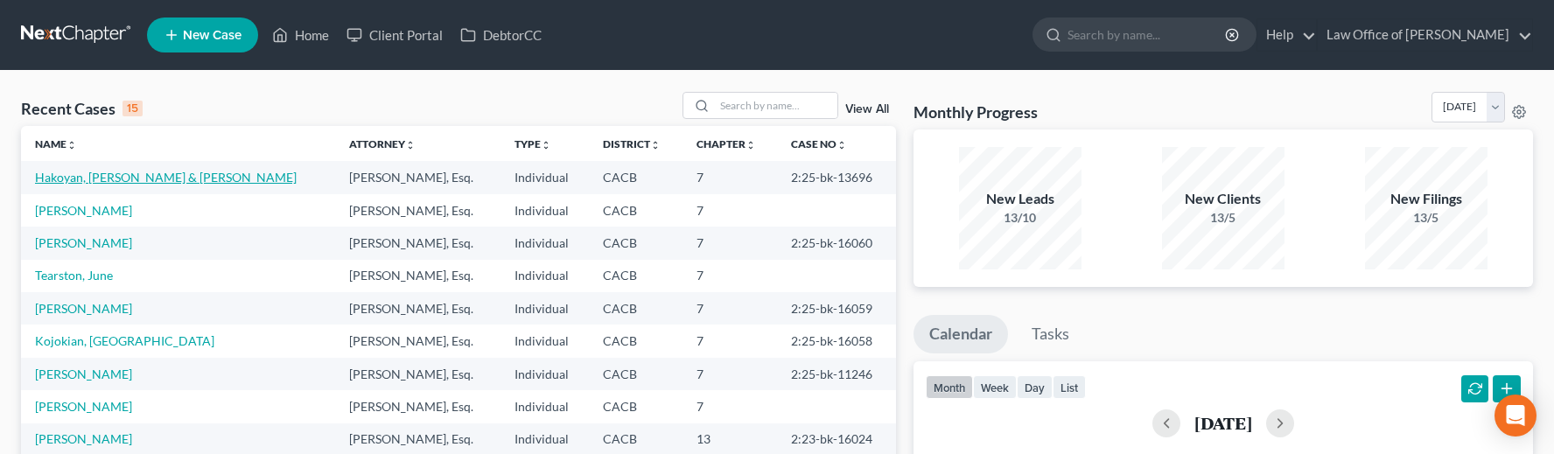
click at [85, 177] on link "Hakoyan, [PERSON_NAME] & [PERSON_NAME]" at bounding box center [166, 177] width 262 height 15
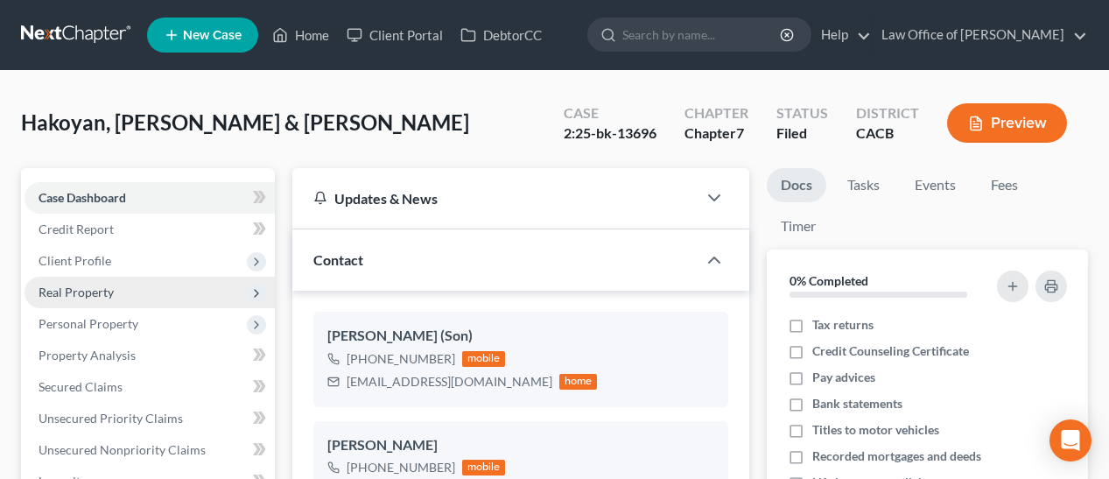
click at [58, 295] on span "Real Property" at bounding box center [75, 291] width 75 height 15
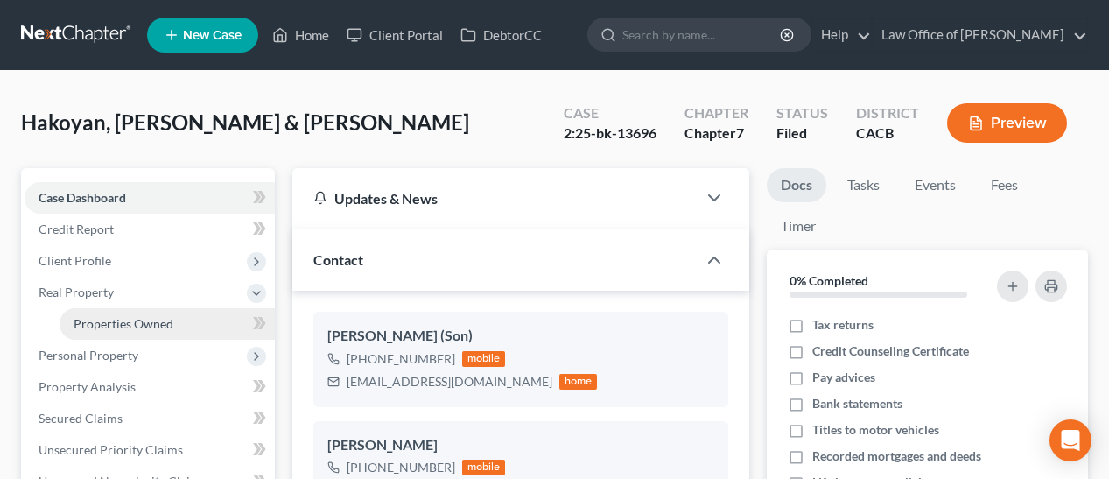
click at [87, 325] on span "Properties Owned" at bounding box center [123, 323] width 100 height 15
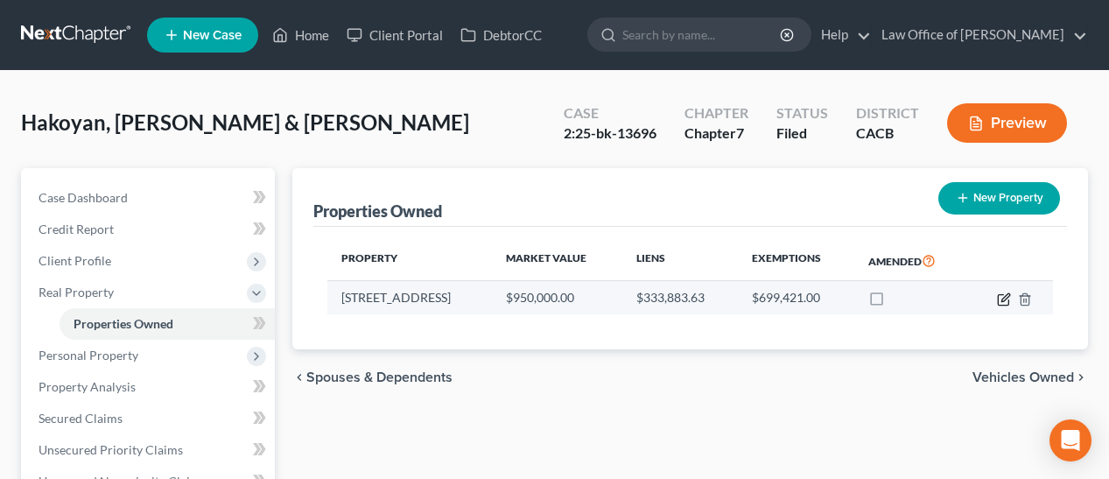
click at [1008, 298] on icon "button" at bounding box center [1002, 299] width 10 height 10
select select "4"
select select "1"
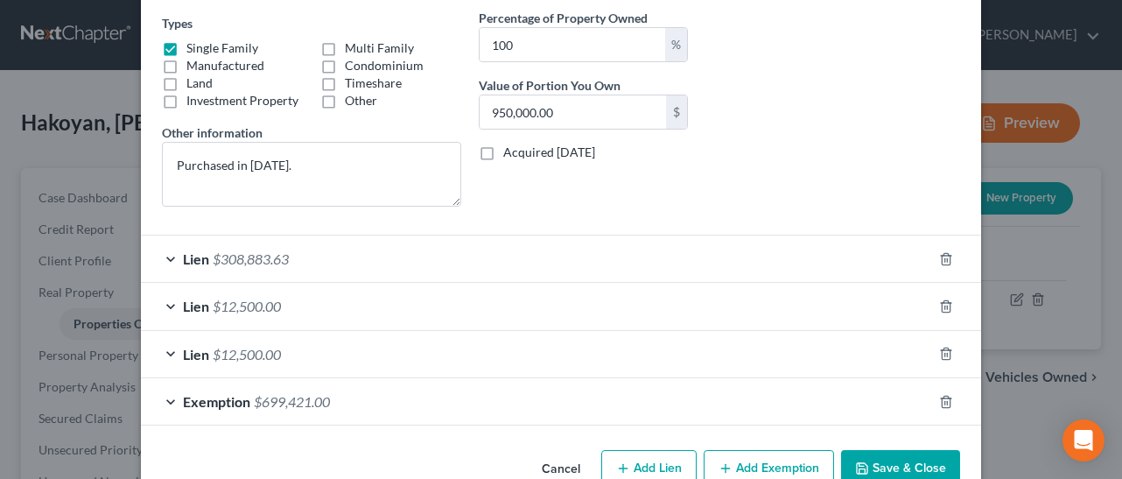
scroll to position [340, 0]
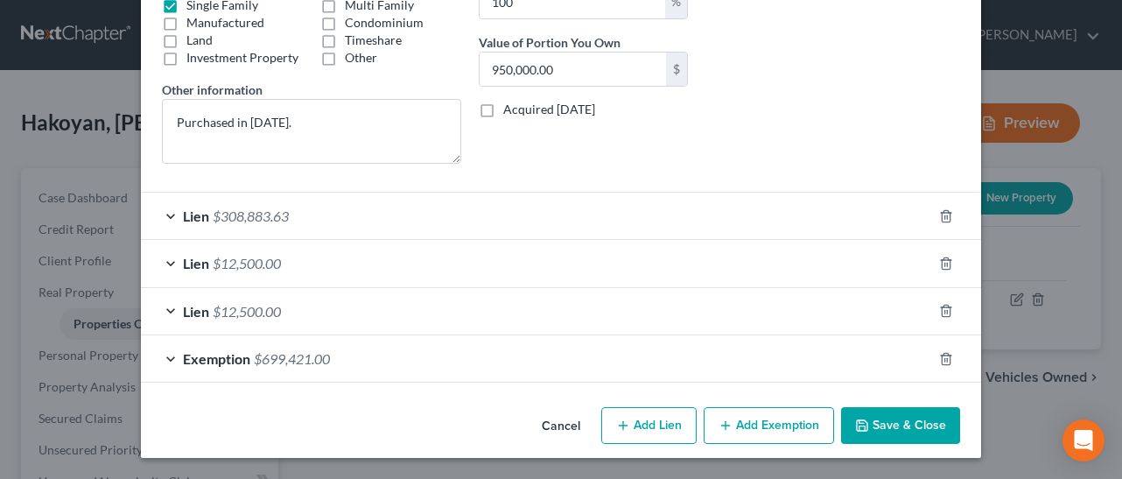
click at [1018, 312] on div "Edit Property × Address * 7172 Summitrose St. Tujunga State AL AK AR AZ CA CO C…" at bounding box center [561, 239] width 1122 height 479
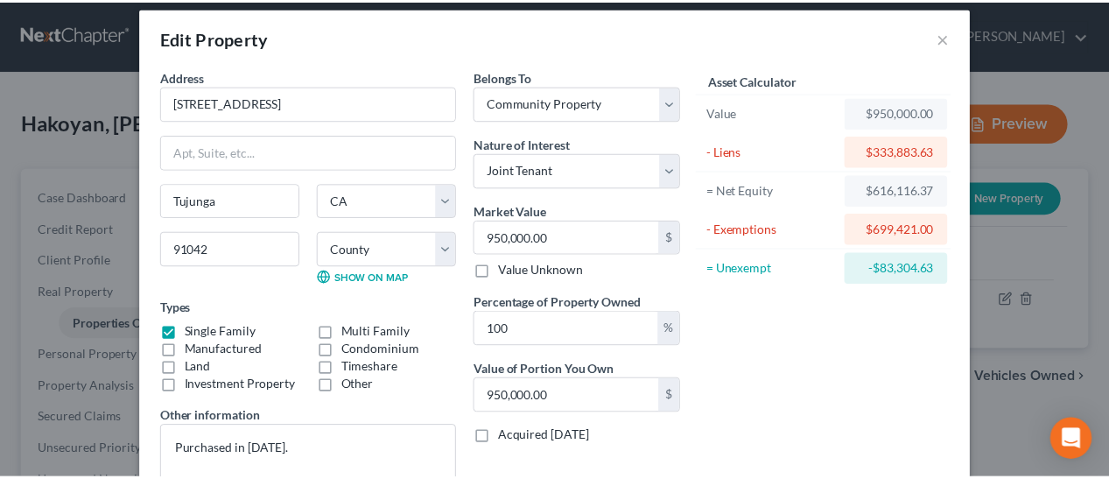
scroll to position [0, 0]
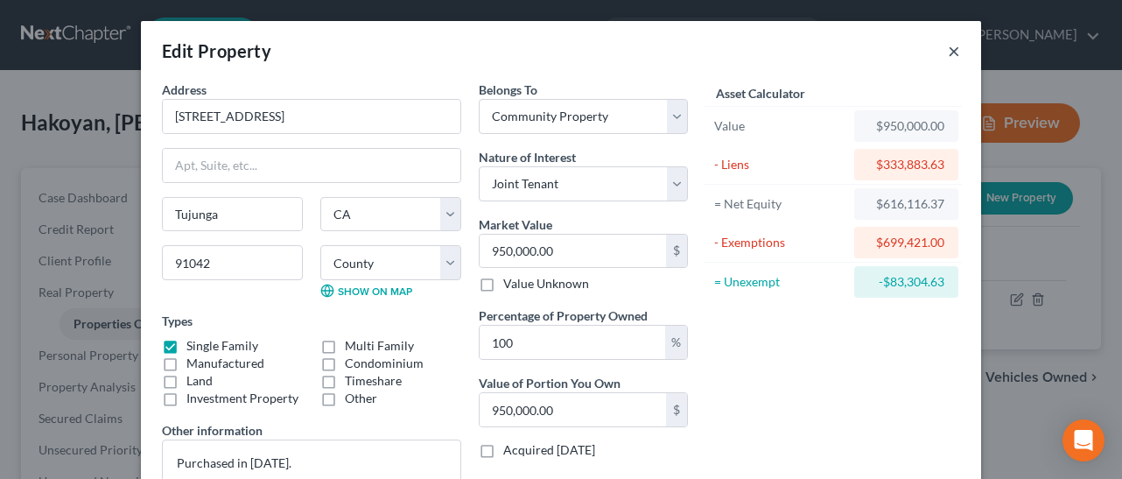
click at [948, 45] on button "×" at bounding box center [954, 50] width 12 height 21
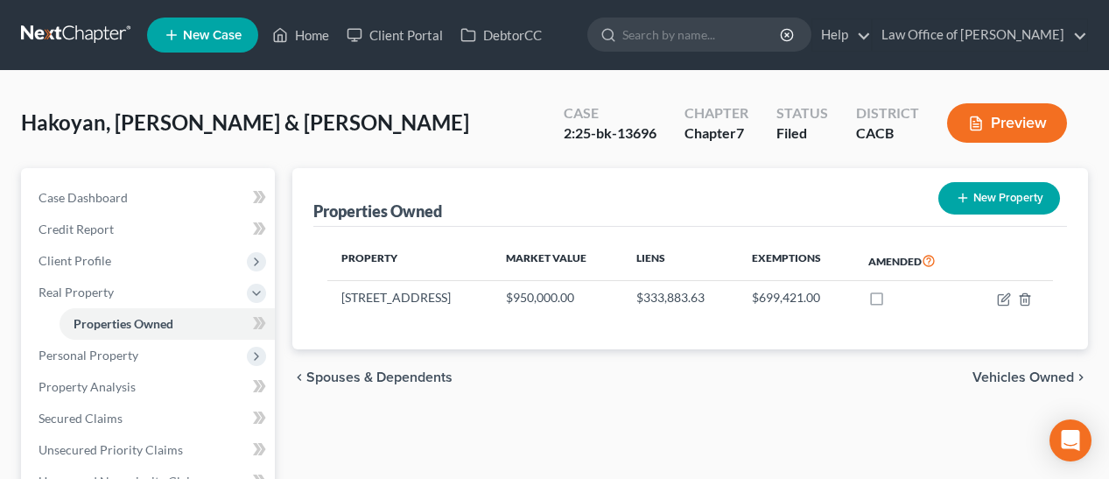
scroll to position [481, 0]
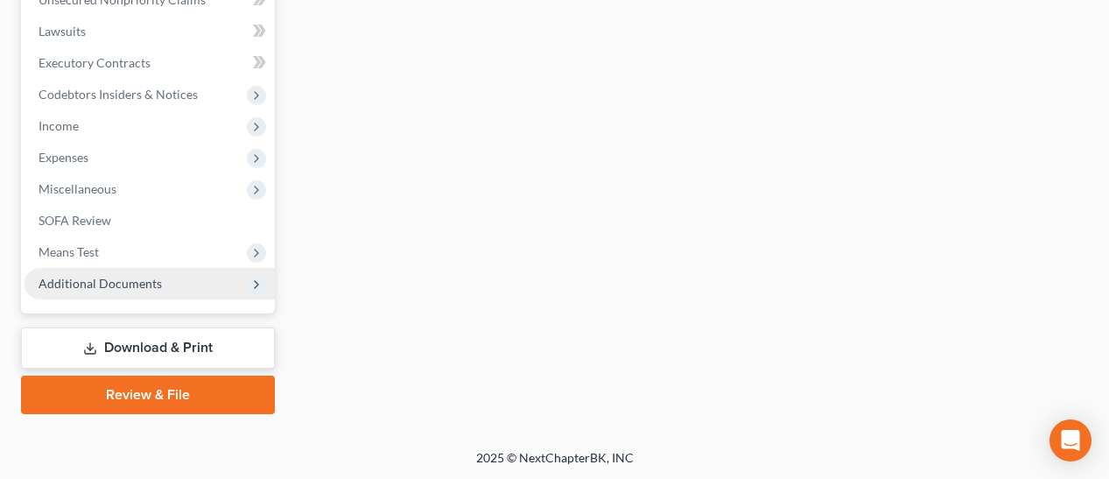
click at [87, 283] on span "Additional Documents" at bounding box center [99, 283] width 123 height 15
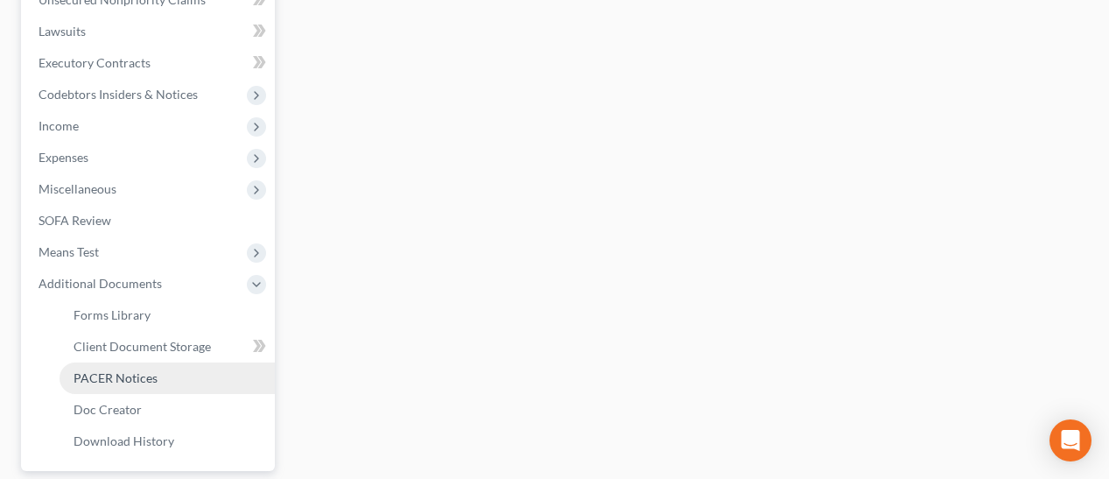
click at [92, 374] on span "PACER Notices" at bounding box center [115, 377] width 84 height 15
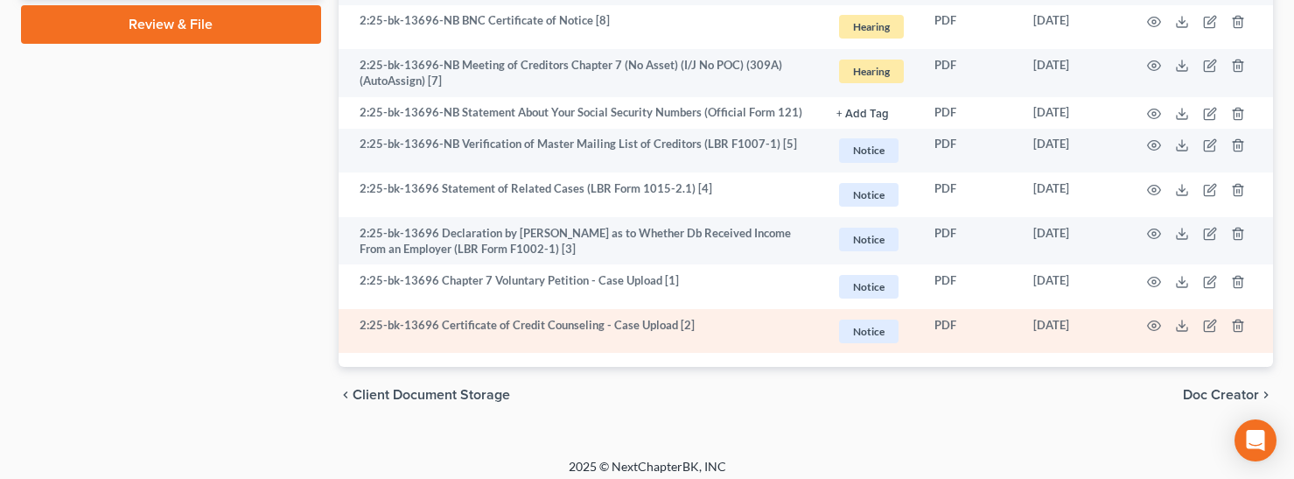
scroll to position [984, 0]
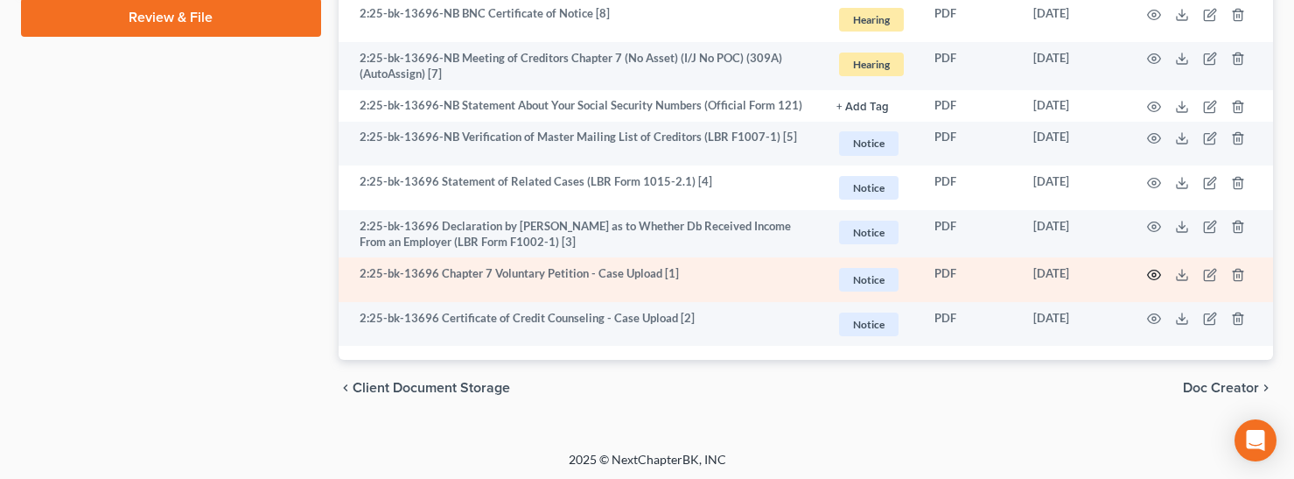
click at [1151, 272] on icon "button" at bounding box center [1154, 275] width 14 height 14
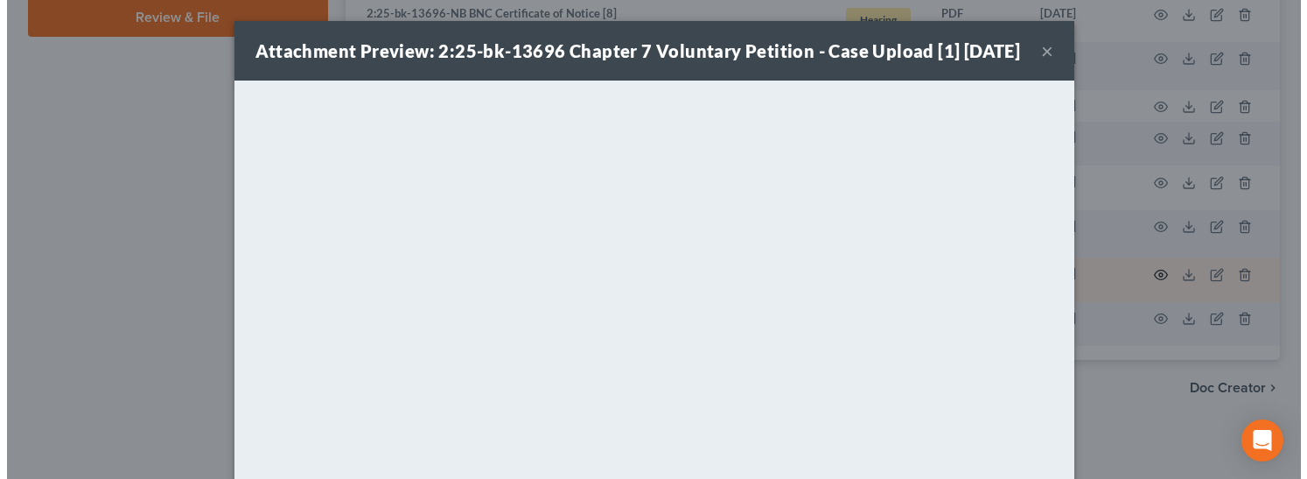
scroll to position [981, 0]
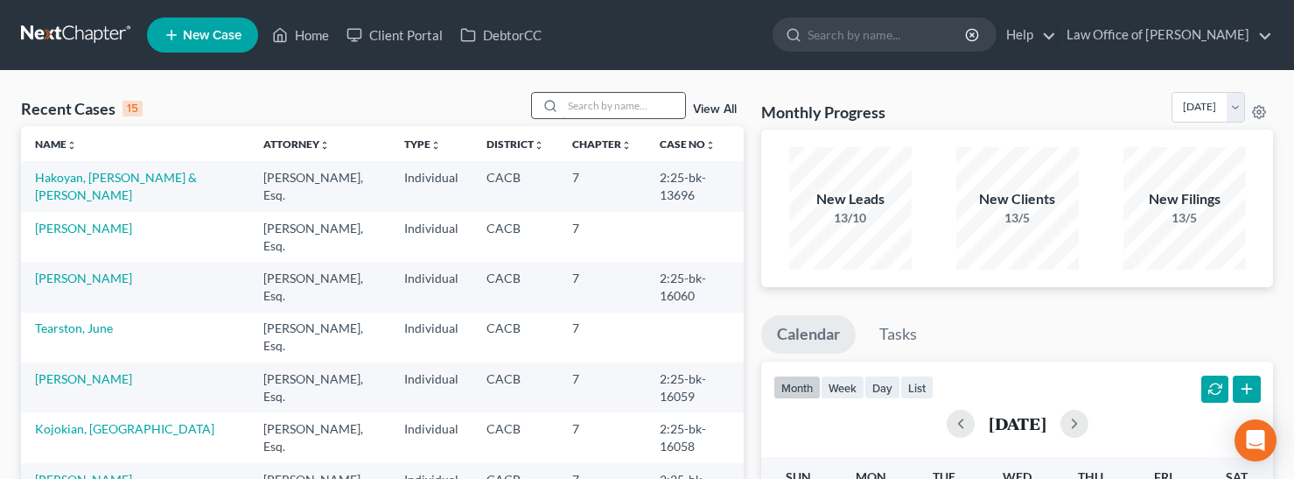
click at [619, 108] on input "search" at bounding box center [624, 105] width 122 height 25
click at [616, 95] on input "search" at bounding box center [624, 105] width 122 height 25
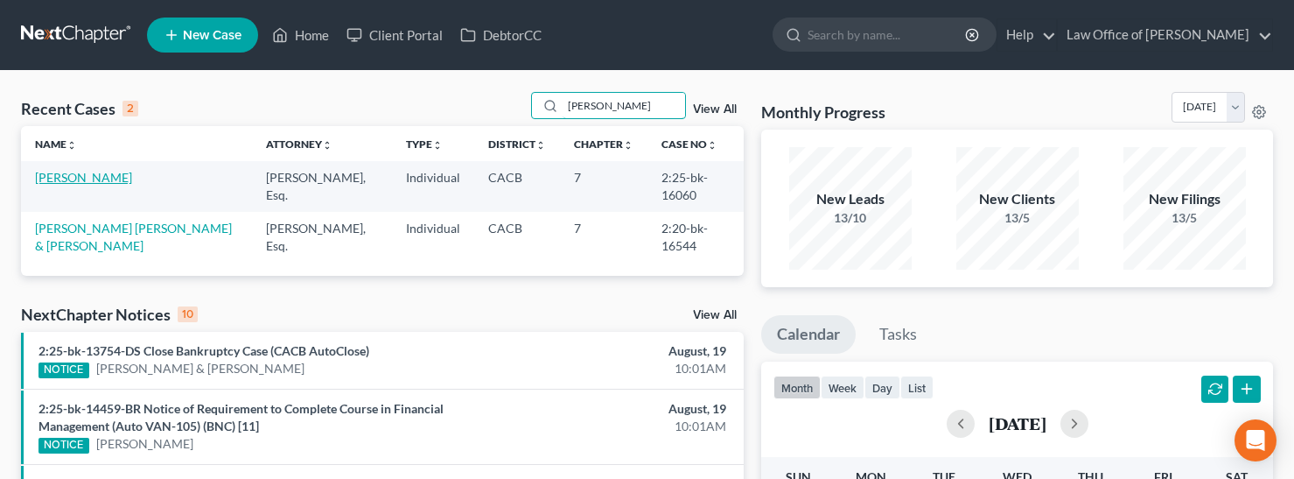
type input "dora"
click at [81, 177] on link "[PERSON_NAME]" at bounding box center [83, 177] width 97 height 15
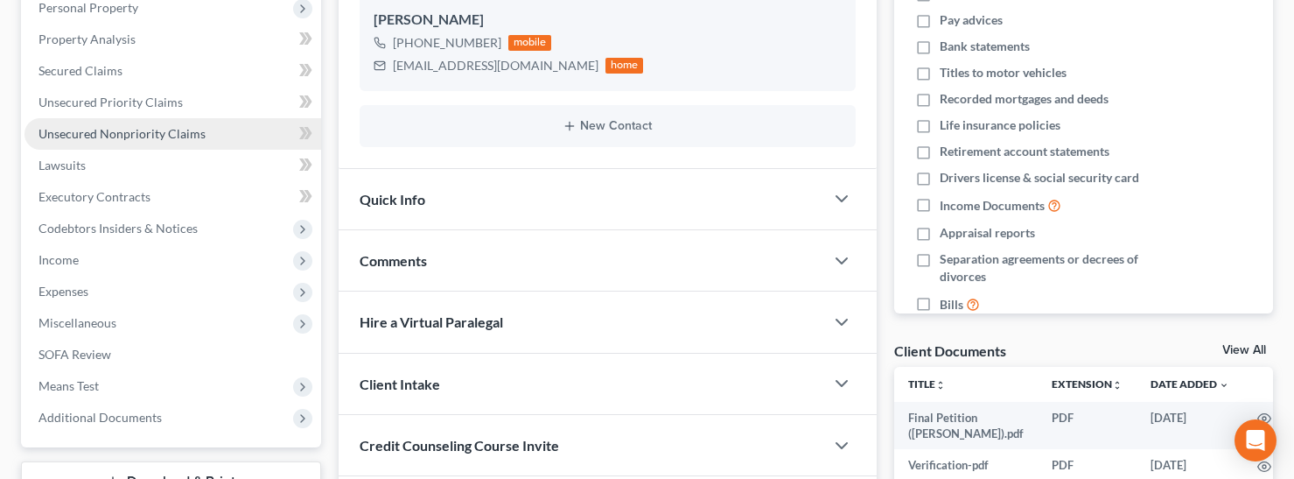
scroll to position [205, 0]
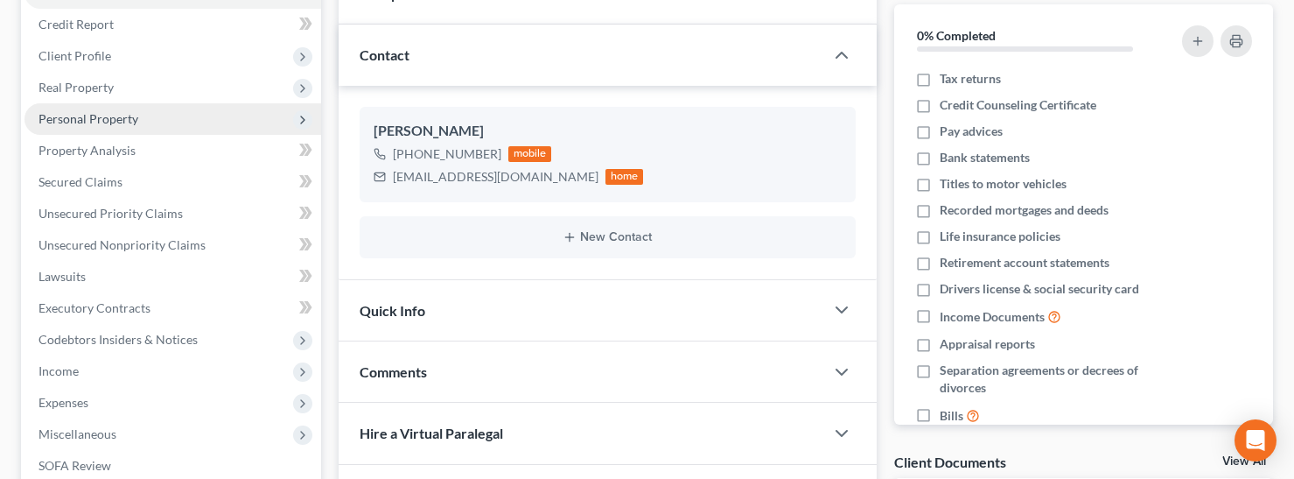
click at [113, 124] on span "Personal Property" at bounding box center [88, 118] width 100 height 15
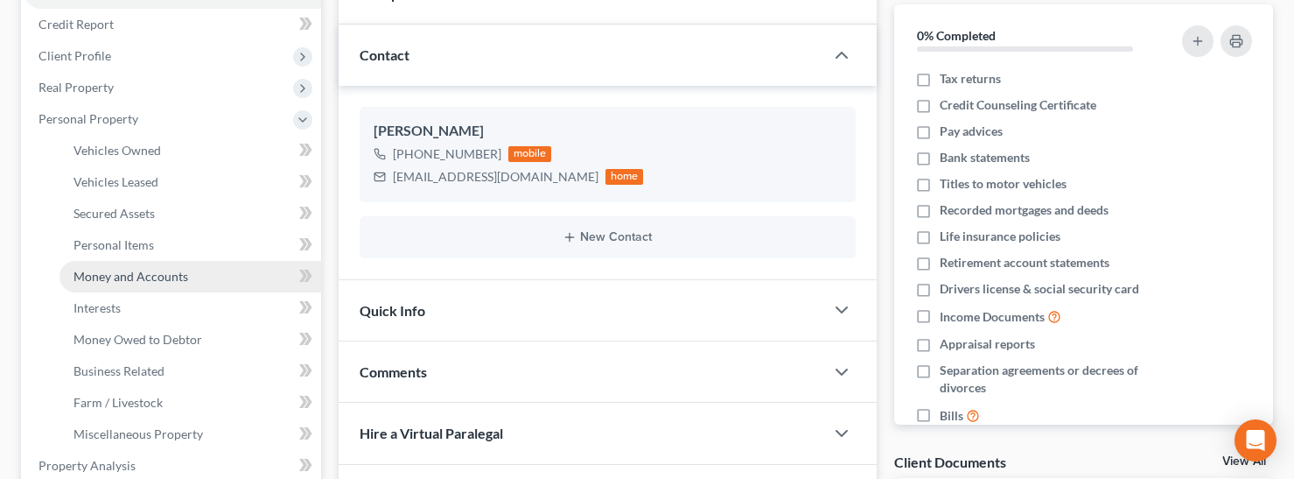
click at [117, 276] on span "Money and Accounts" at bounding box center [130, 276] width 115 height 15
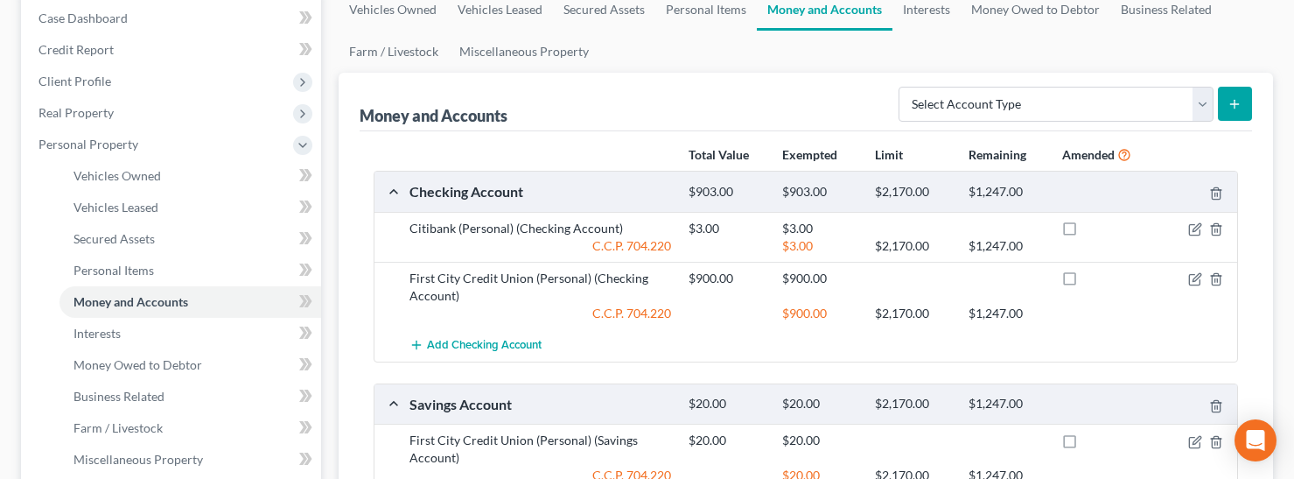
scroll to position [178, 0]
click at [919, 12] on link "Interests" at bounding box center [926, 11] width 68 height 42
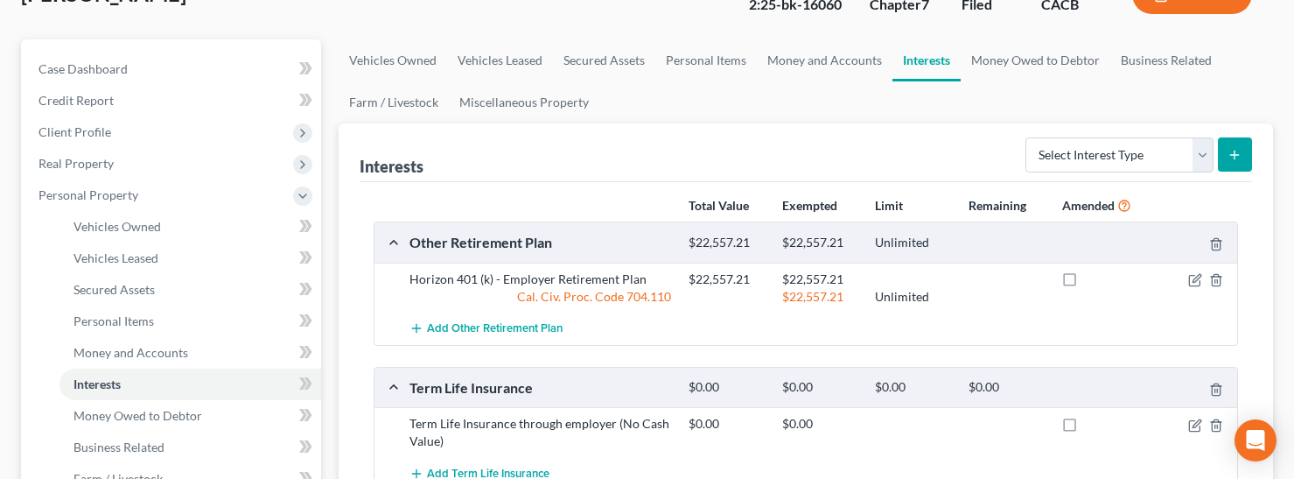
scroll to position [178, 0]
